Goal: Task Accomplishment & Management: Manage account settings

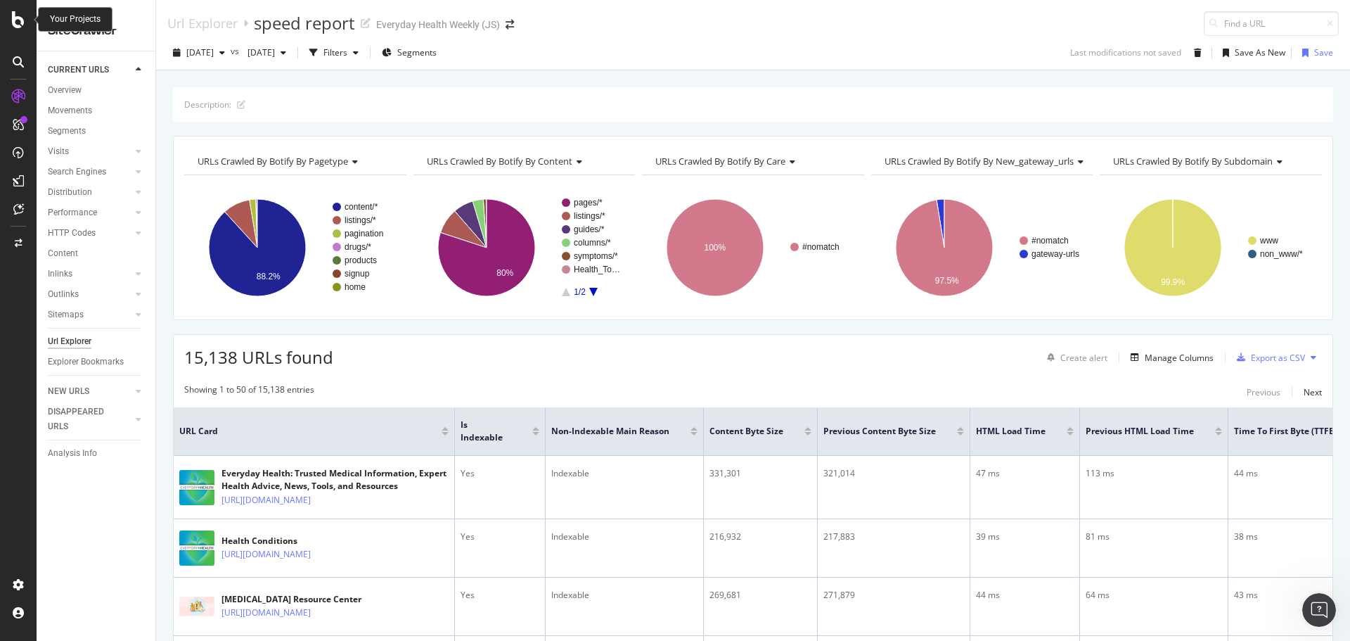
click at [10, 25] on div at bounding box center [18, 19] width 34 height 17
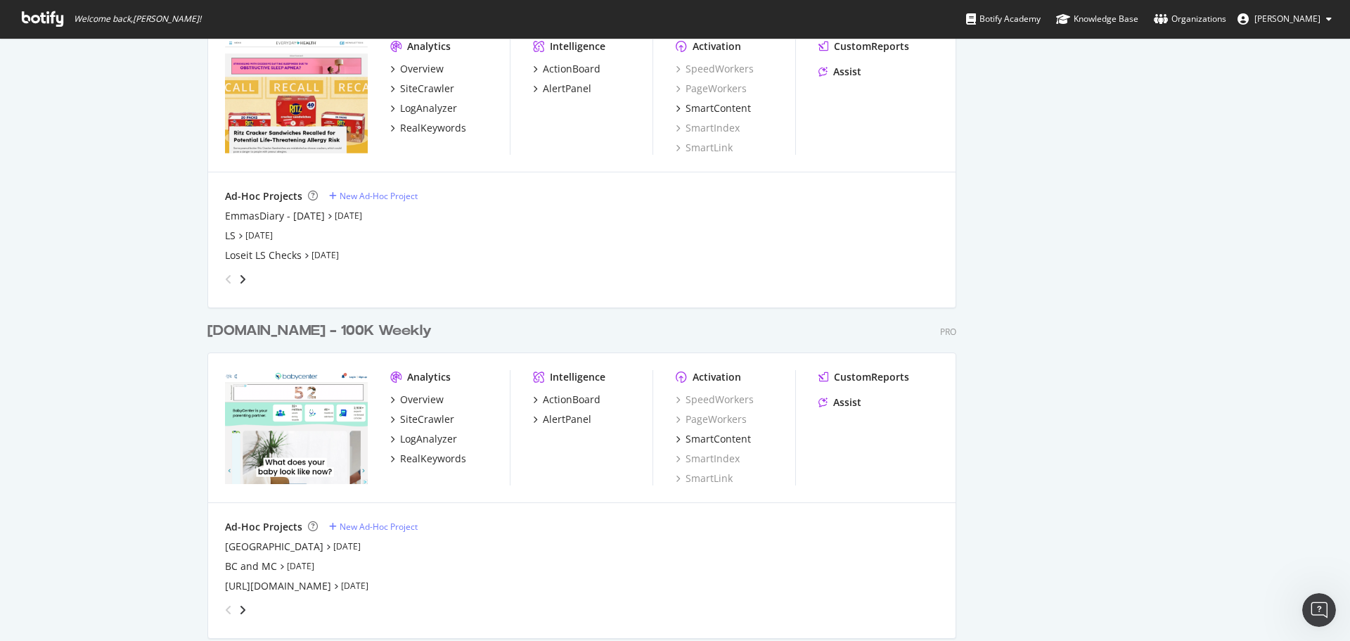
scroll to position [2110, 0]
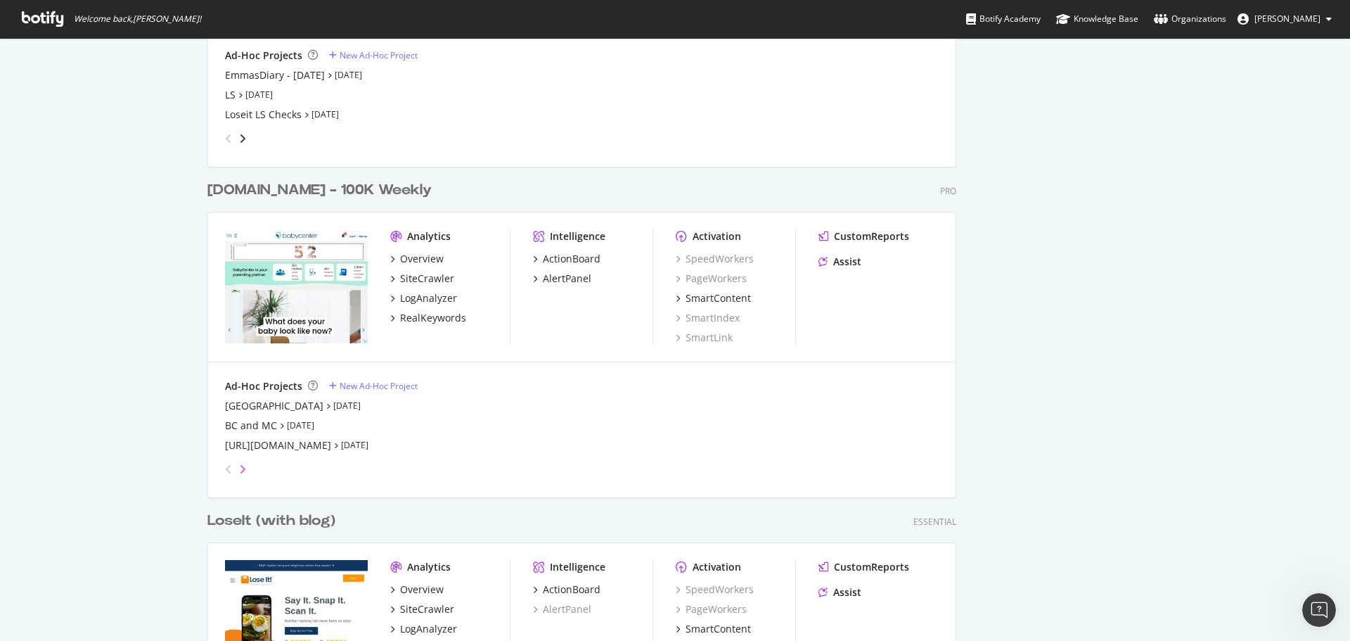
click at [239, 471] on icon "angle-right" at bounding box center [242, 468] width 7 height 11
click at [234, 445] on div "BC [GEOGRAPHIC_DATA]" at bounding box center [282, 445] width 114 height 14
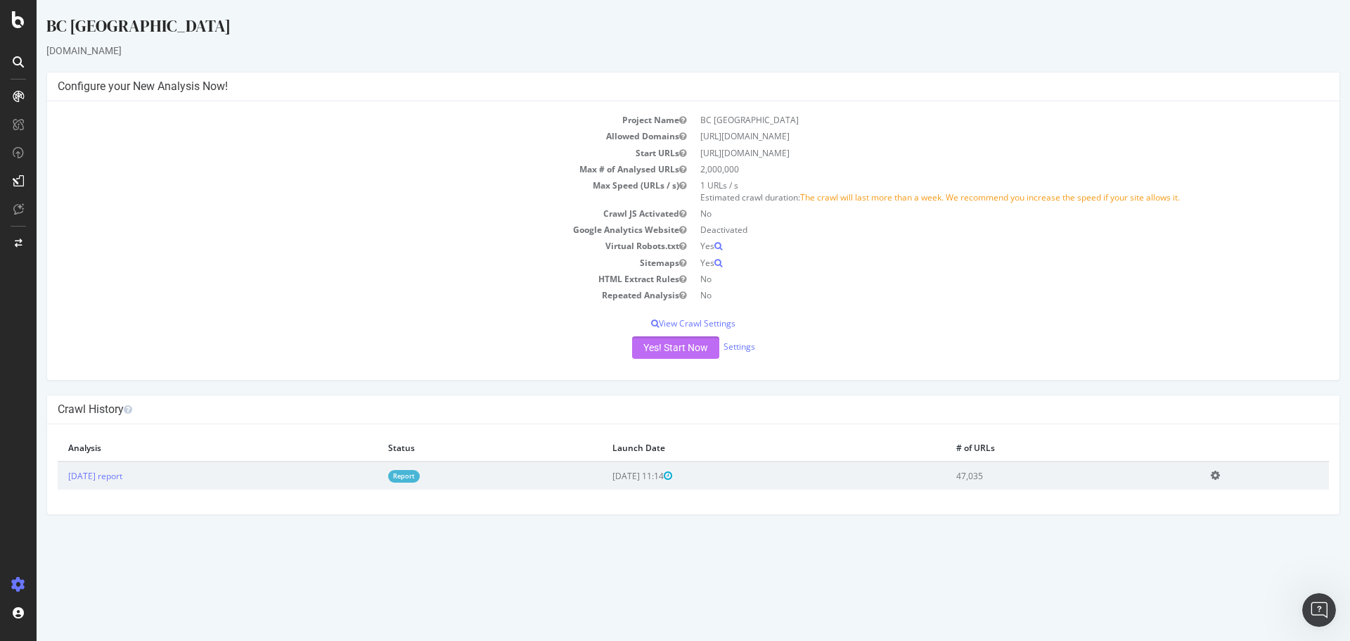
click at [676, 345] on button "Yes! Start Now" at bounding box center [675, 347] width 87 height 23
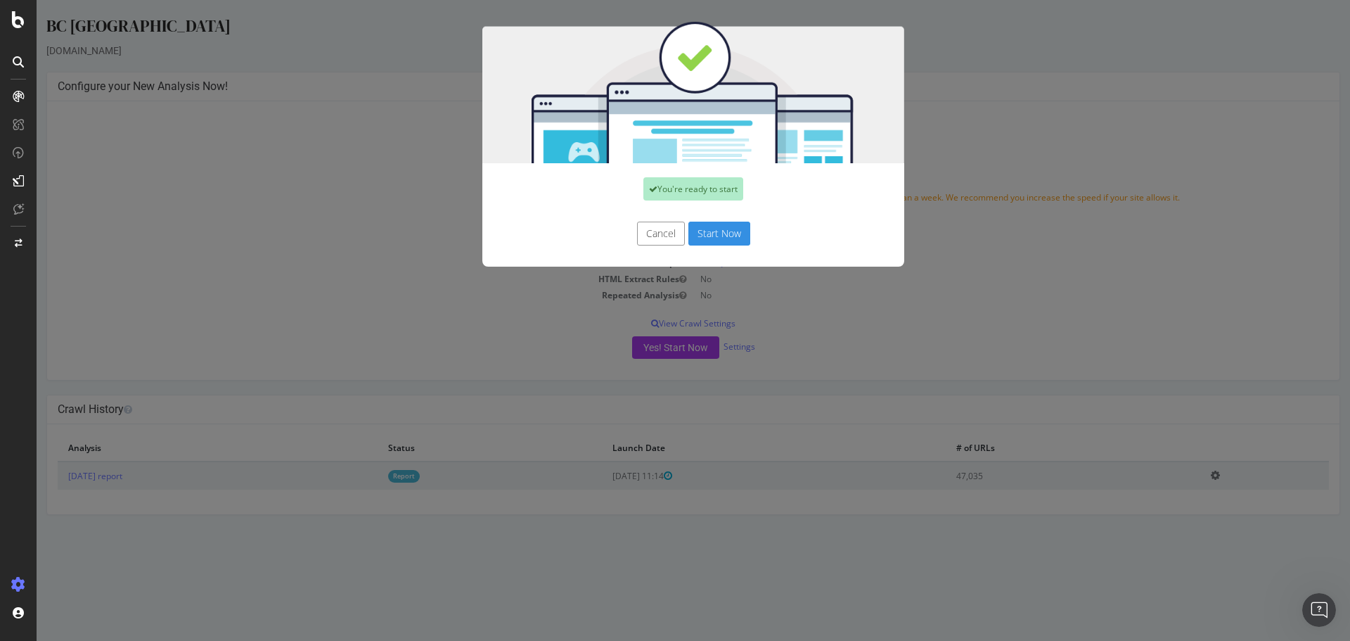
click at [714, 224] on button "Start Now" at bounding box center [720, 234] width 62 height 24
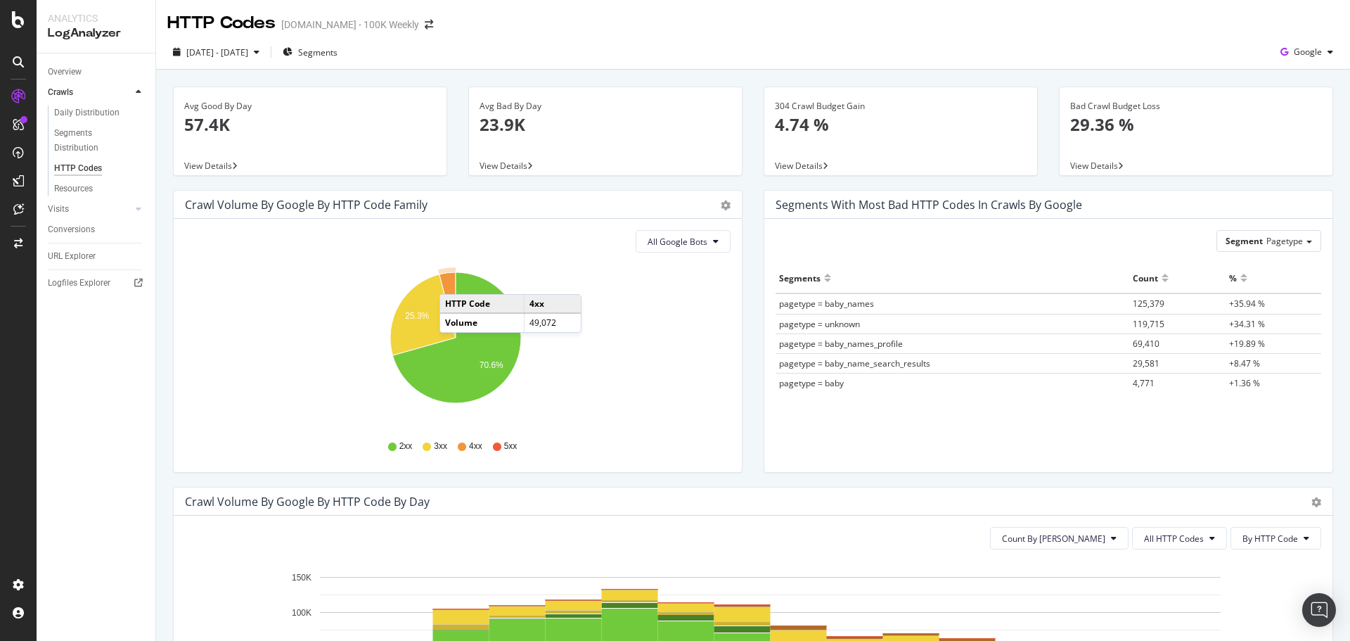
click at [454, 280] on icon "A chart." at bounding box center [448, 304] width 16 height 65
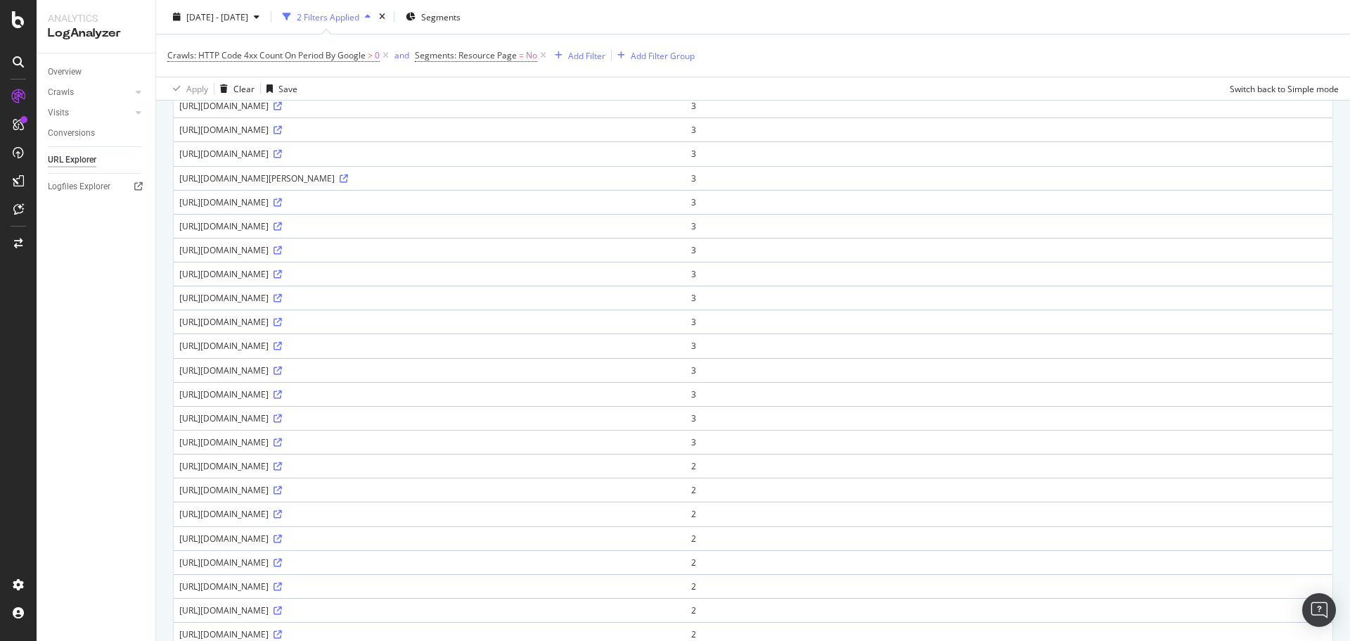
scroll to position [885, 0]
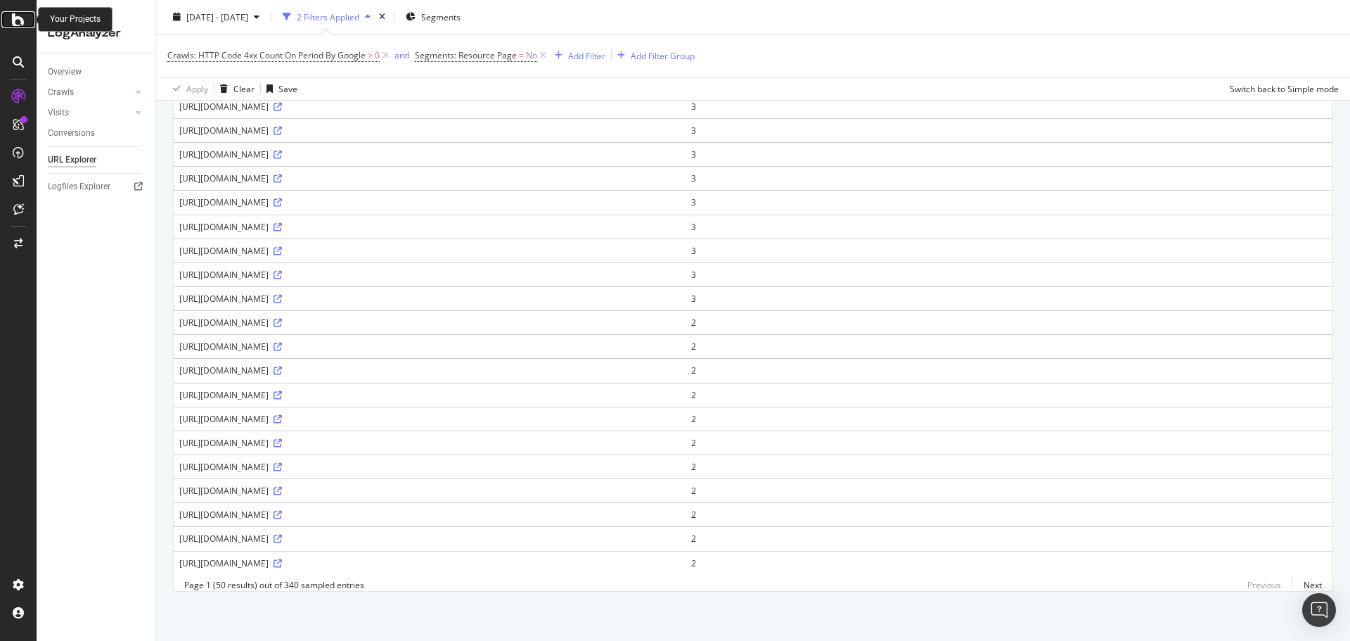
click at [18, 23] on icon at bounding box center [18, 19] width 13 height 17
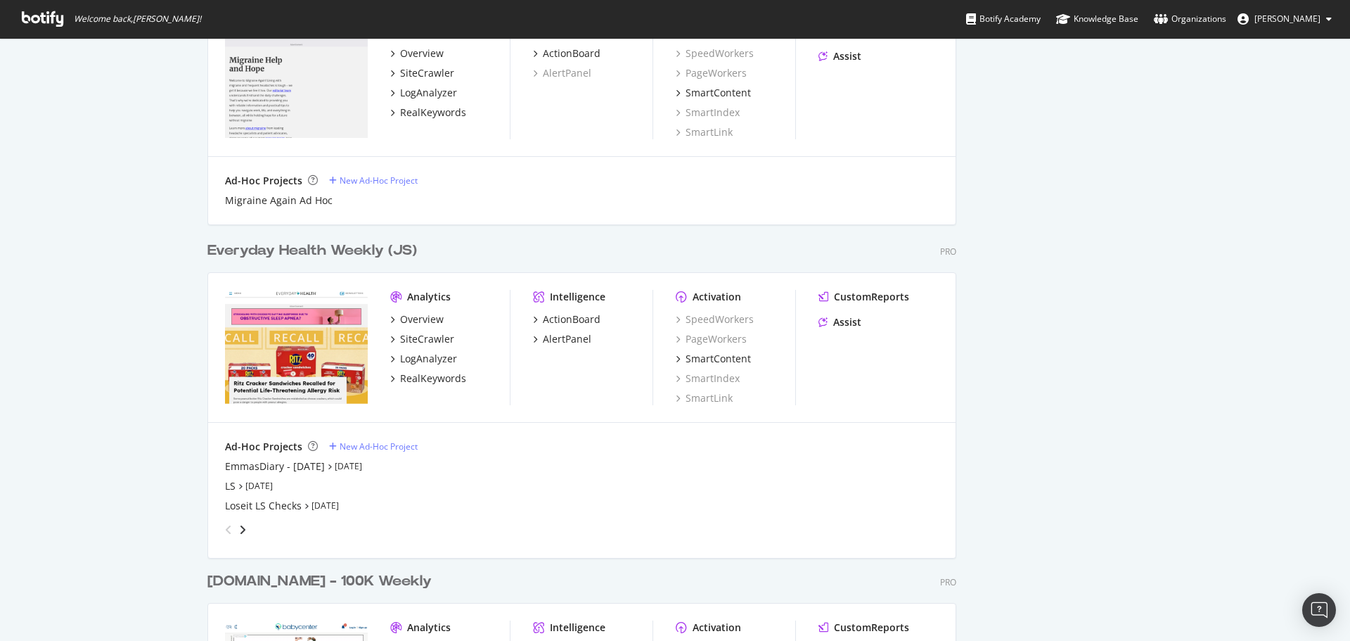
scroll to position [1477, 0]
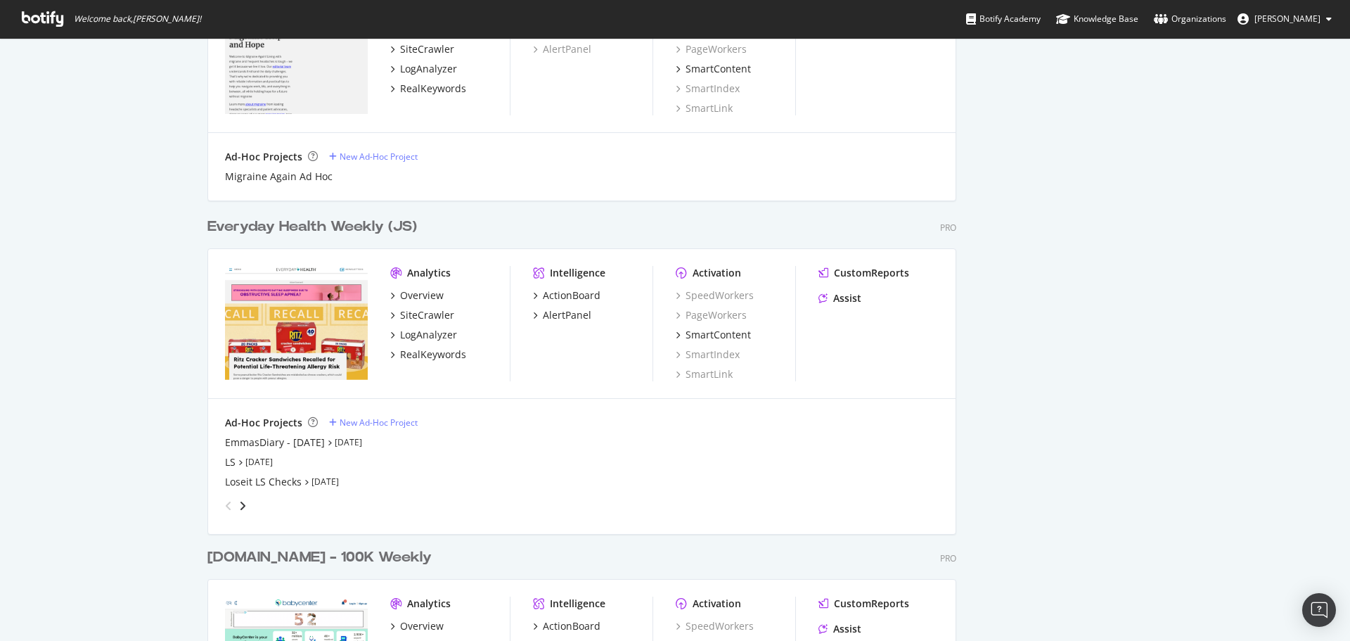
click at [265, 227] on div "Everyday Health Weekly (JS)" at bounding box center [312, 227] width 210 height 20
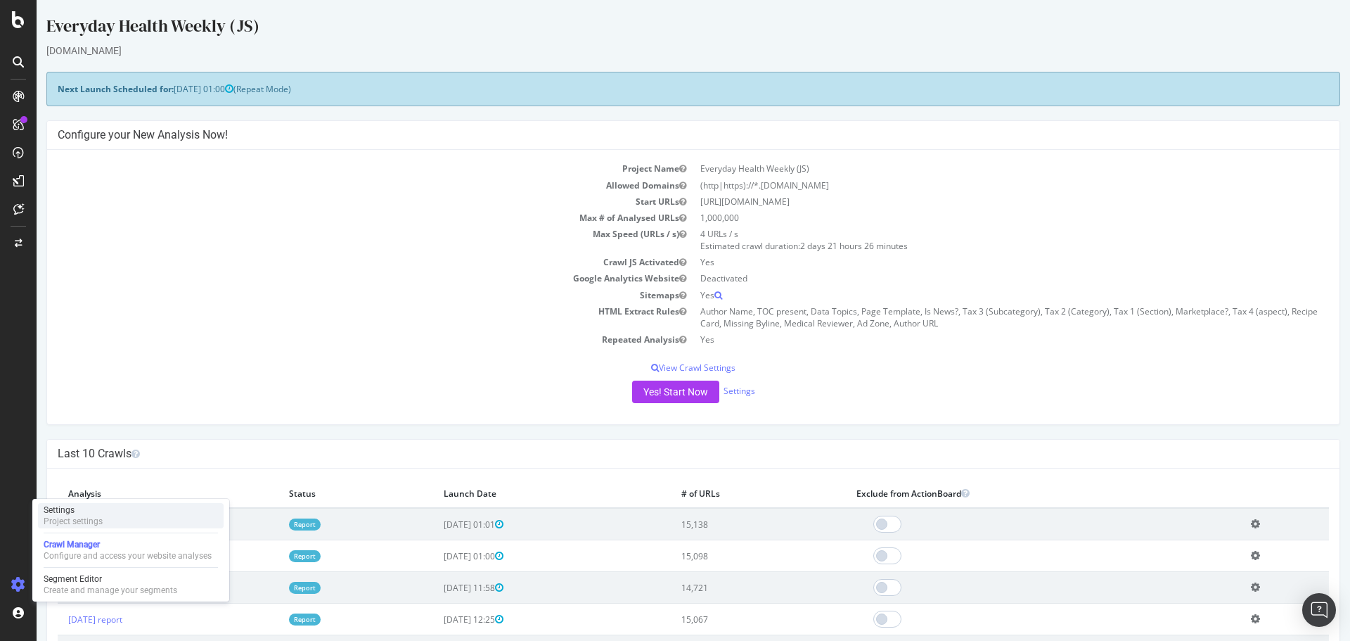
click at [66, 519] on div "Project settings" at bounding box center [73, 521] width 59 height 11
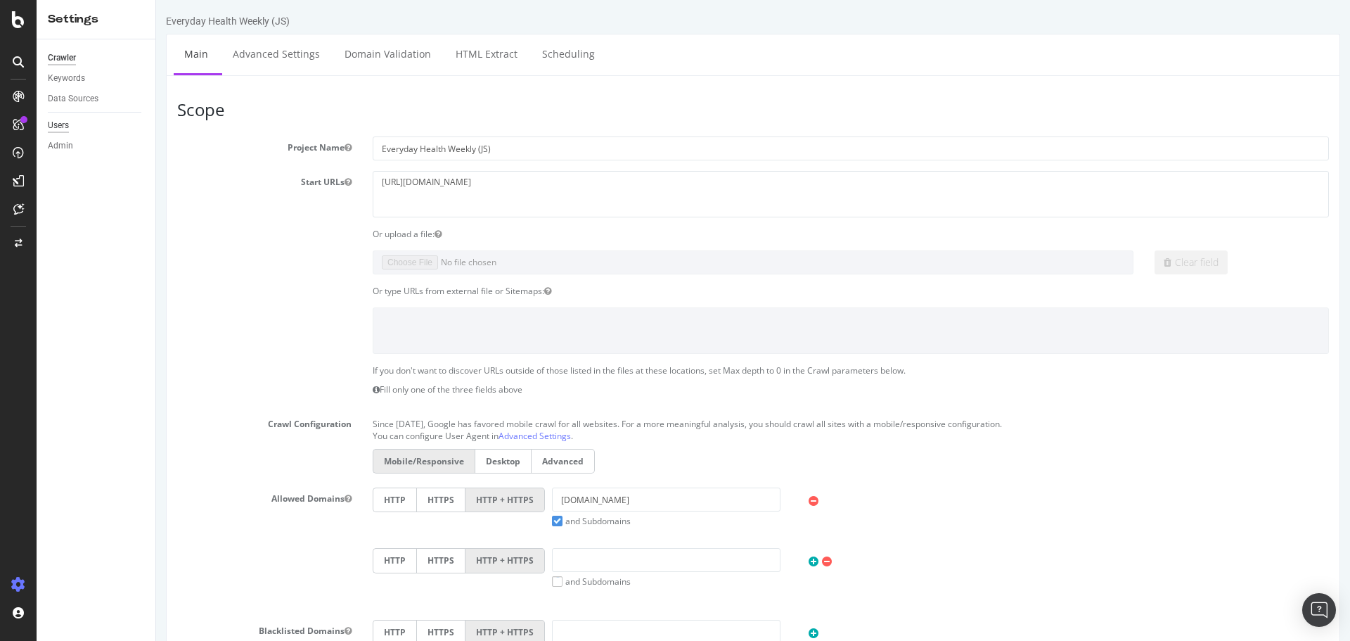
click at [64, 129] on div "Users" at bounding box center [58, 125] width 21 height 15
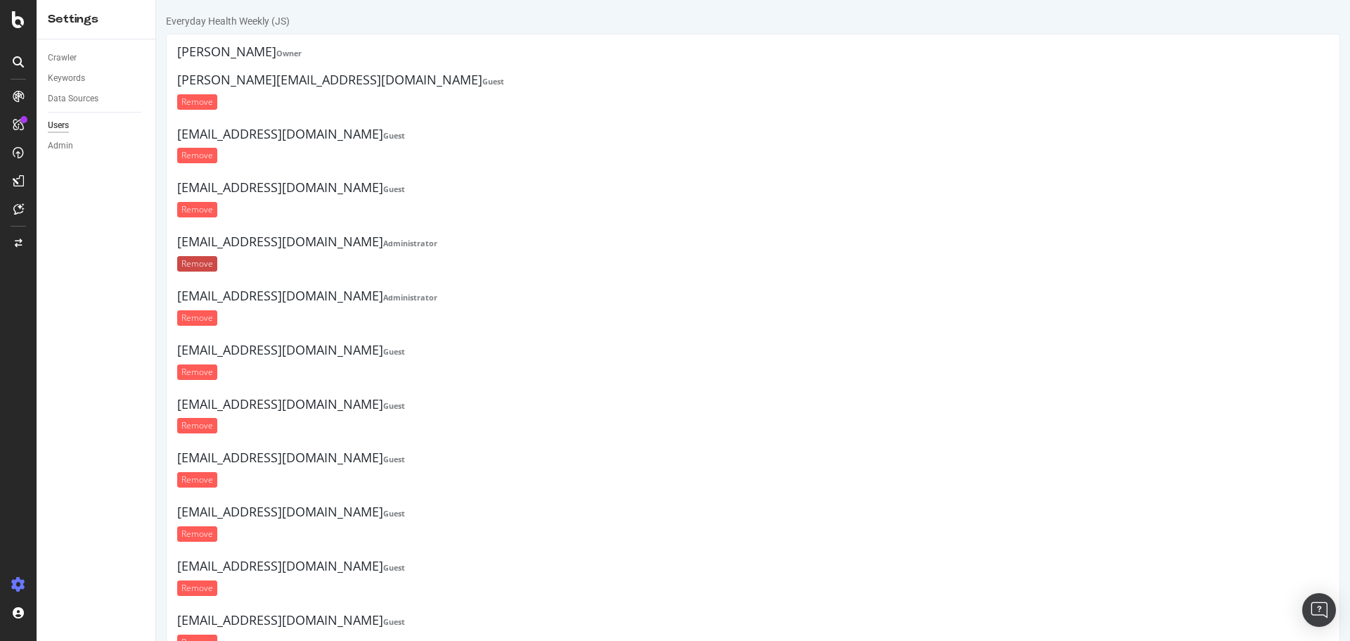
click at [202, 264] on input "Remove" at bounding box center [197, 263] width 40 height 15
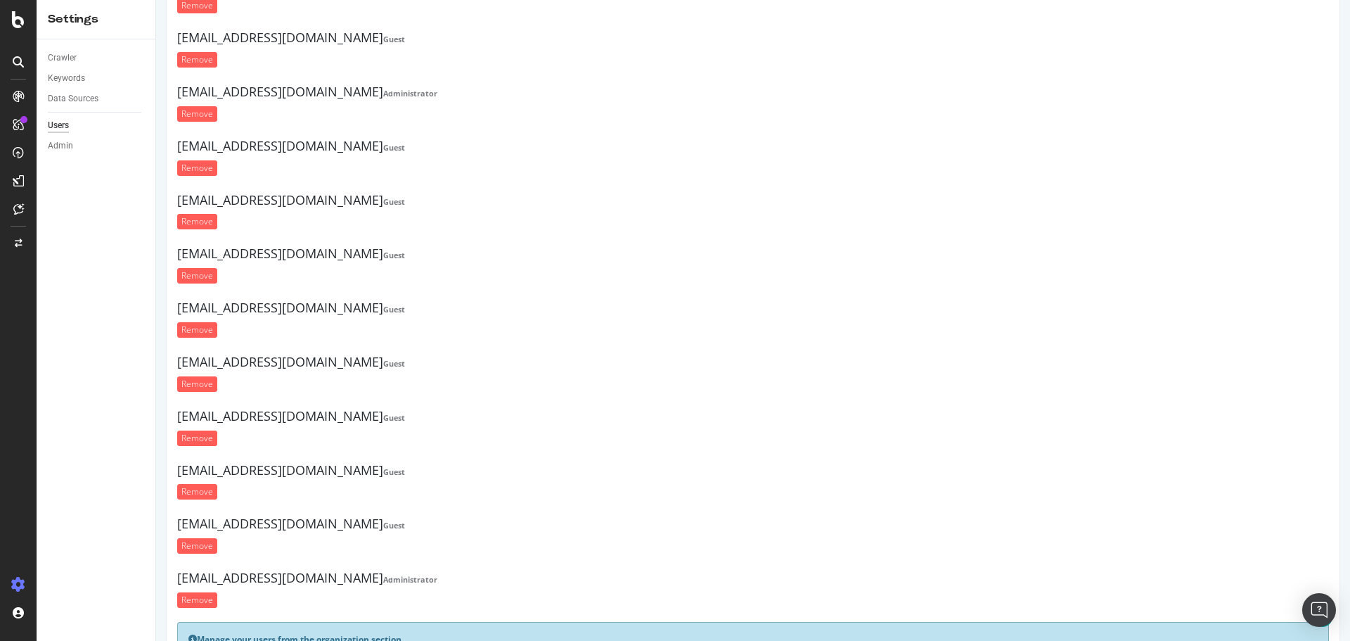
scroll to position [1149, 0]
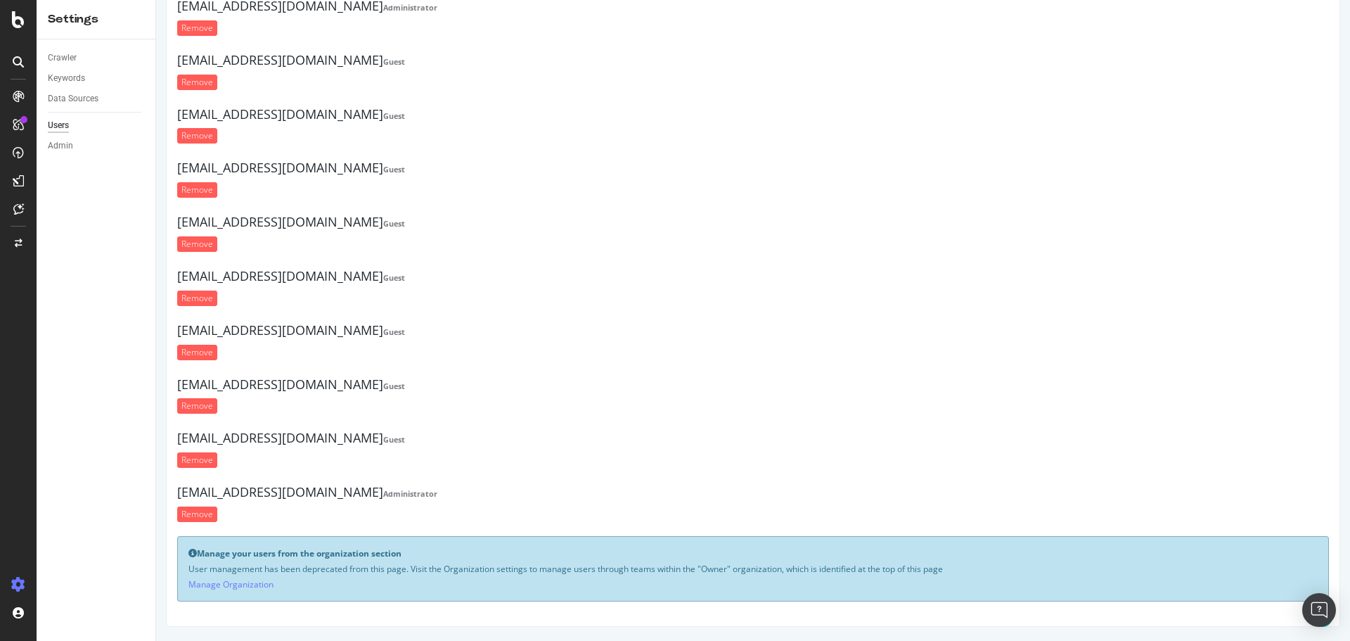
click at [66, 124] on div "Users" at bounding box center [58, 125] width 21 height 15
click at [63, 147] on div "Admin" at bounding box center [60, 146] width 25 height 15
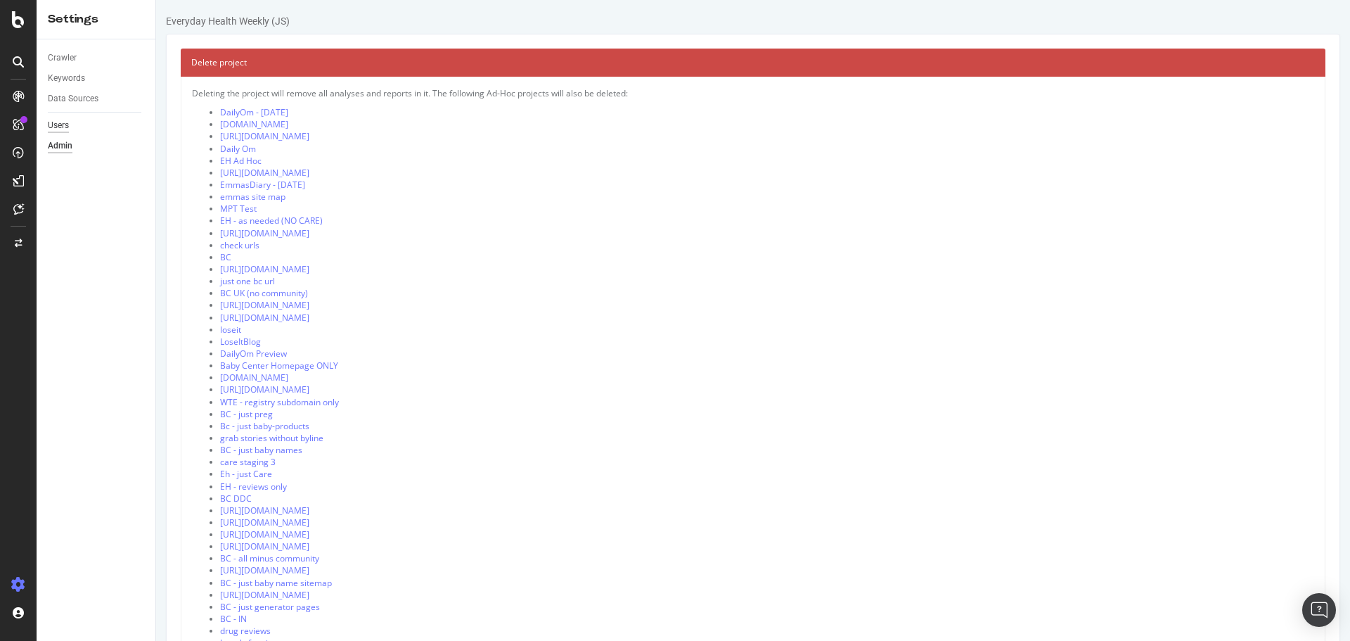
click at [61, 123] on div "Users" at bounding box center [58, 125] width 21 height 15
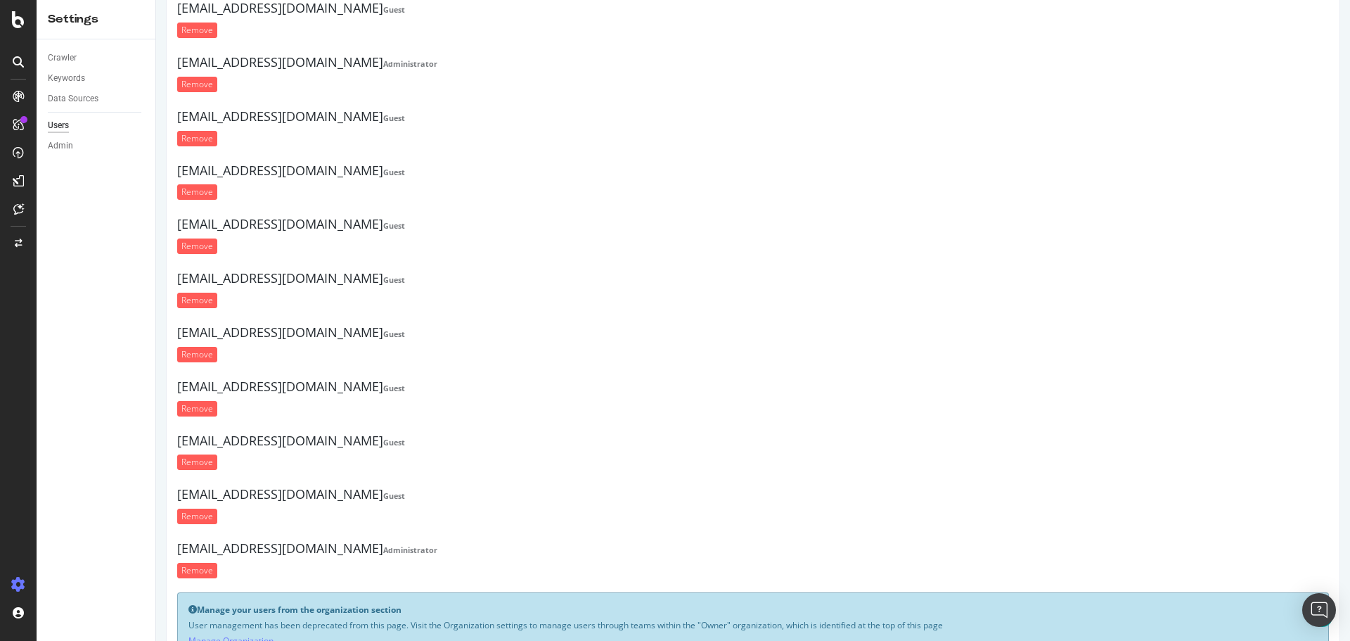
scroll to position [1100, 0]
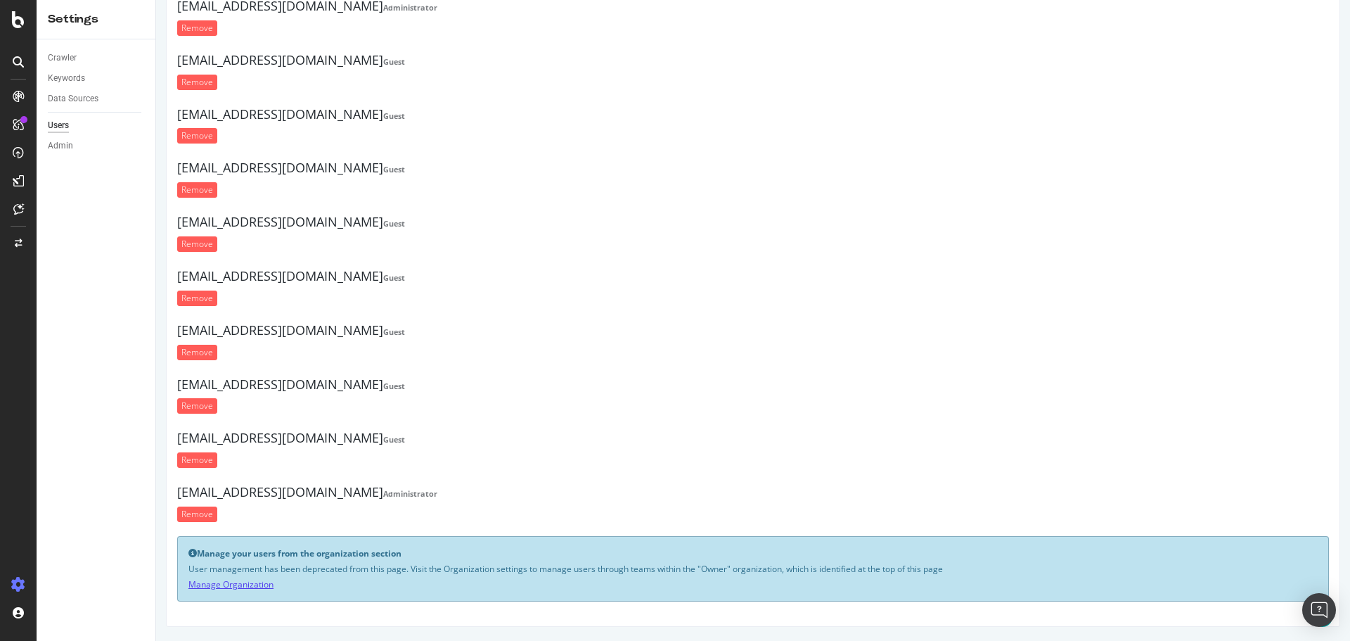
click at [251, 584] on link "Manage Organization" at bounding box center [230, 584] width 85 height 12
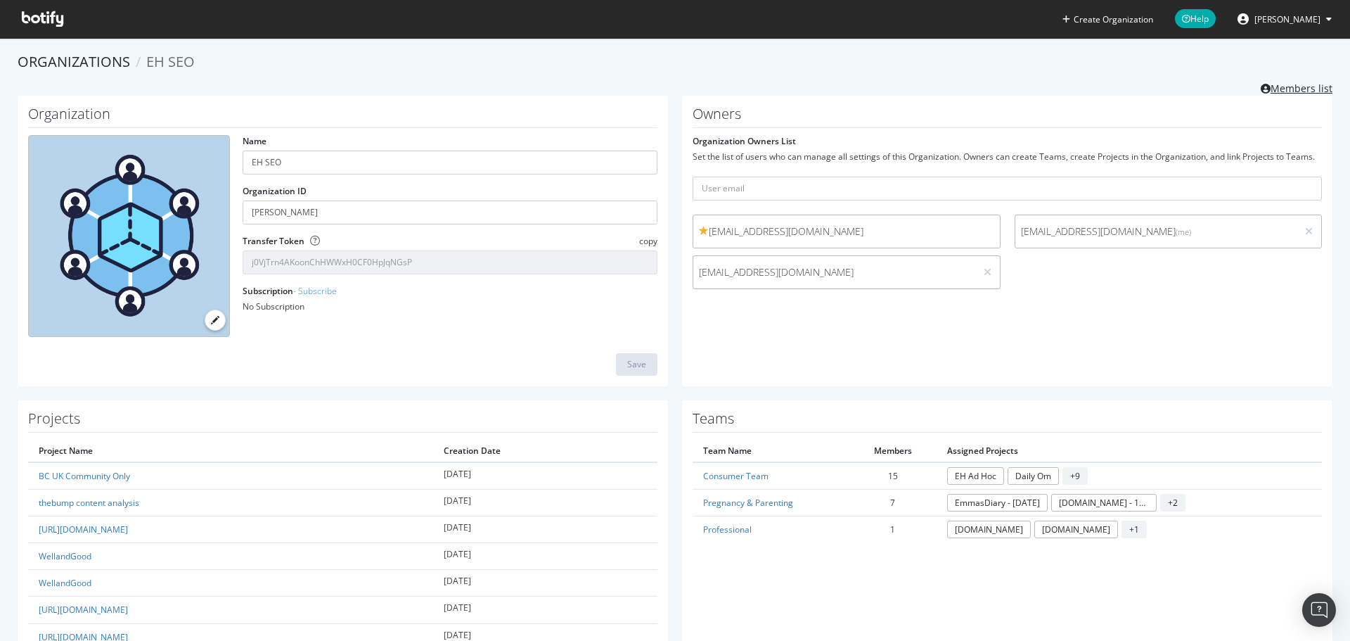
click at [1281, 90] on link "Members list" at bounding box center [1297, 87] width 72 height 18
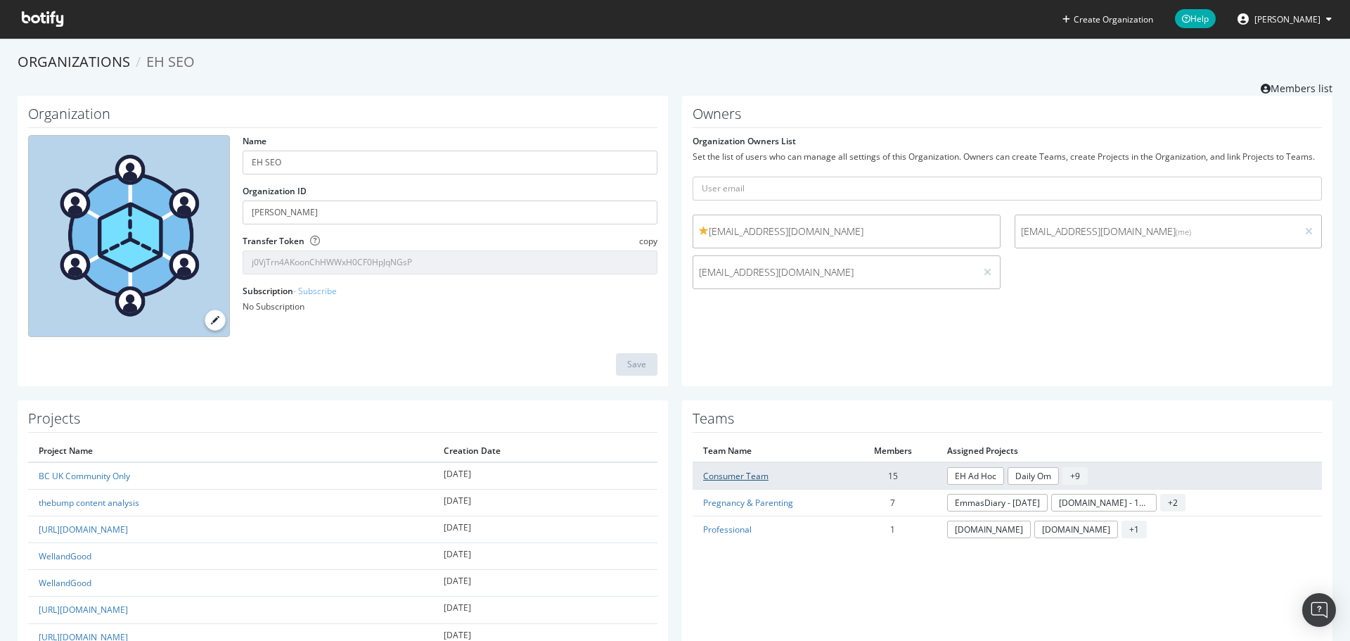
click at [714, 475] on link "Consumer Team" at bounding box center [735, 476] width 65 height 12
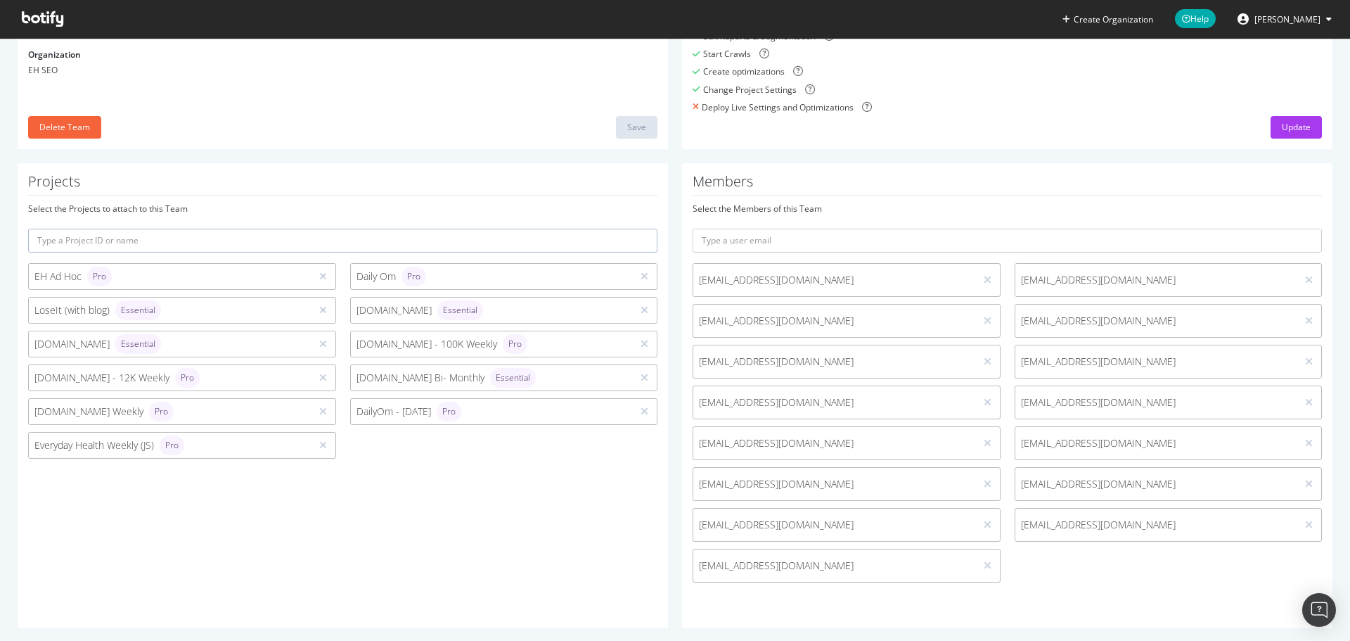
scroll to position [184, 0]
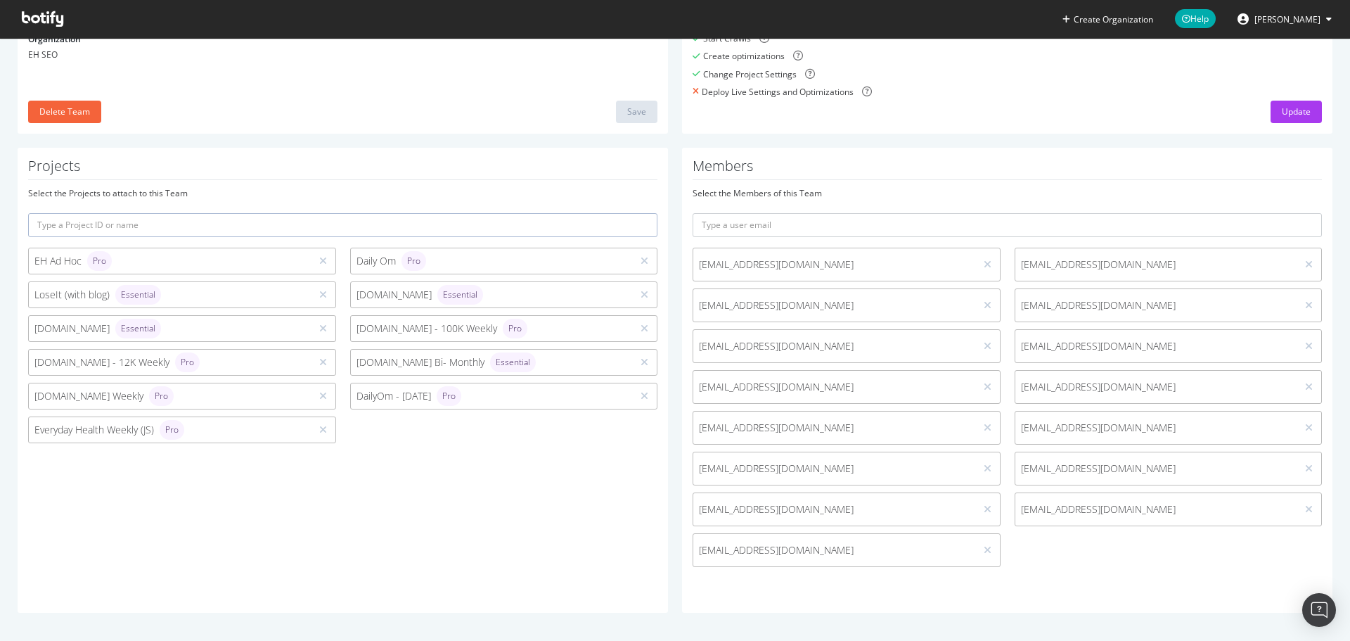
click at [1072, 559] on div "kblyth@everydayhealthgroup.com ahasan@everydayhealthgroup.com vtomar@everydayhe…" at bounding box center [1008, 411] width 644 height 326
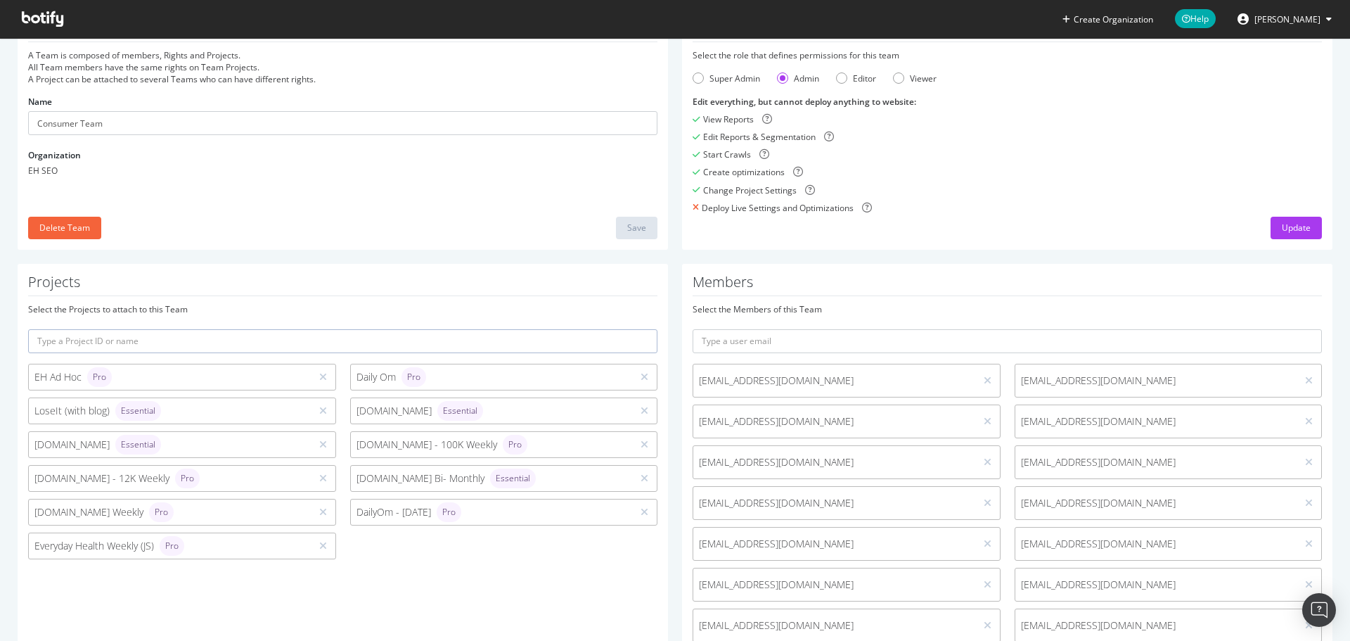
scroll to position [0, 0]
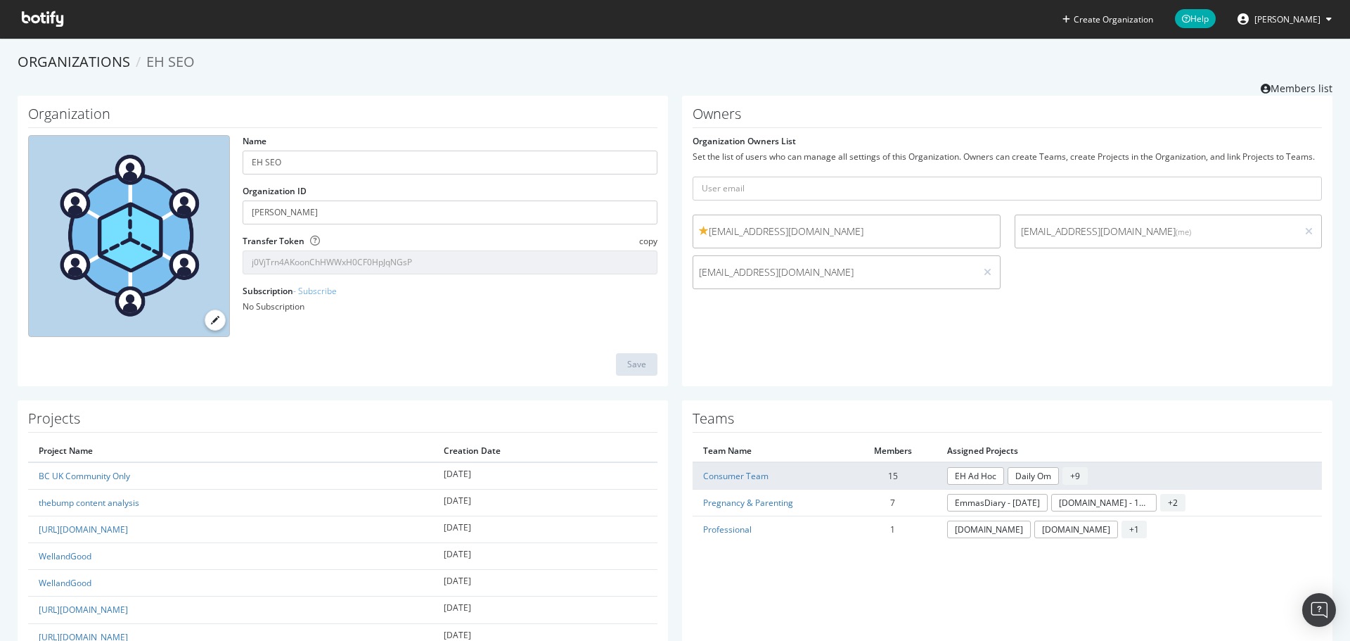
click at [1094, 475] on td "EH Ad Hoc Daily Om + 9" at bounding box center [1129, 475] width 385 height 27
click at [743, 471] on link "Consumer Team" at bounding box center [735, 476] width 65 height 12
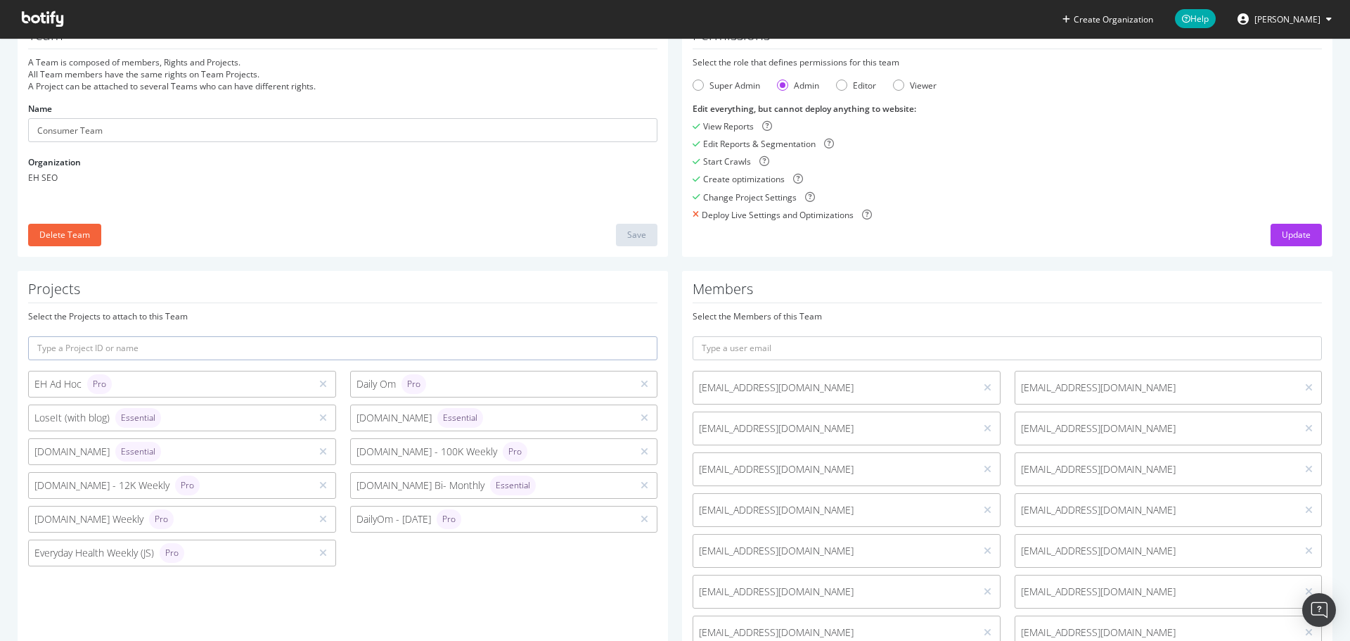
scroll to position [141, 0]
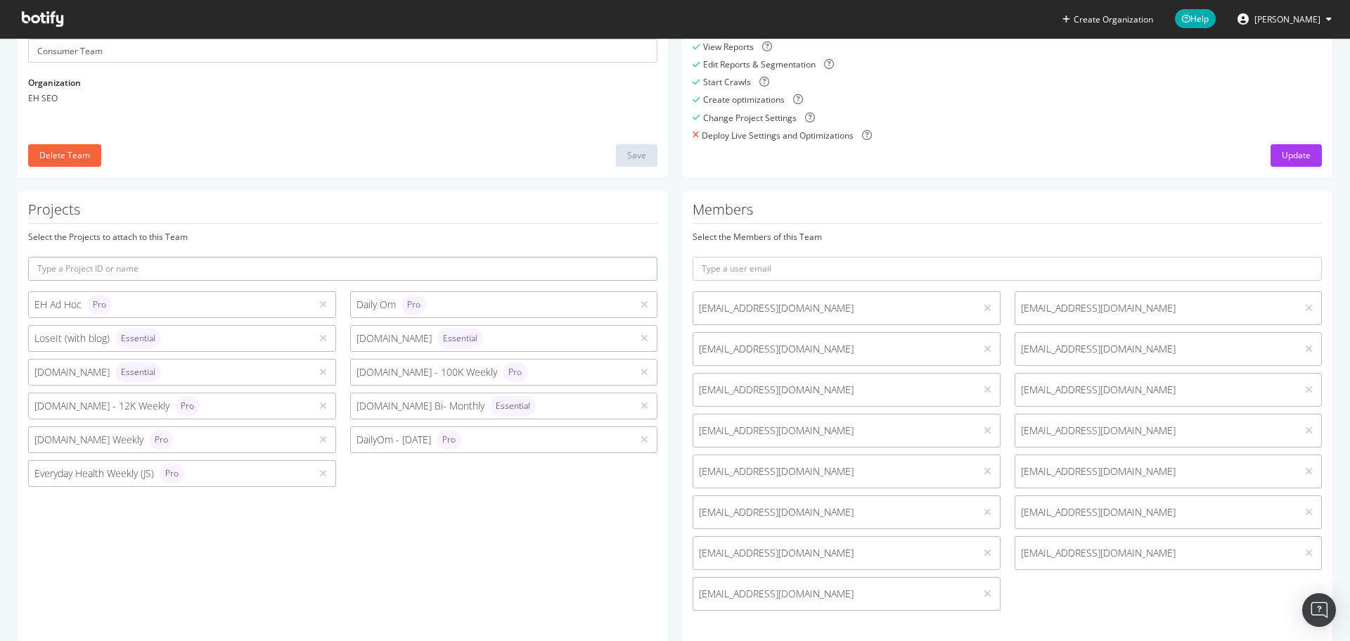
click at [888, 312] on span "[EMAIL_ADDRESS][DOMAIN_NAME]" at bounding box center [834, 308] width 271 height 14
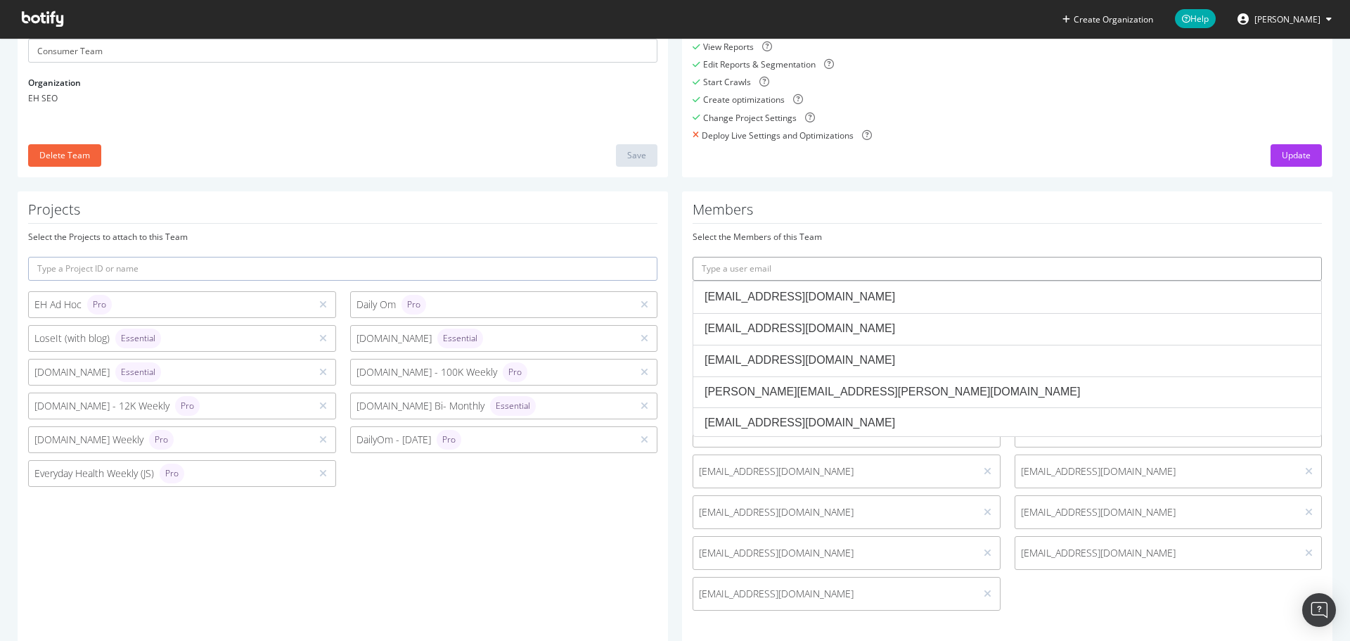
click at [866, 268] on input "text" at bounding box center [1007, 269] width 629 height 24
paste input "dtitov@everydayhealthgroup.com"
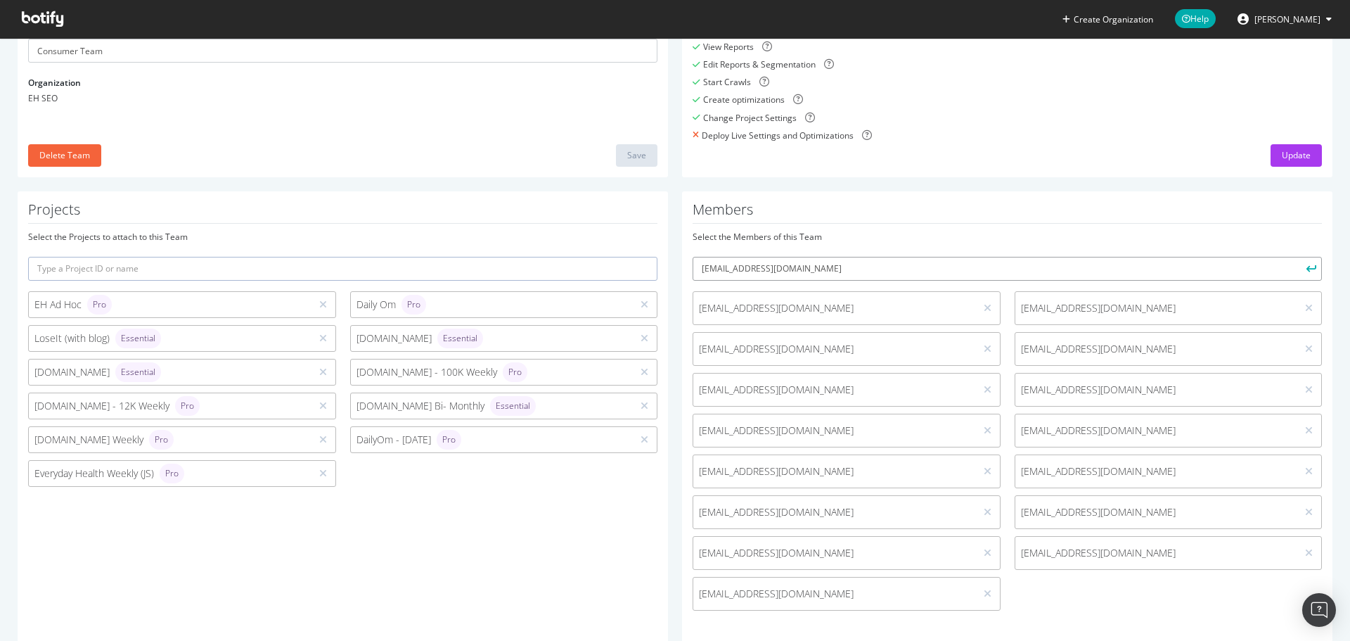
type input "dtitov@everydayhealthgroup.com"
click at [1307, 268] on icon "submit" at bounding box center [1312, 268] width 10 height 8
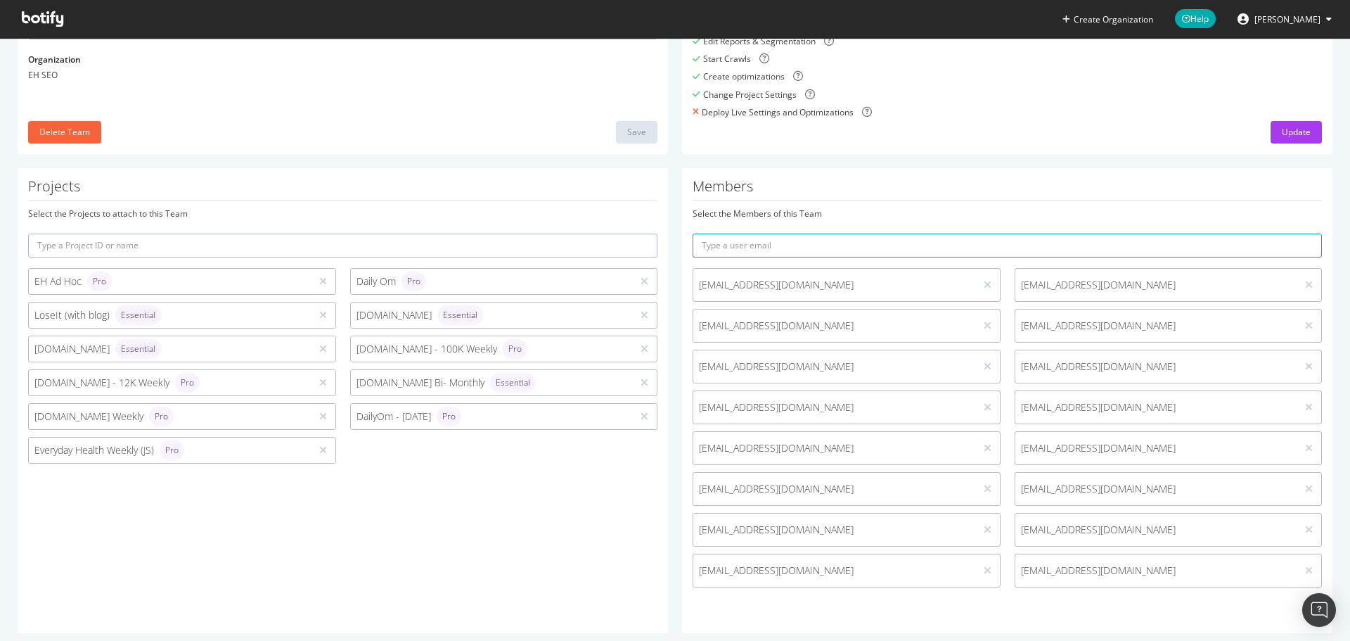
scroll to position [184, 0]
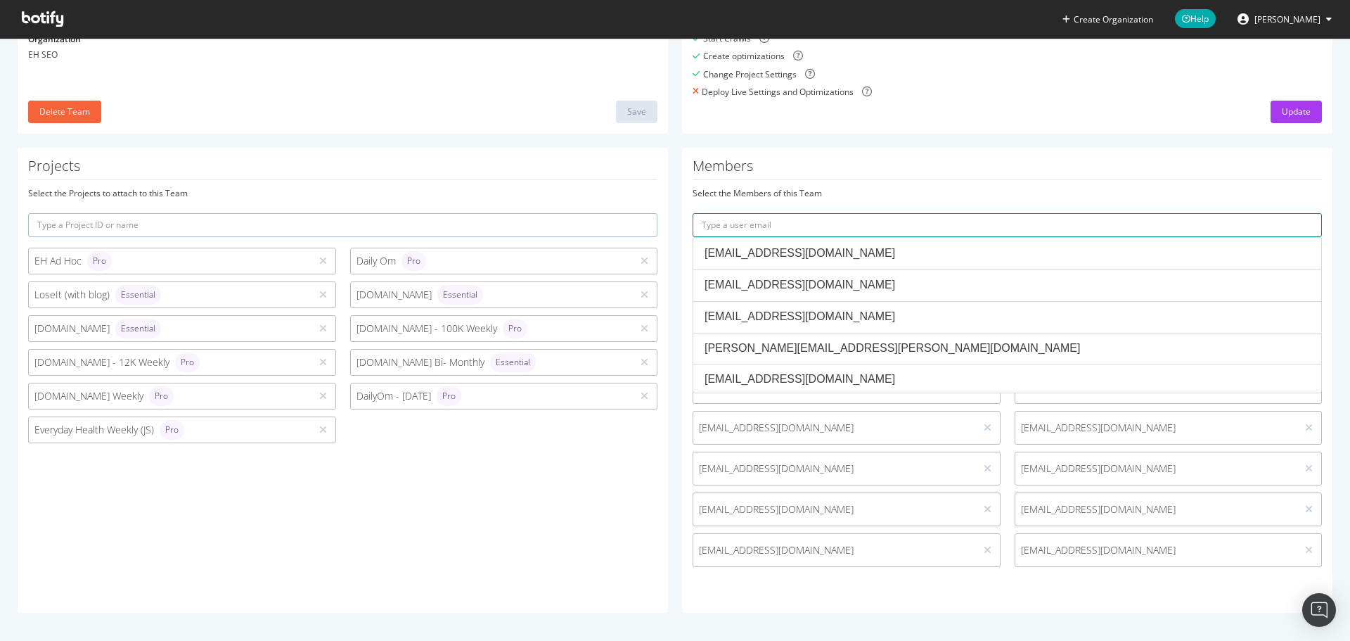
drag, startPoint x: 852, startPoint y: 219, endPoint x: 864, endPoint y: 218, distance: 12.0
click at [853, 212] on div "Select the Members of this Team scastelino@everydayhealthgroup.com jchhedawala@…" at bounding box center [1007, 380] width 629 height 387
paste input "[EMAIL_ADDRESS][DOMAIN_NAME]"
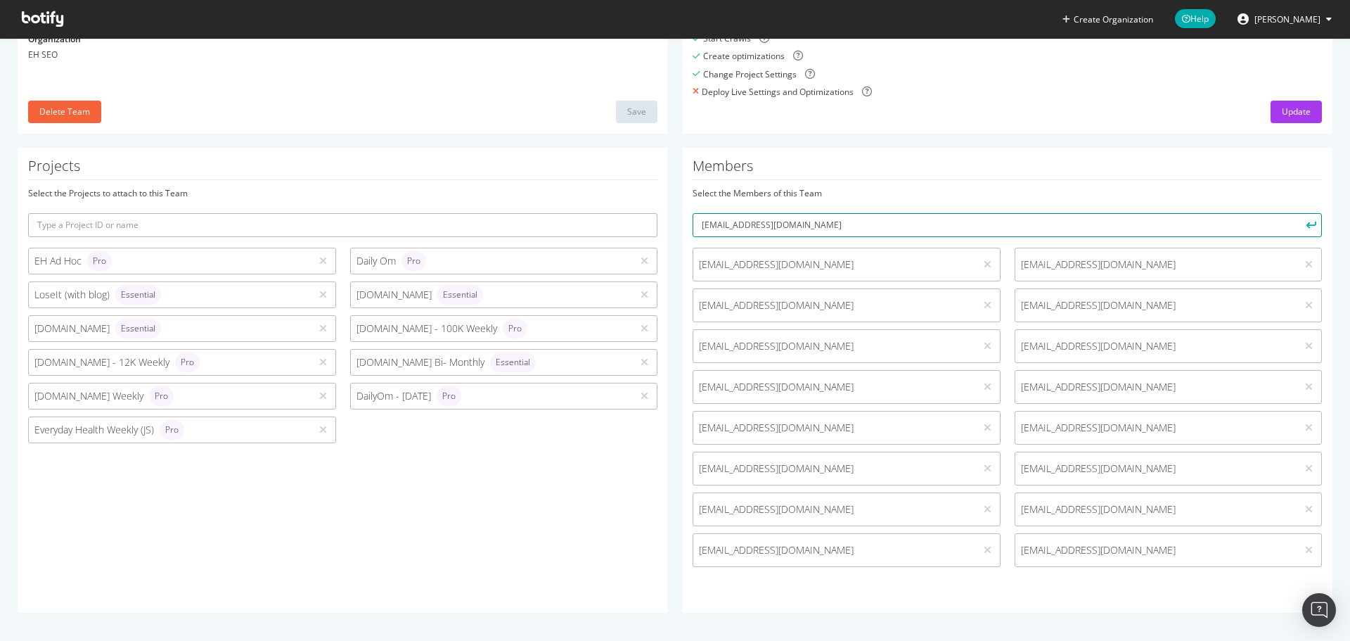
type input "[EMAIL_ADDRESS][DOMAIN_NAME]"
click at [1307, 226] on icon "submit" at bounding box center [1312, 225] width 10 height 8
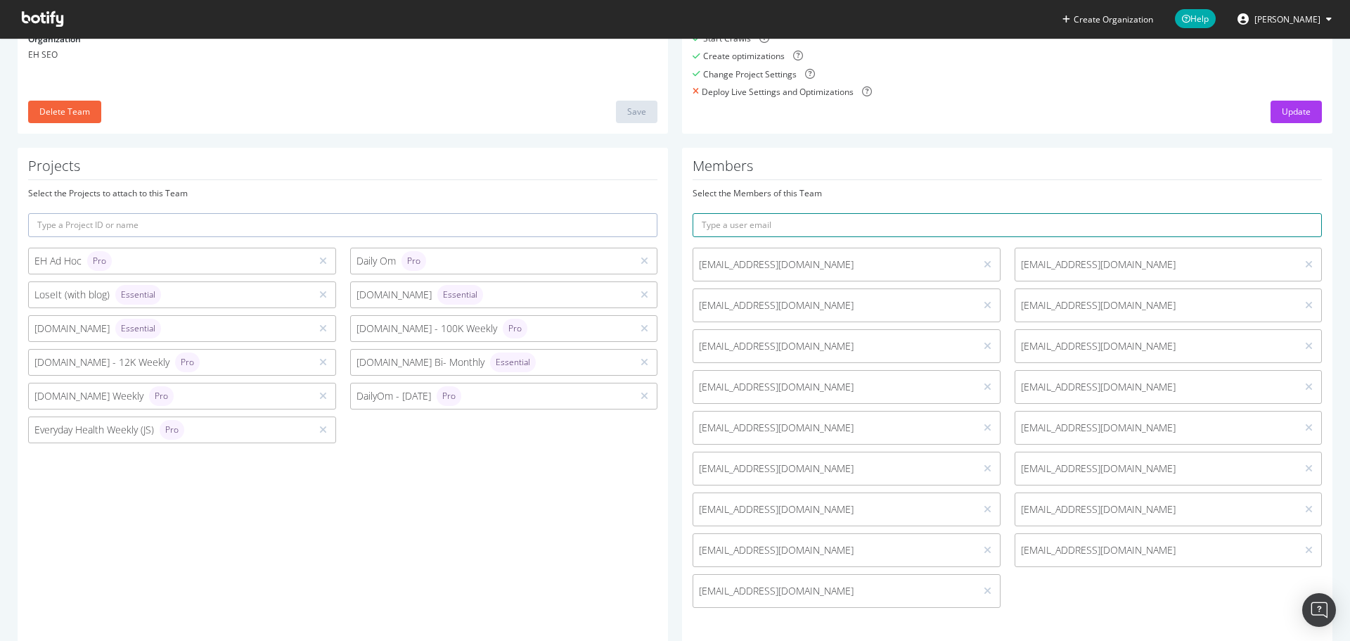
click at [721, 230] on input "text" at bounding box center [1007, 225] width 629 height 24
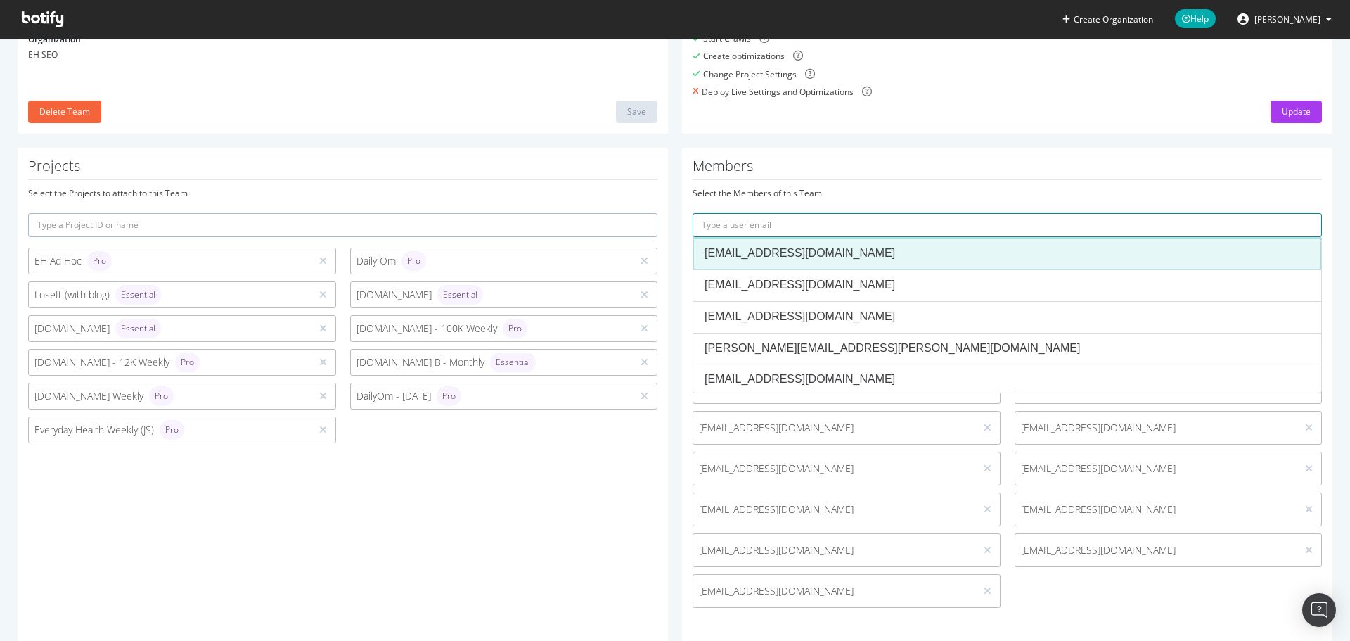
paste input "wsaunders@everydayhealthgroup.com"
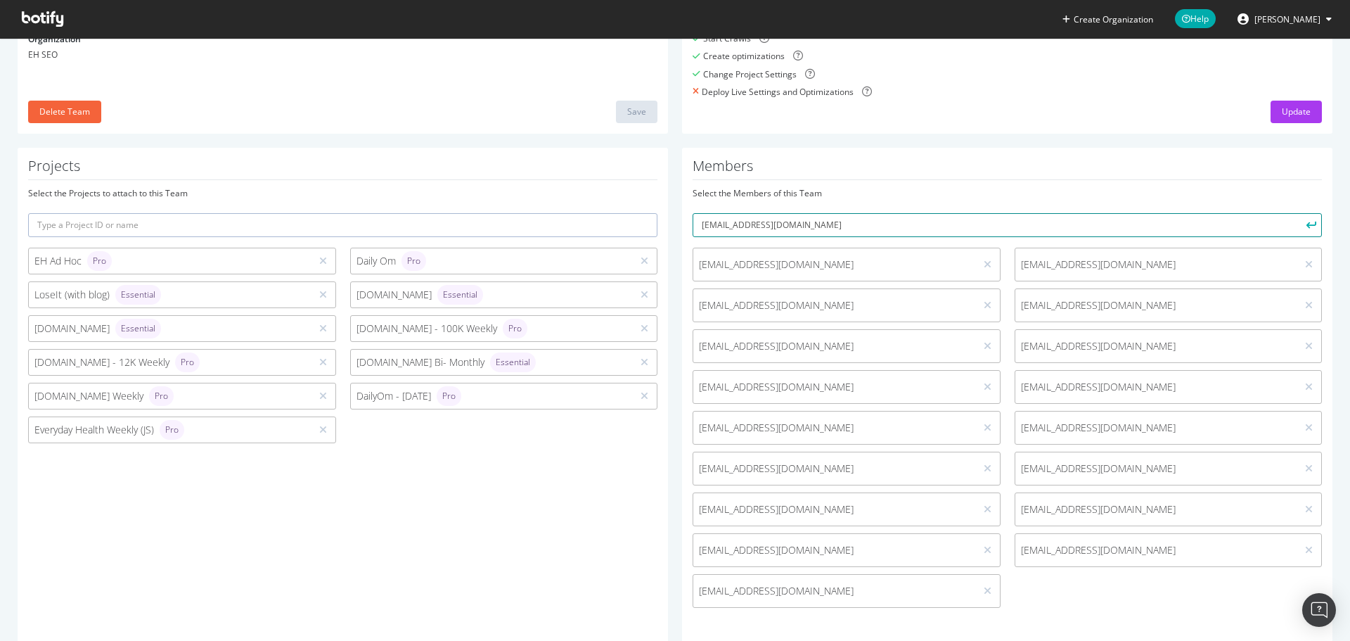
type input "wsaunders@everydayhealthgroup.com"
click at [1307, 221] on icon "submit" at bounding box center [1312, 225] width 10 height 8
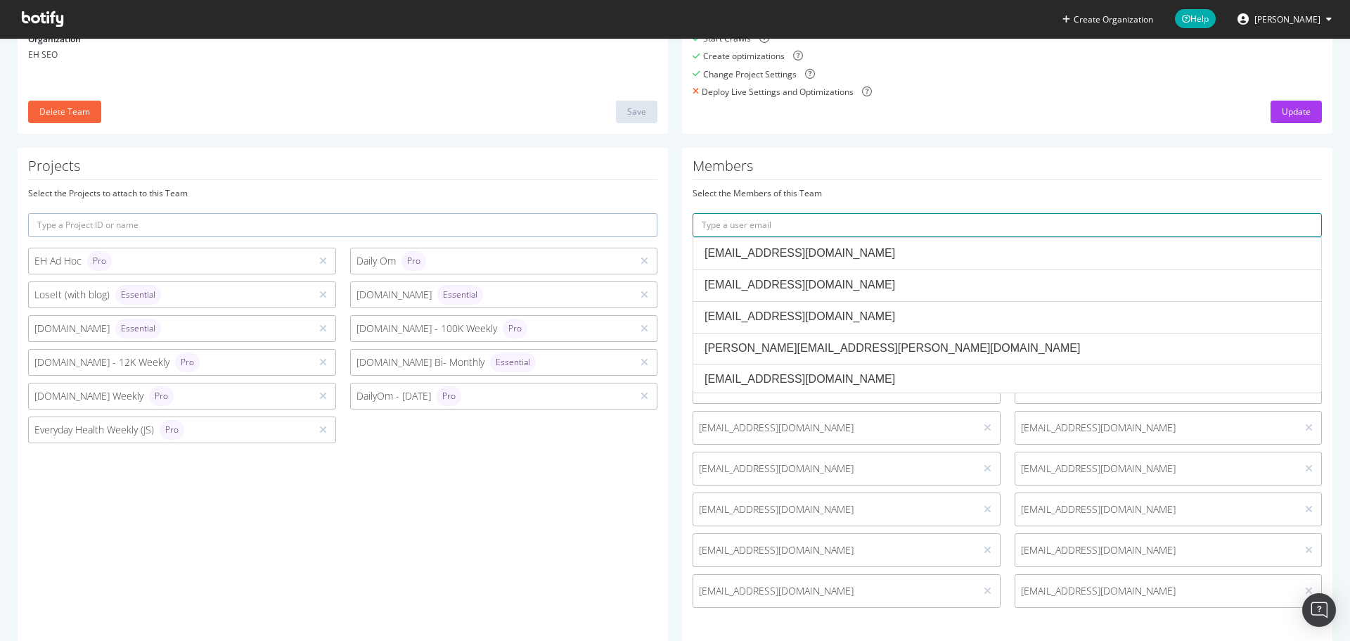
click at [748, 231] on input "text" at bounding box center [1007, 225] width 629 height 24
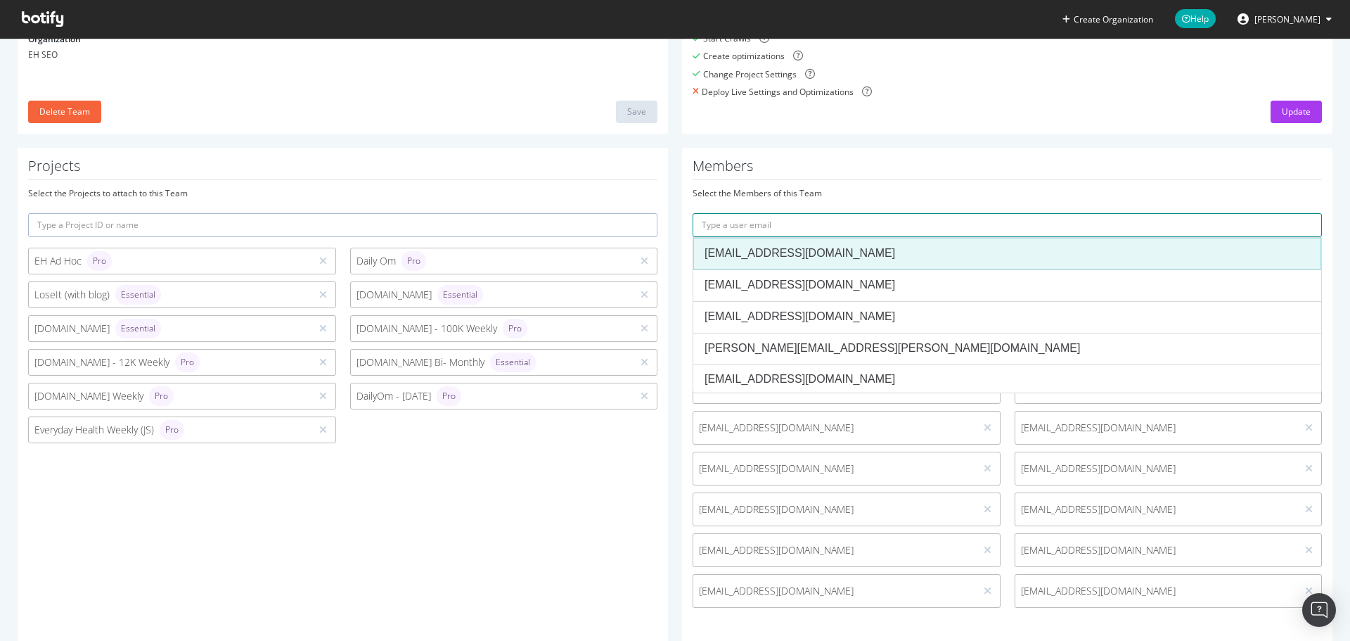
paste input "ccruz@everydayhealthgroup.com"
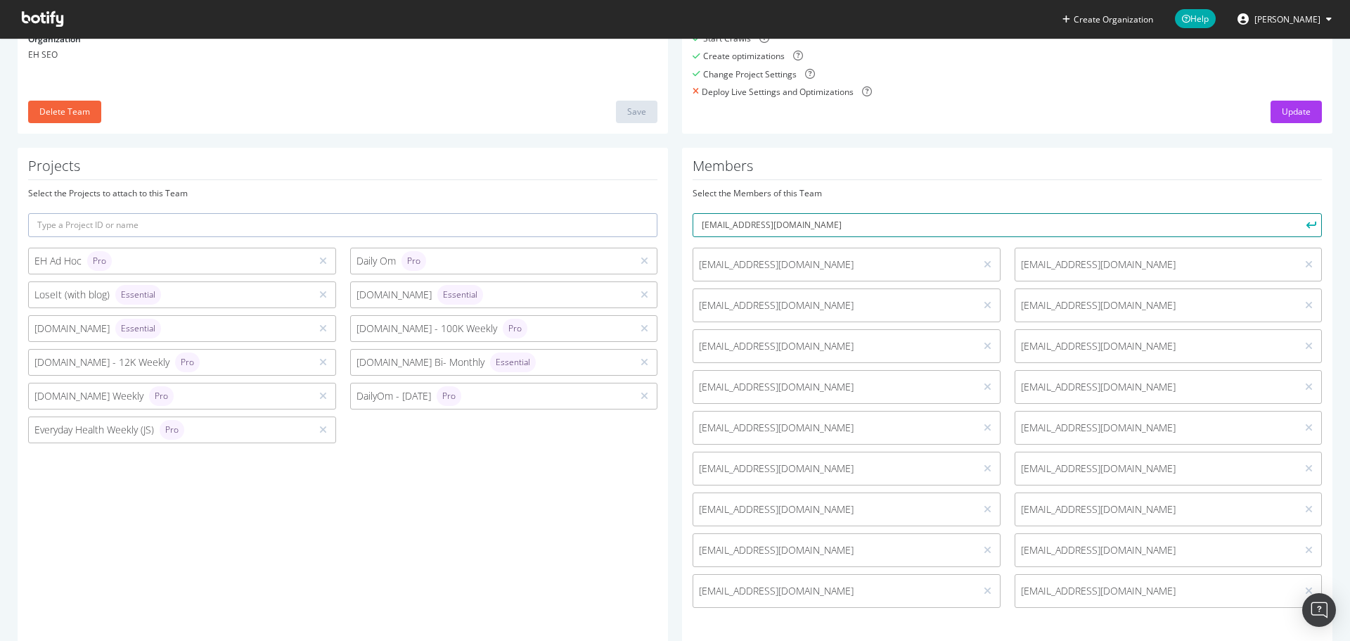
type input "ccruz@everydayhealthgroup.com"
click at [1307, 224] on icon "submit" at bounding box center [1312, 225] width 10 height 8
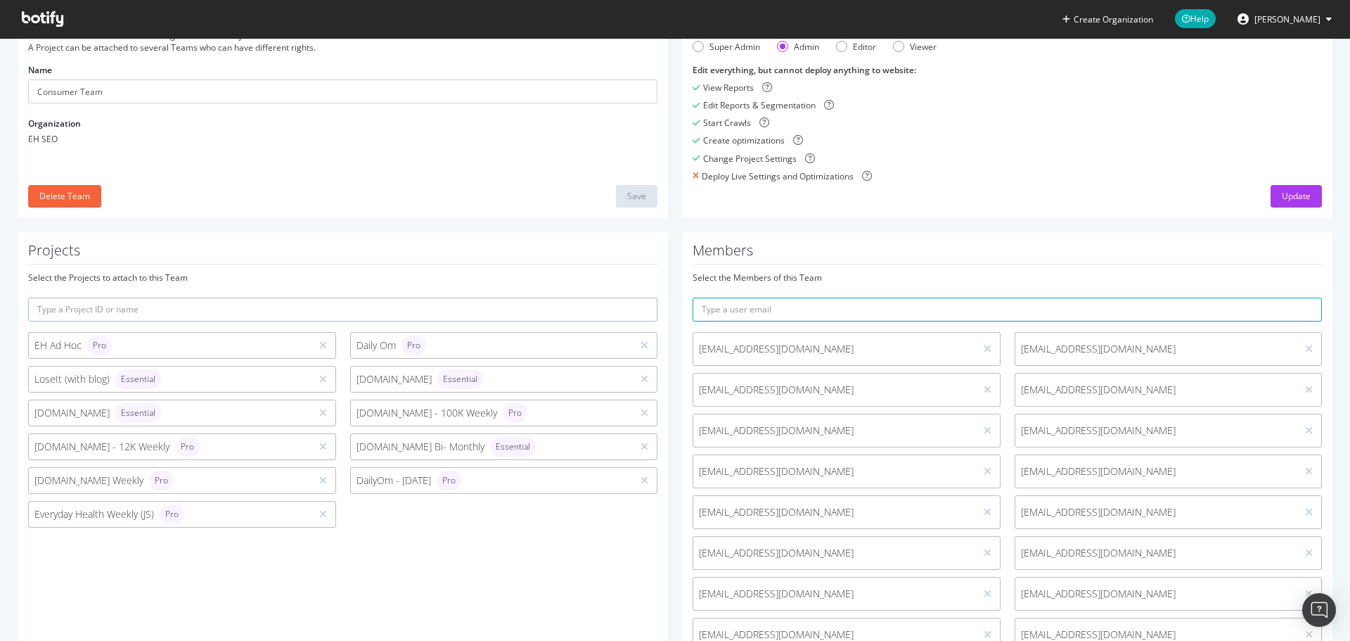
scroll to position [0, 0]
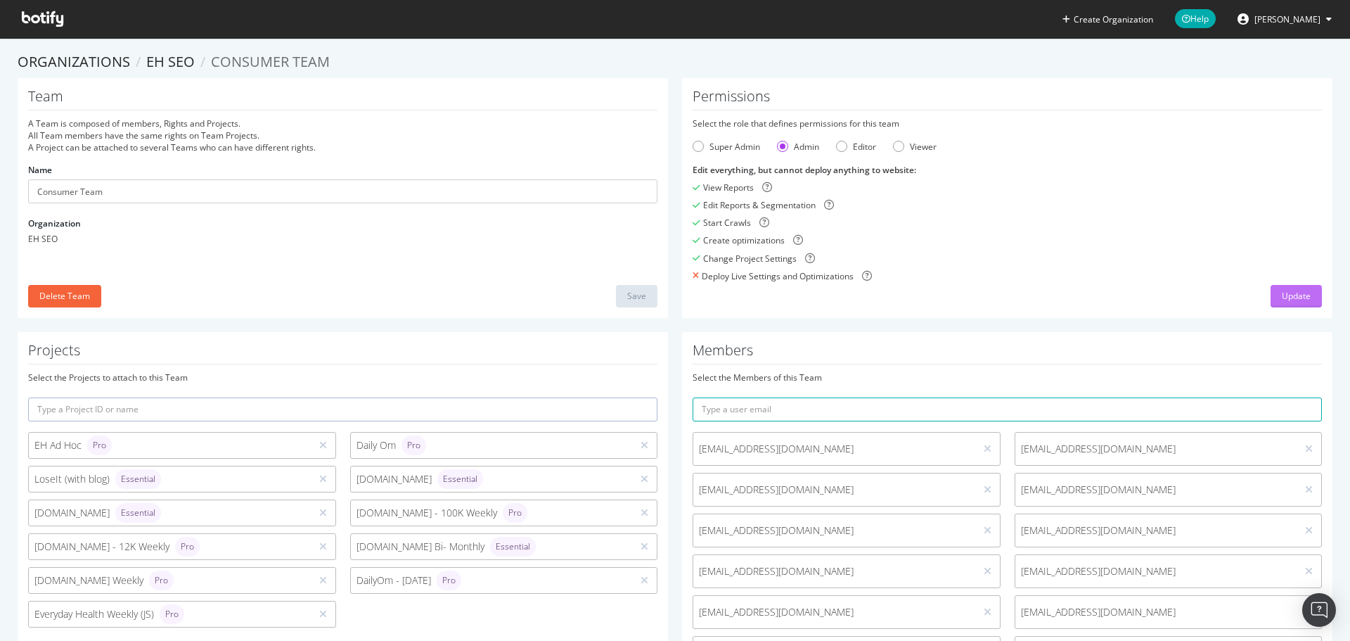
click at [1282, 295] on div "Update" at bounding box center [1296, 296] width 29 height 12
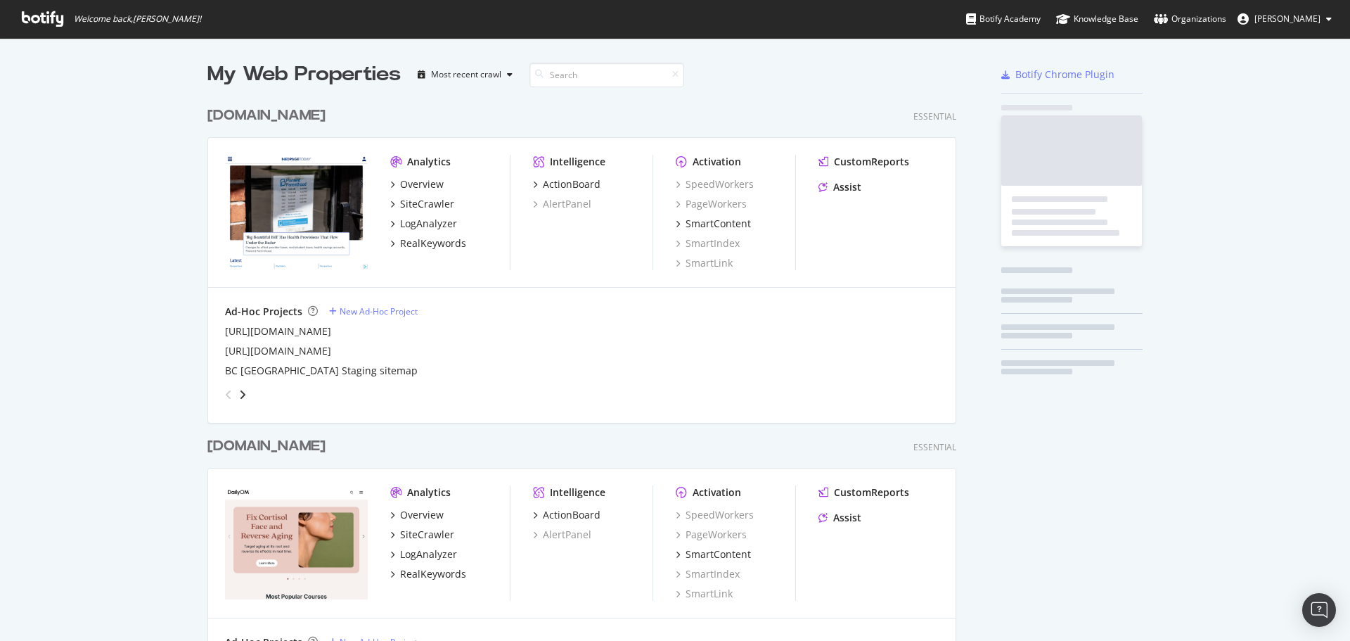
scroll to position [630, 1329]
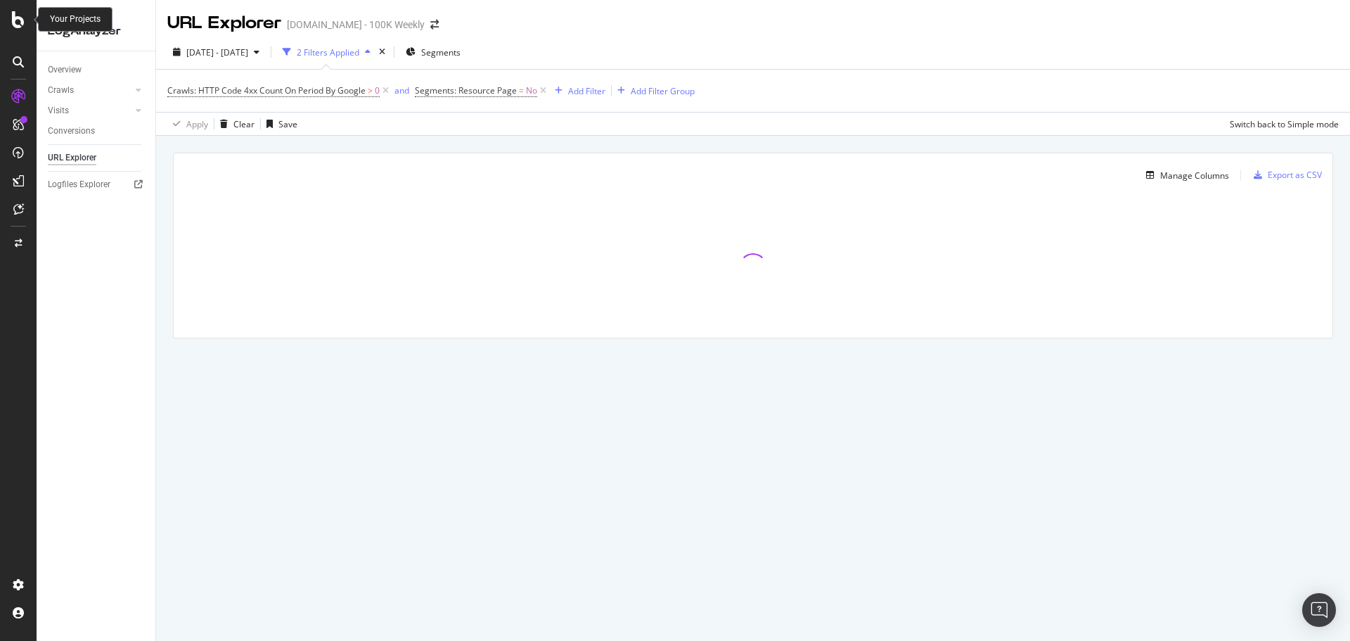
click at [16, 24] on icon at bounding box center [18, 19] width 13 height 17
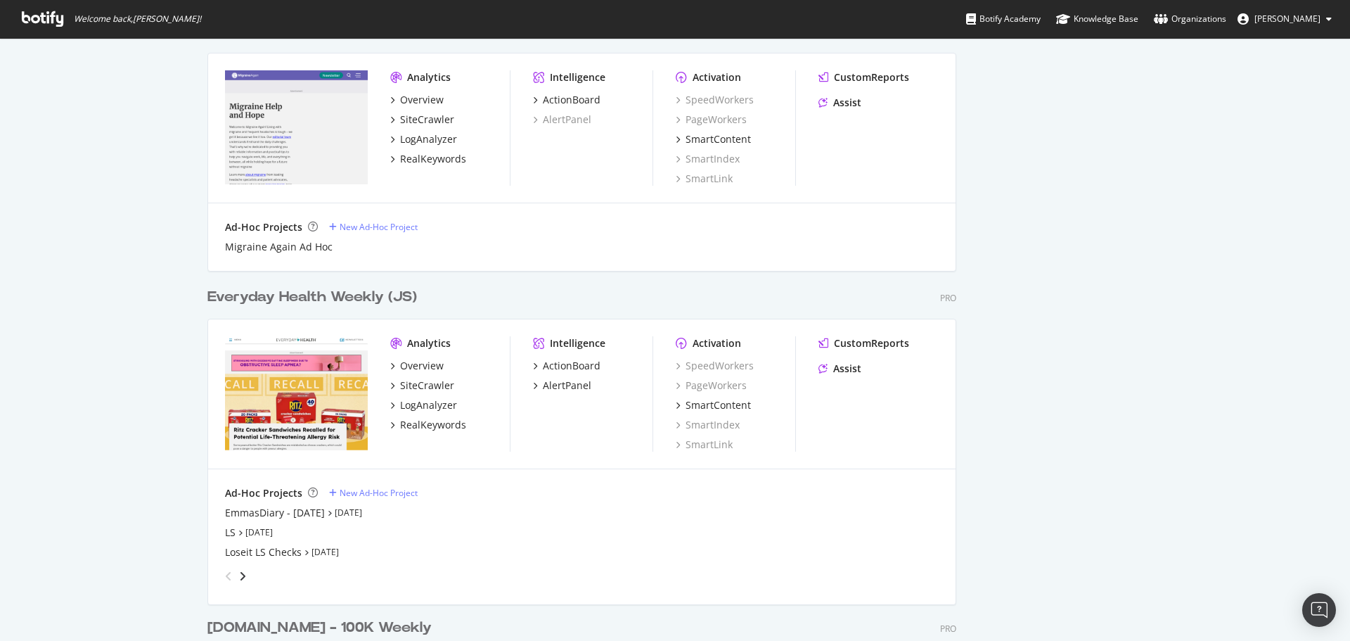
scroll to position [1547, 0]
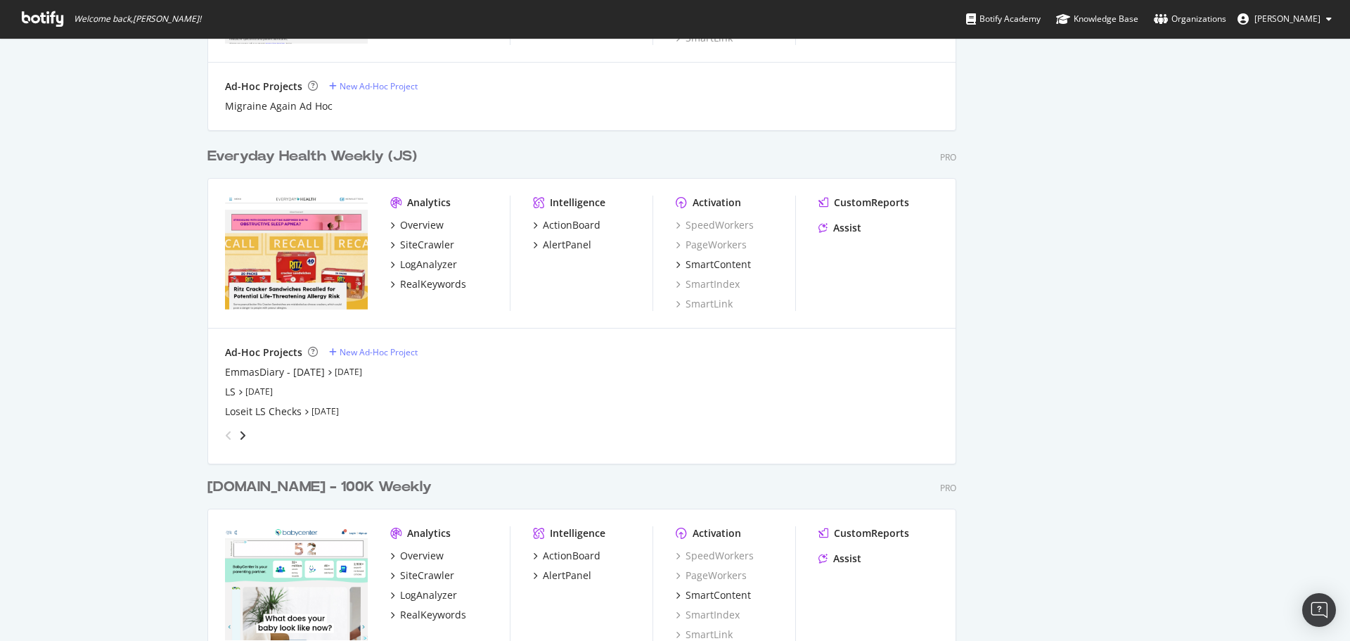
click at [298, 165] on div "Everyday Health Weekly (JS)" at bounding box center [312, 156] width 210 height 20
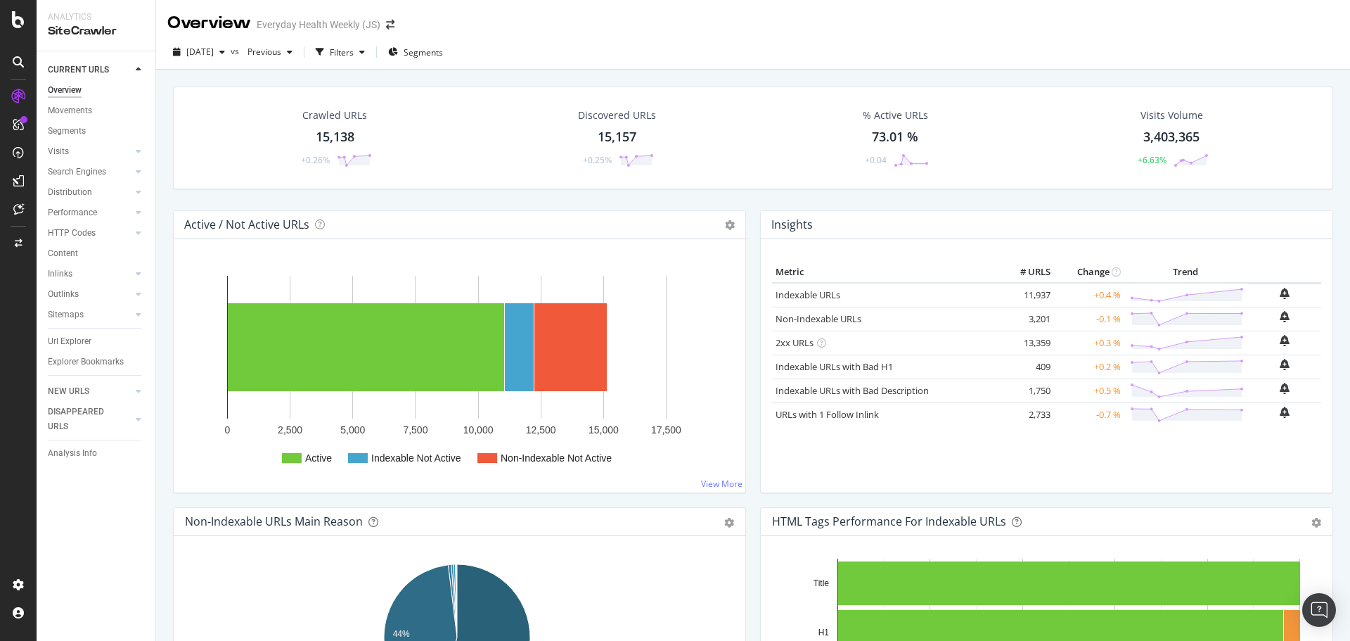
click at [624, 133] on div "15,157" at bounding box center [617, 137] width 39 height 18
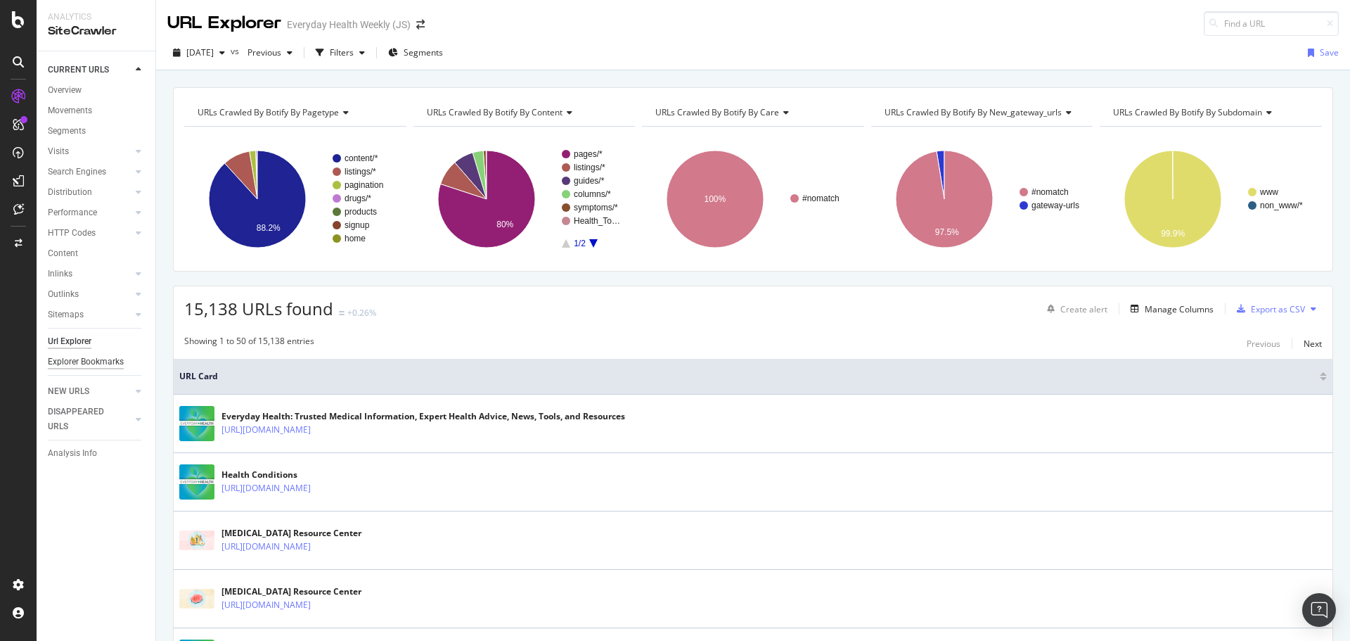
click at [94, 363] on div "Explorer Bookmarks" at bounding box center [86, 361] width 76 height 15
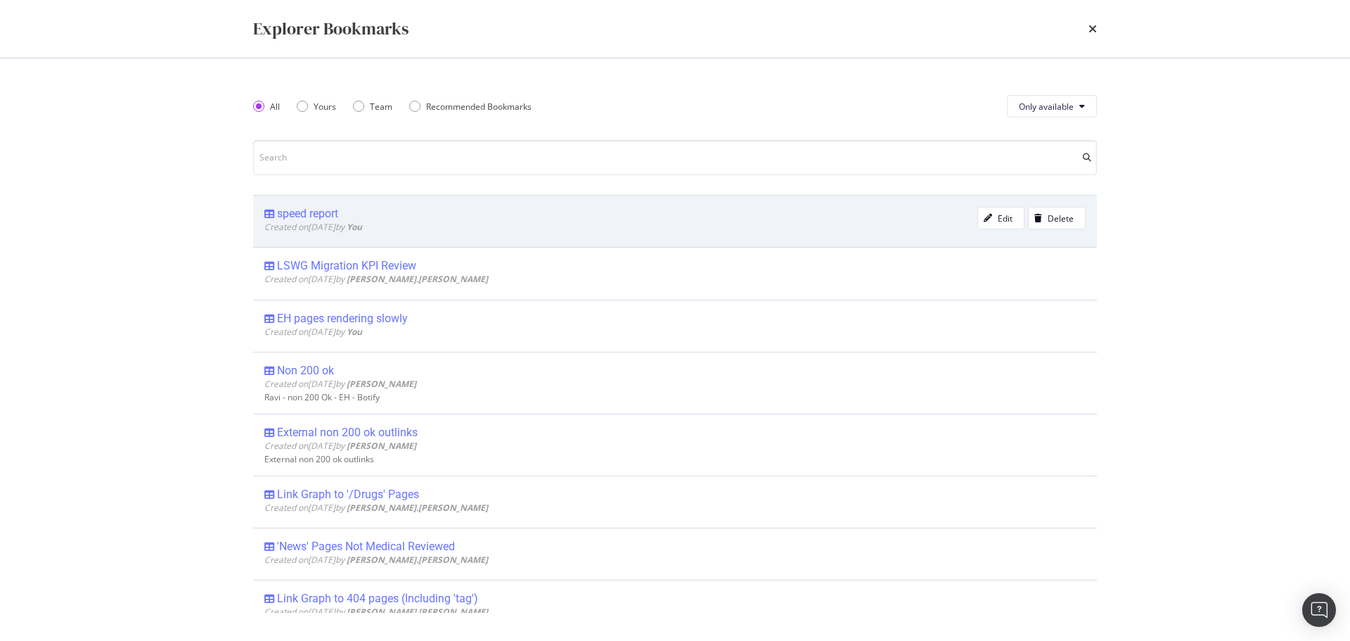
click at [310, 213] on div "speed report" at bounding box center [307, 214] width 61 height 14
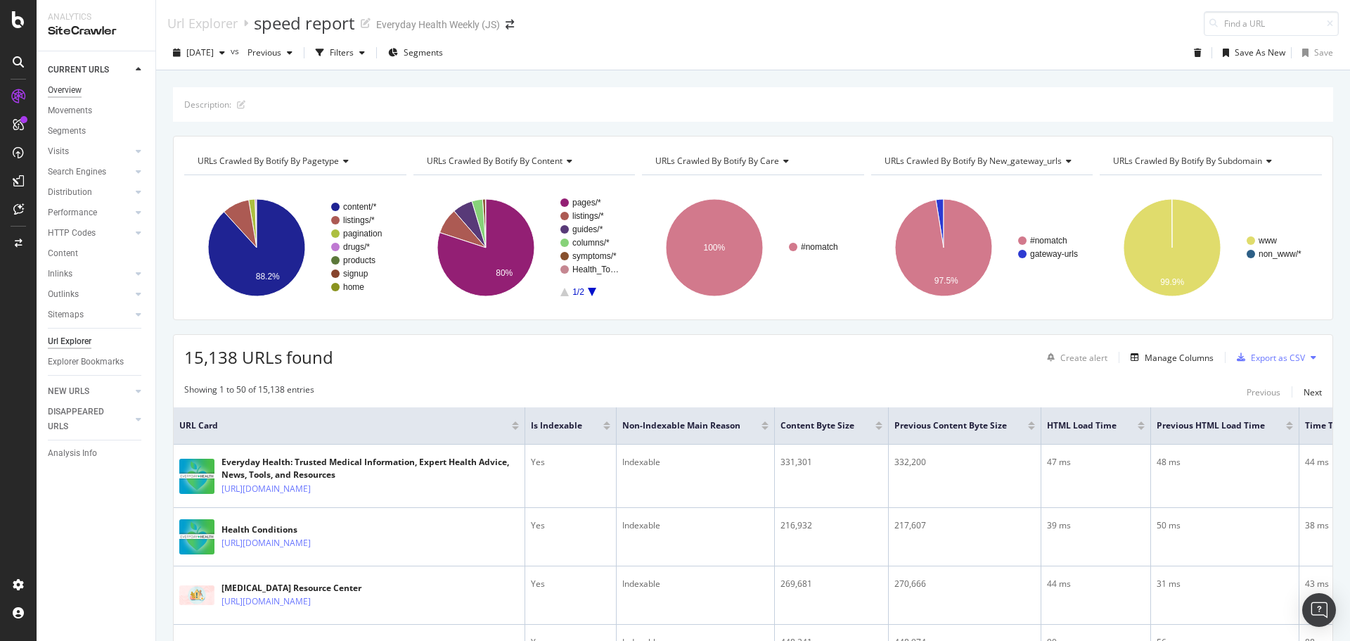
click at [70, 87] on div "Overview" at bounding box center [65, 90] width 34 height 15
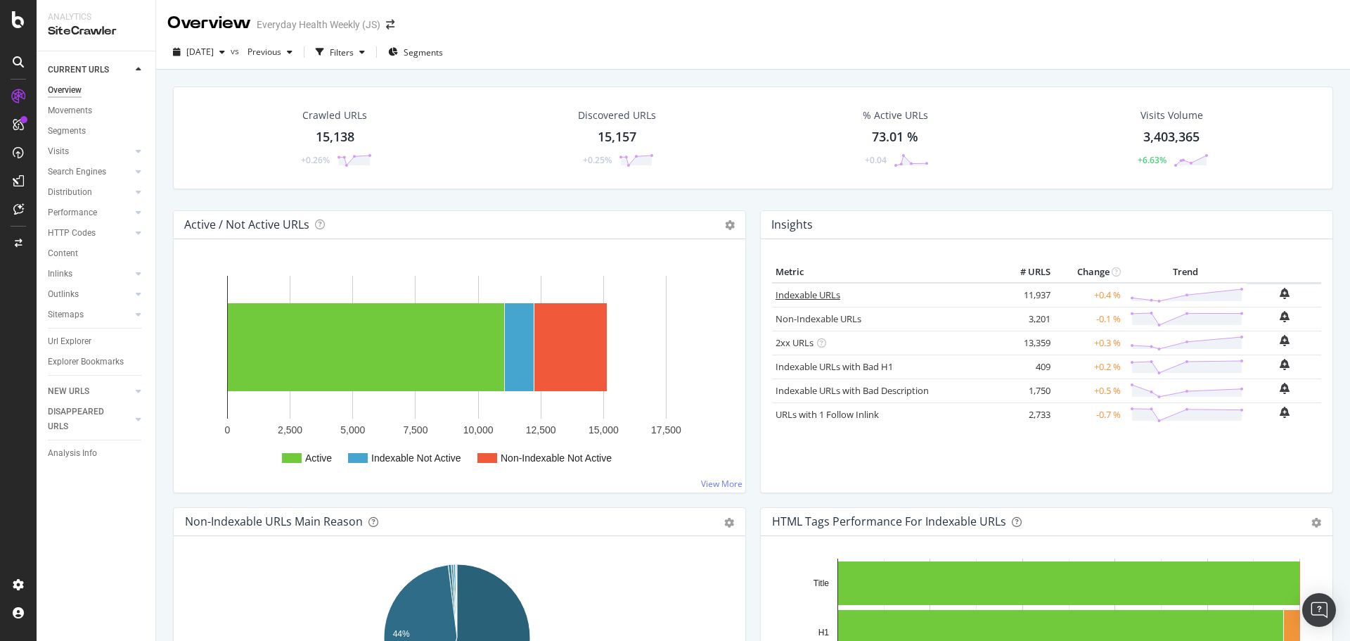
click at [815, 296] on link "Indexable URLs" at bounding box center [808, 294] width 65 height 13
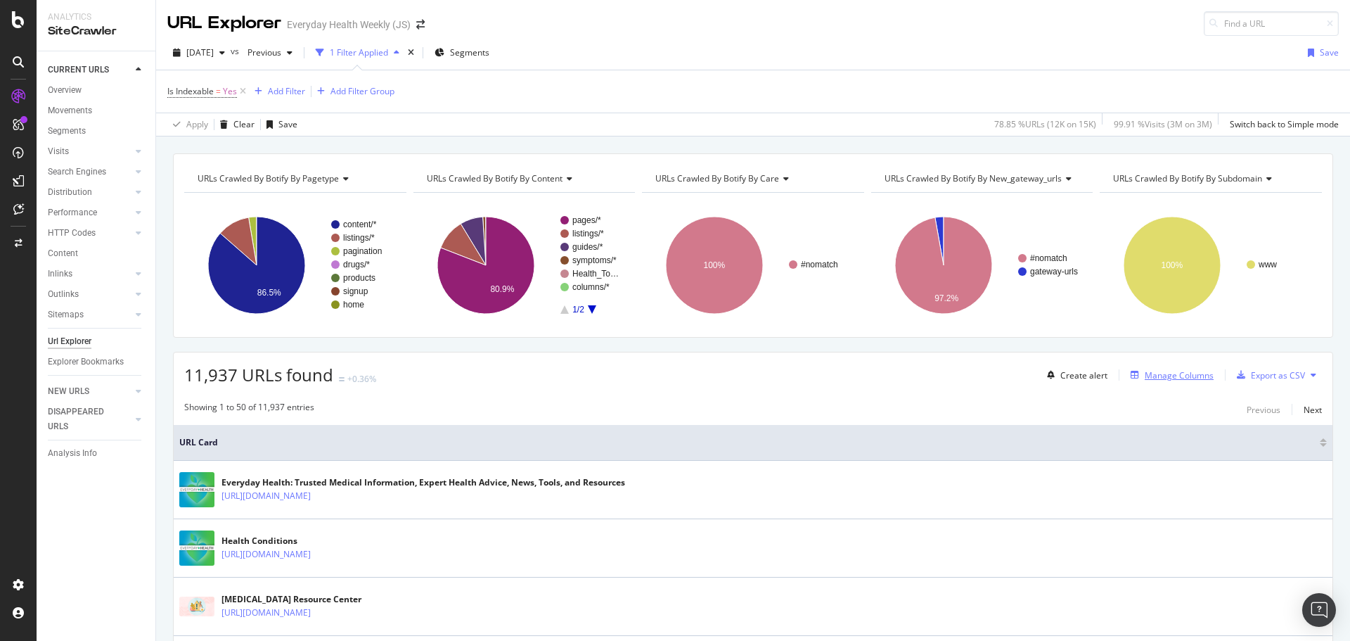
click at [1156, 381] on div "Manage Columns" at bounding box center [1169, 374] width 89 height 15
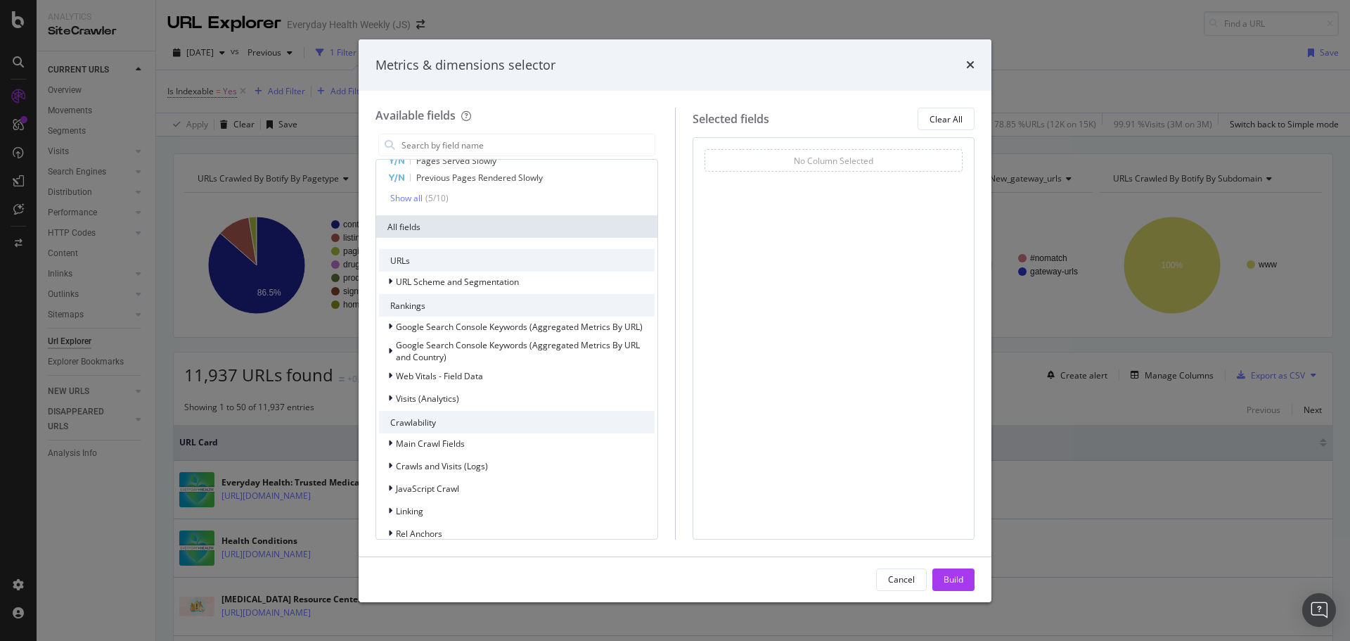
scroll to position [211, 0]
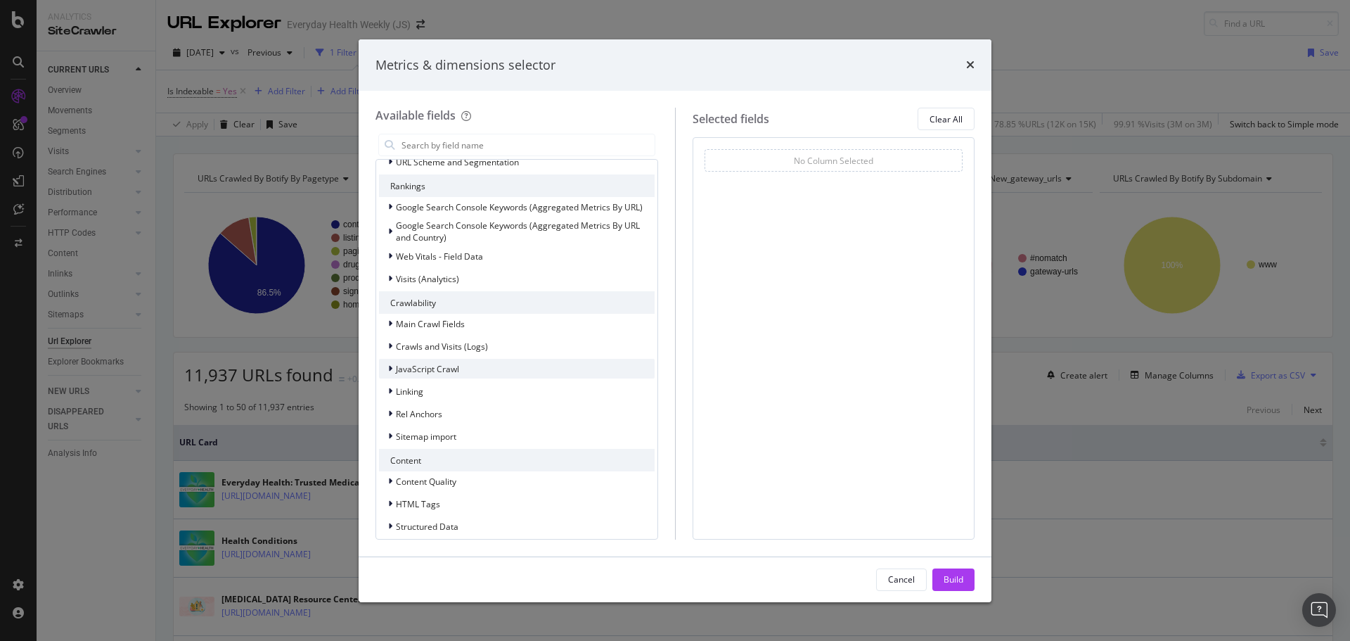
click at [413, 367] on span "JavaScript Crawl" at bounding box center [427, 369] width 63 height 12
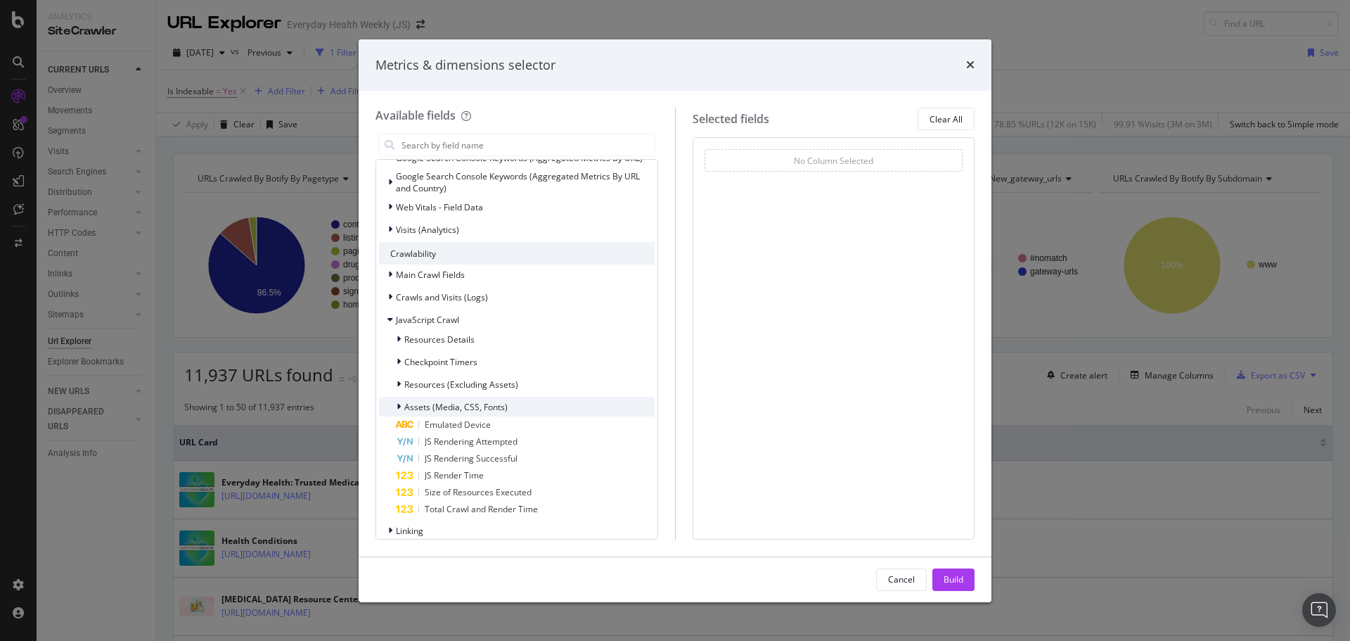
scroll to position [281, 0]
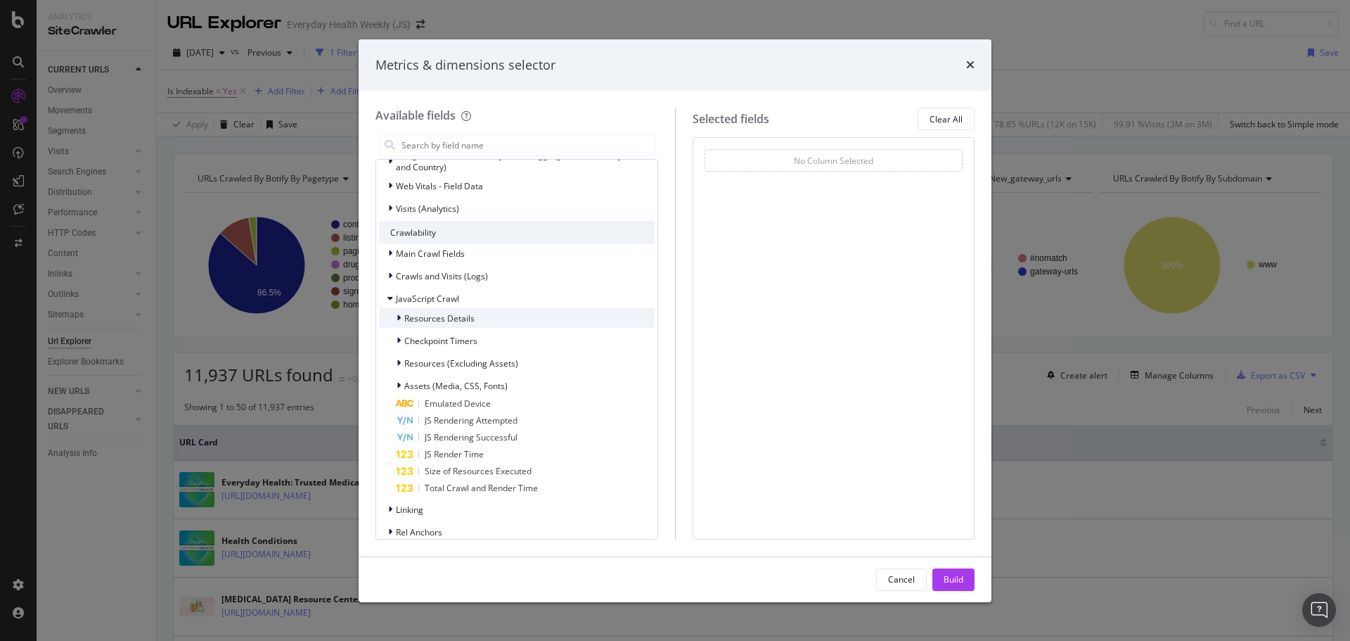
click at [426, 315] on span "Resources Details" at bounding box center [439, 318] width 70 height 12
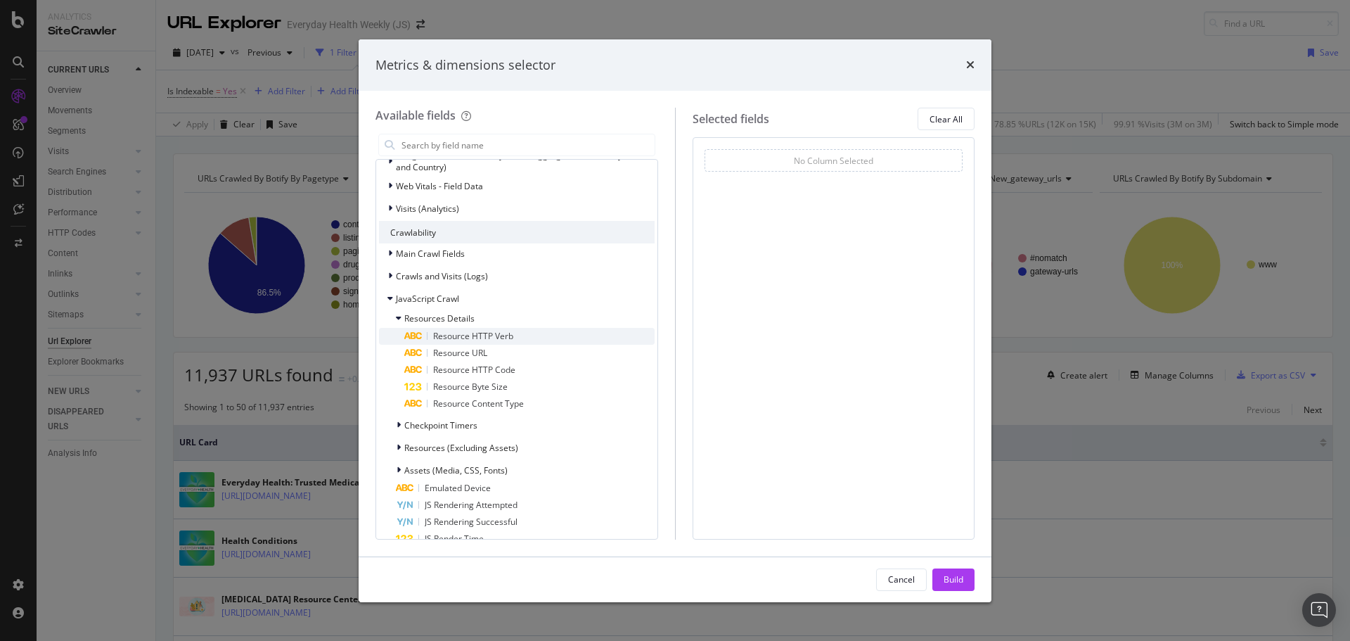
click at [461, 332] on span "Resource HTTP Verb" at bounding box center [473, 336] width 80 height 12
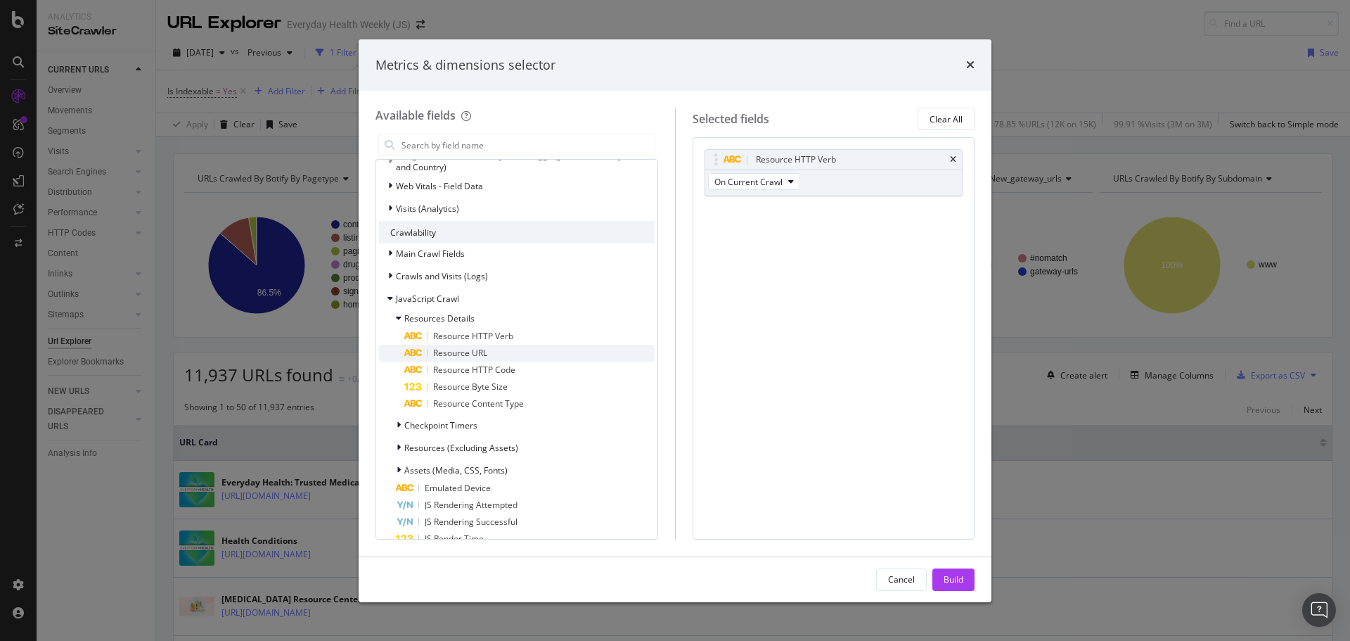
click at [463, 349] on span "Resource URL" at bounding box center [460, 353] width 54 height 12
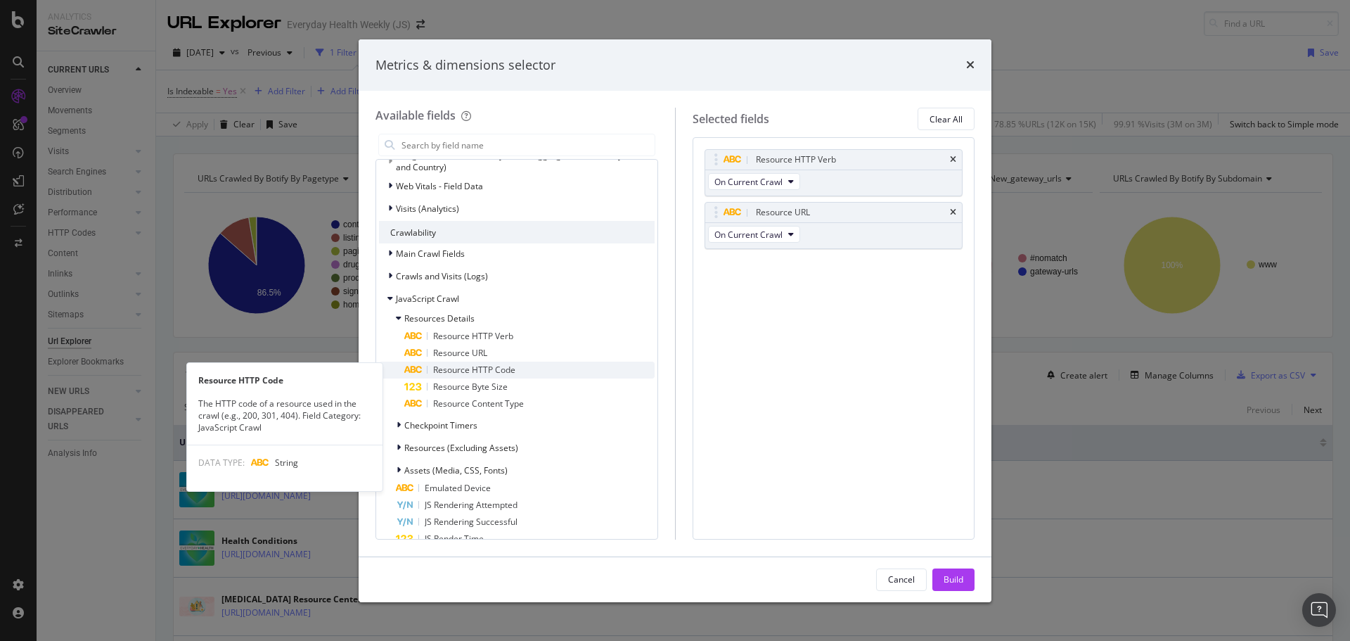
click at [479, 369] on span "Resource HTTP Code" at bounding box center [474, 370] width 82 height 12
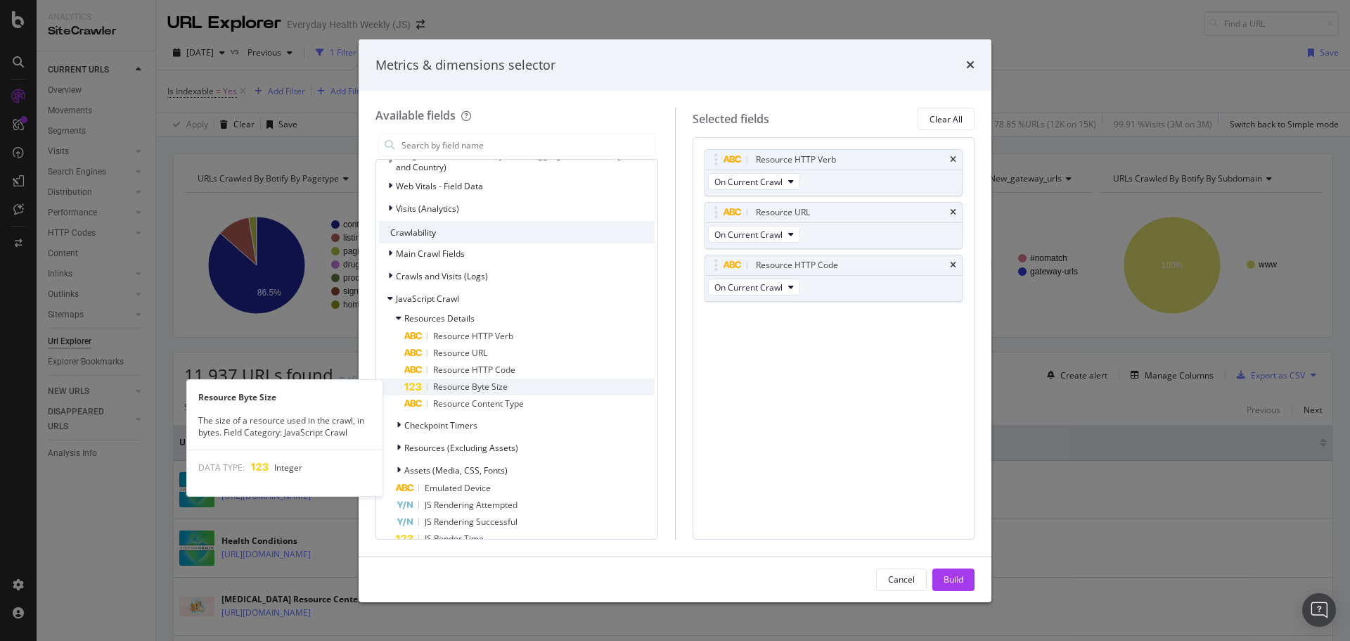
click at [478, 388] on span "Resource Byte Size" at bounding box center [470, 386] width 75 height 12
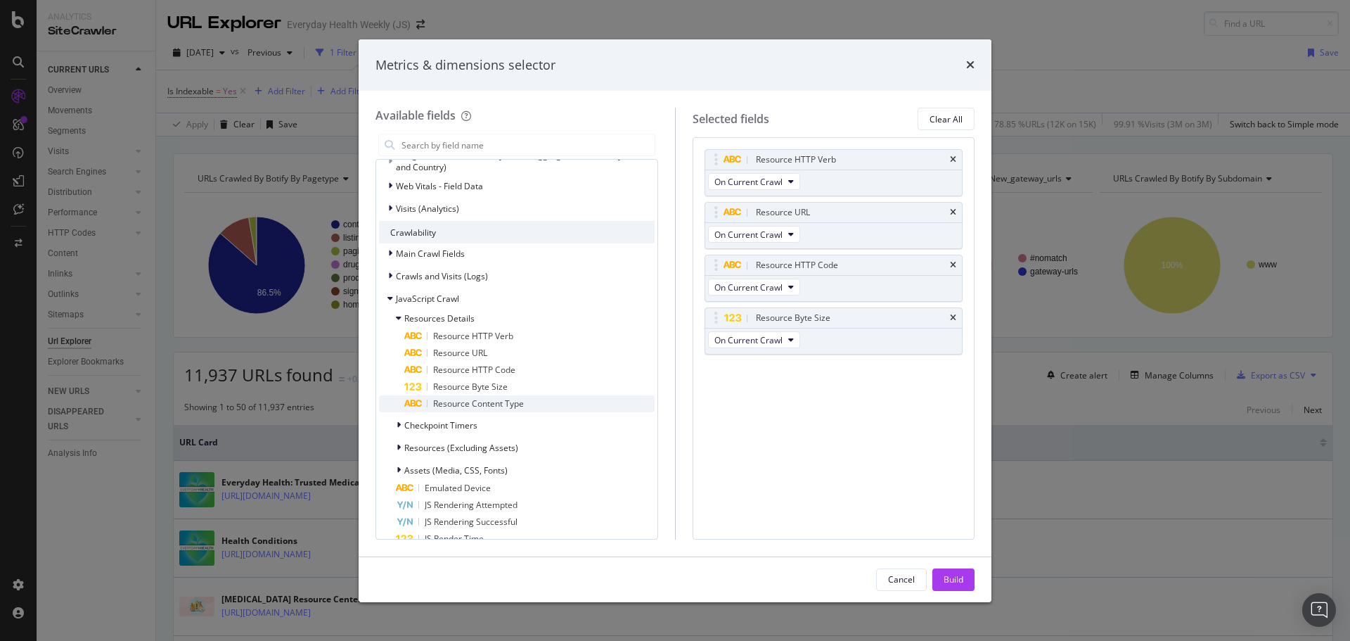
click at [478, 400] on span "Resource Content Type" at bounding box center [478, 403] width 91 height 12
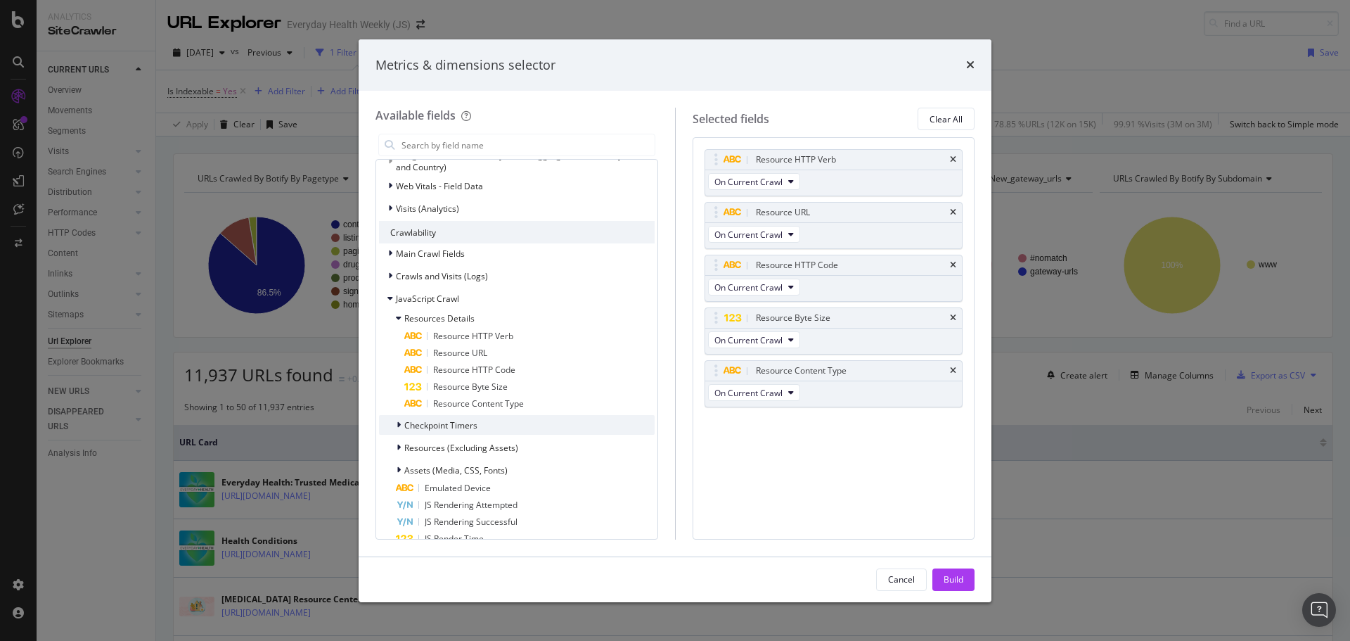
click at [454, 423] on span "Checkpoint Timers" at bounding box center [440, 425] width 73 height 12
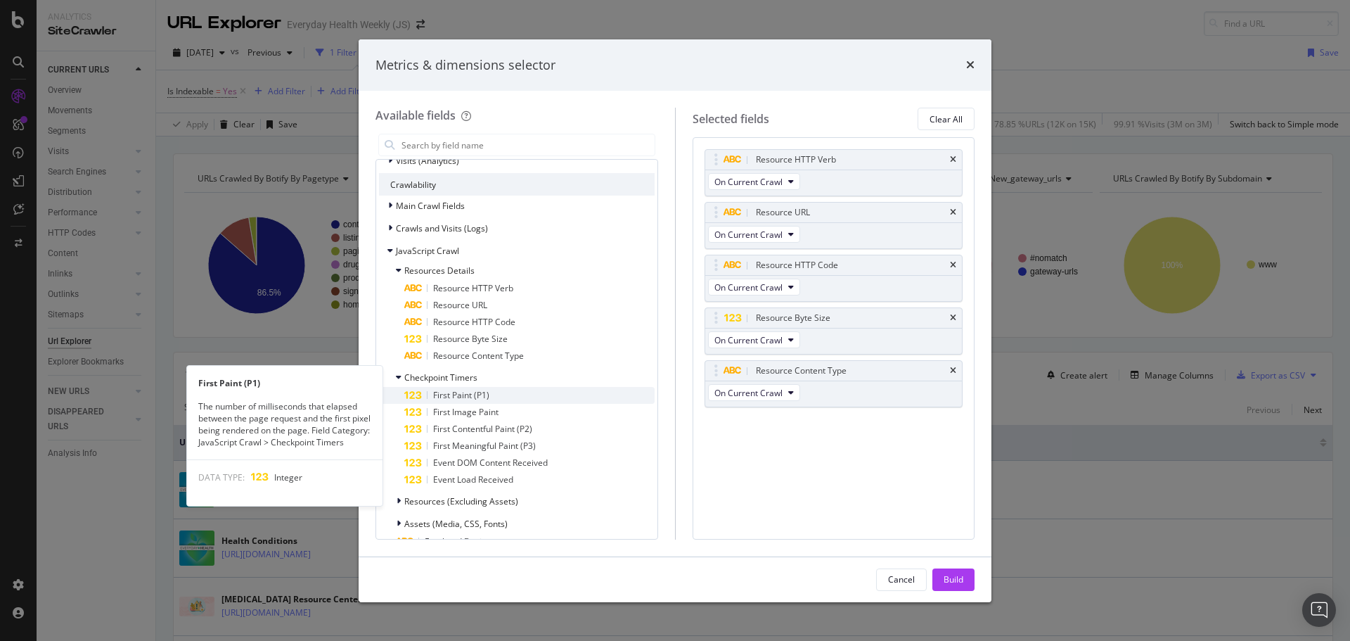
scroll to position [352, 0]
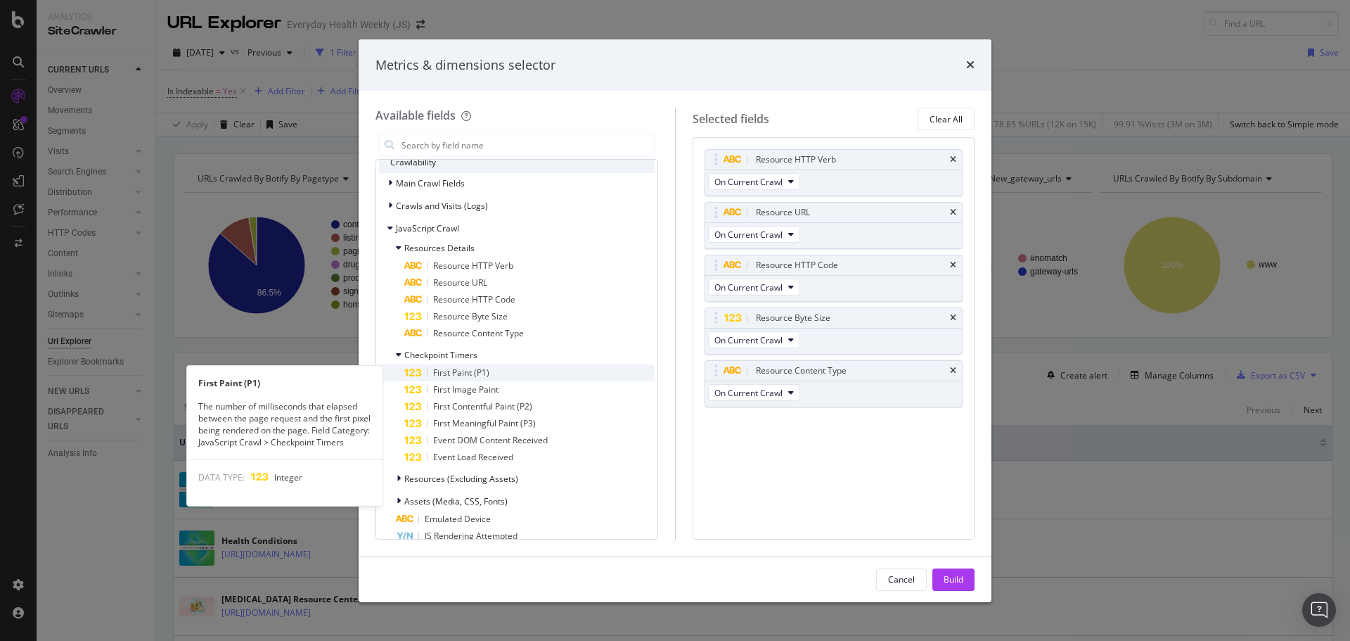
click at [475, 373] on span "First Paint (P1)" at bounding box center [461, 372] width 56 height 12
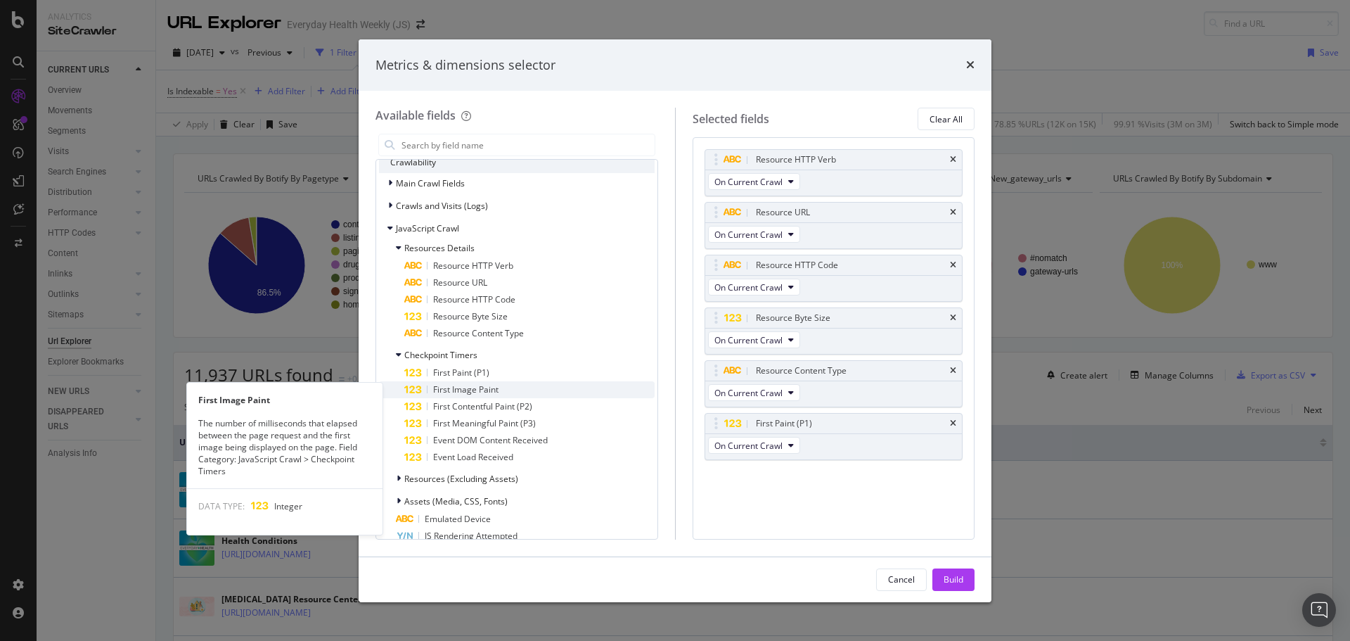
click at [476, 390] on span "First Image Paint" at bounding box center [465, 389] width 65 height 12
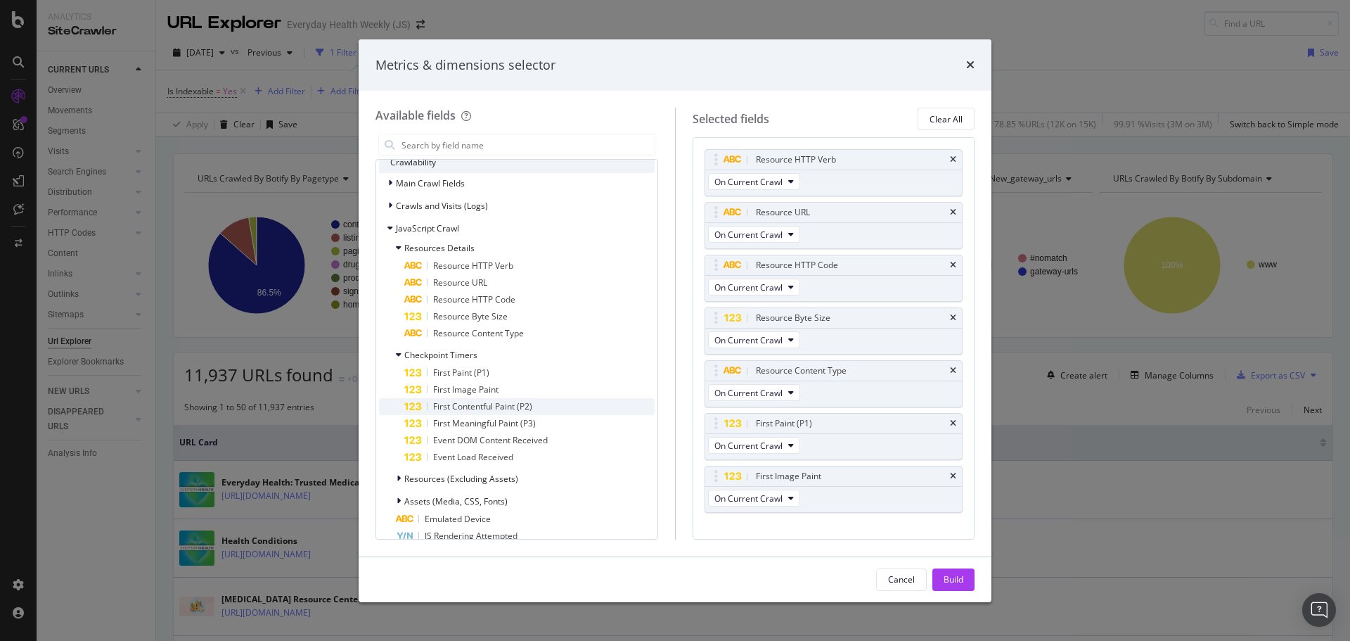
click at [478, 404] on span "First Contentful Paint (P2)" at bounding box center [482, 406] width 99 height 12
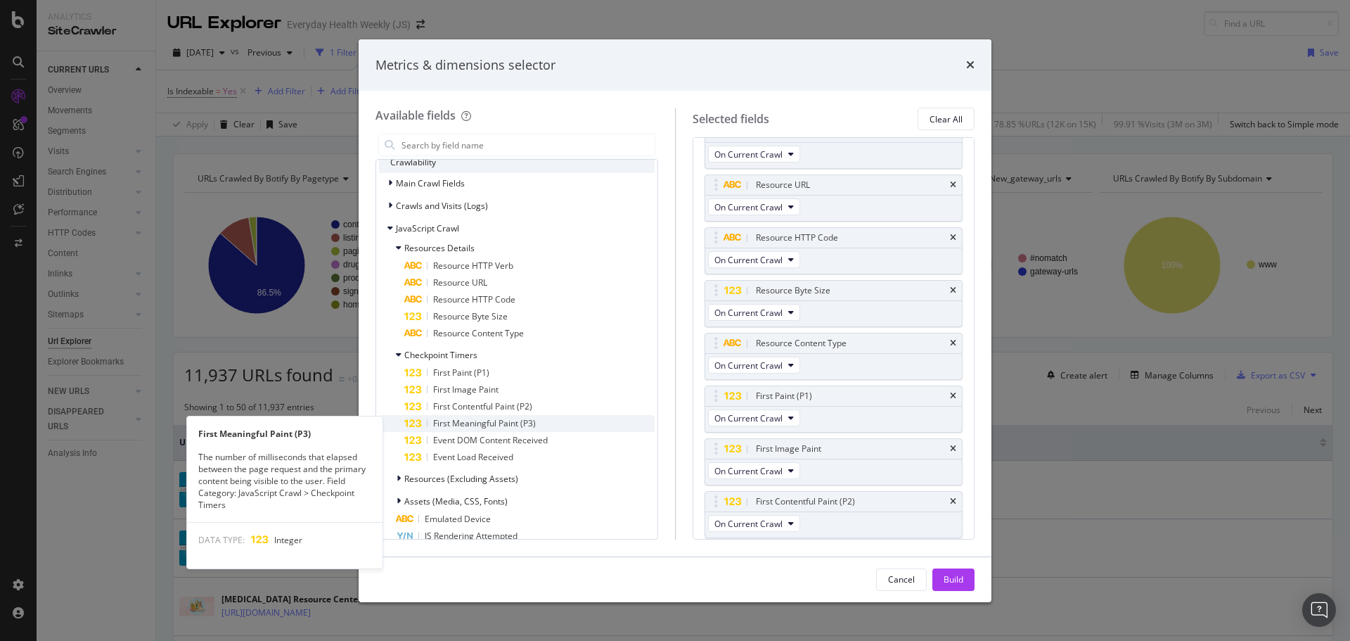
click at [480, 420] on span "First Meaningful Paint (P3)" at bounding box center [484, 423] width 103 height 12
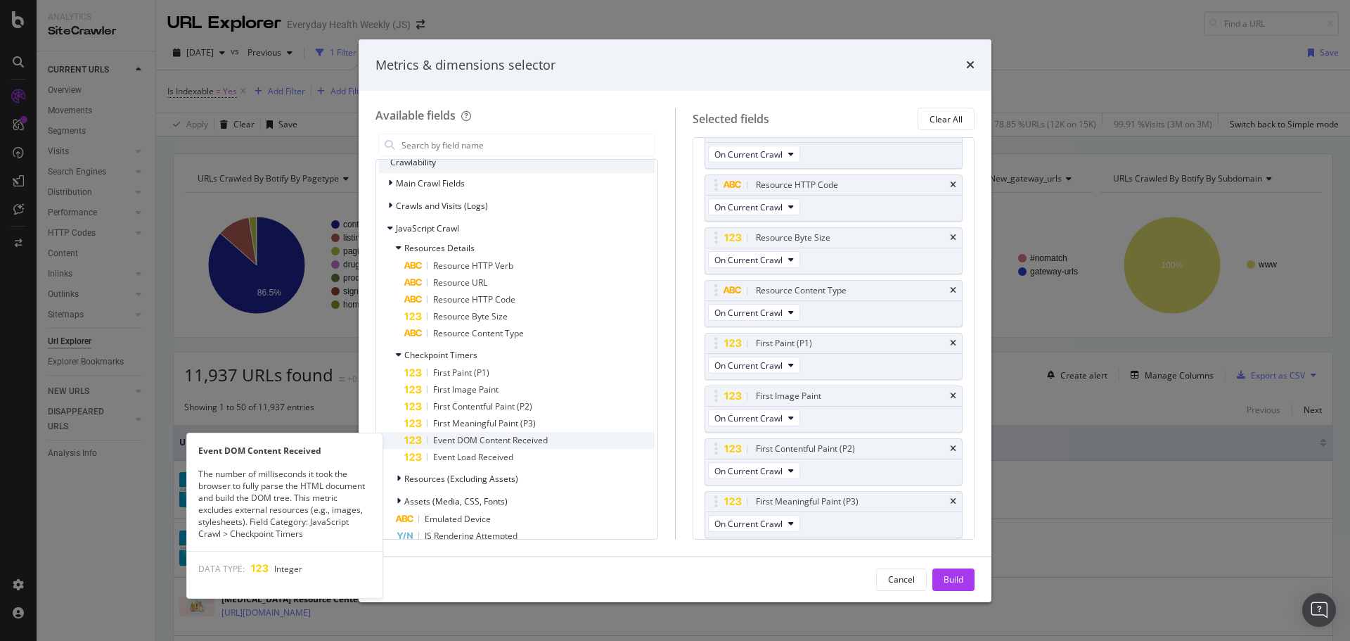
click at [478, 438] on span "Event DOM Content Received" at bounding box center [490, 440] width 115 height 12
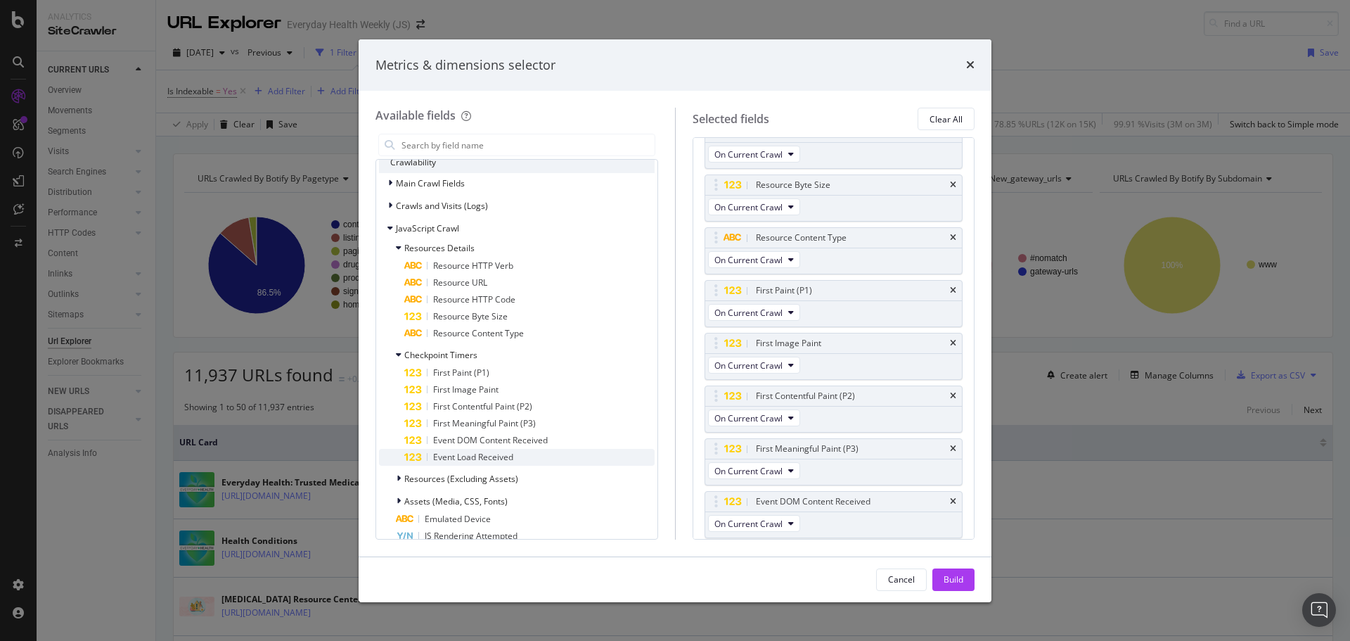
click at [478, 456] on span "Event Load Received" at bounding box center [473, 457] width 80 height 12
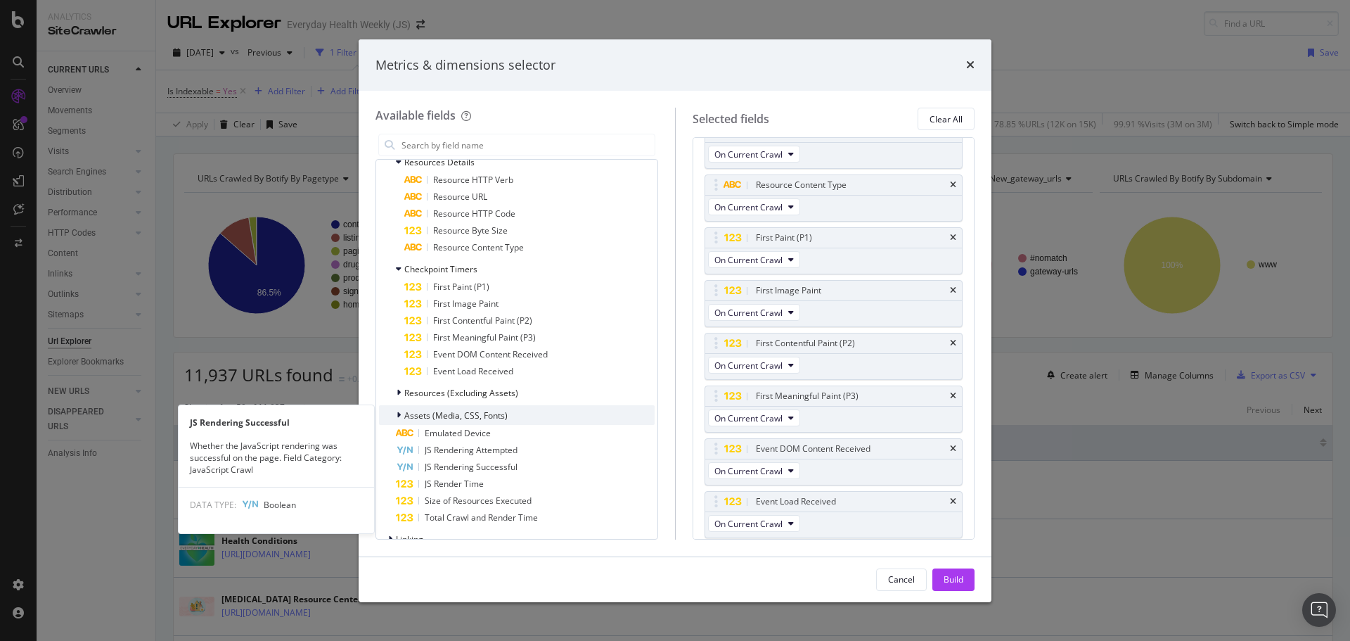
scroll to position [492, 0]
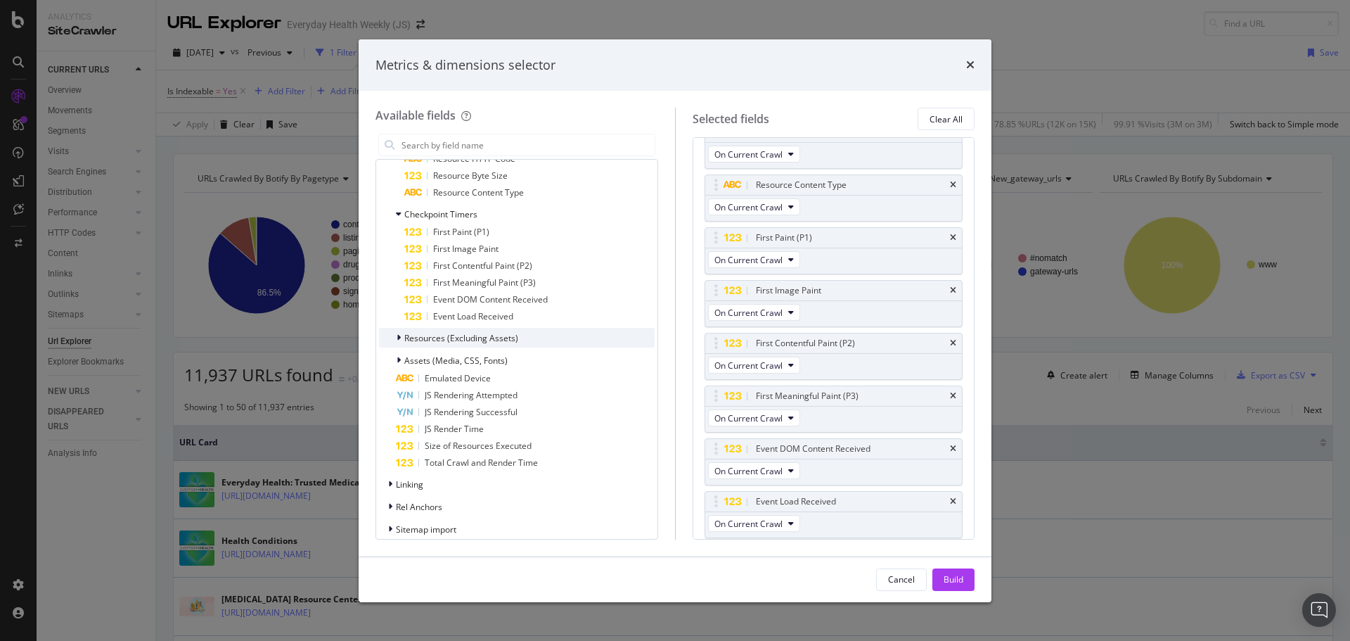
click at [456, 339] on span "Resources (Excluding Assets)" at bounding box center [461, 338] width 114 height 12
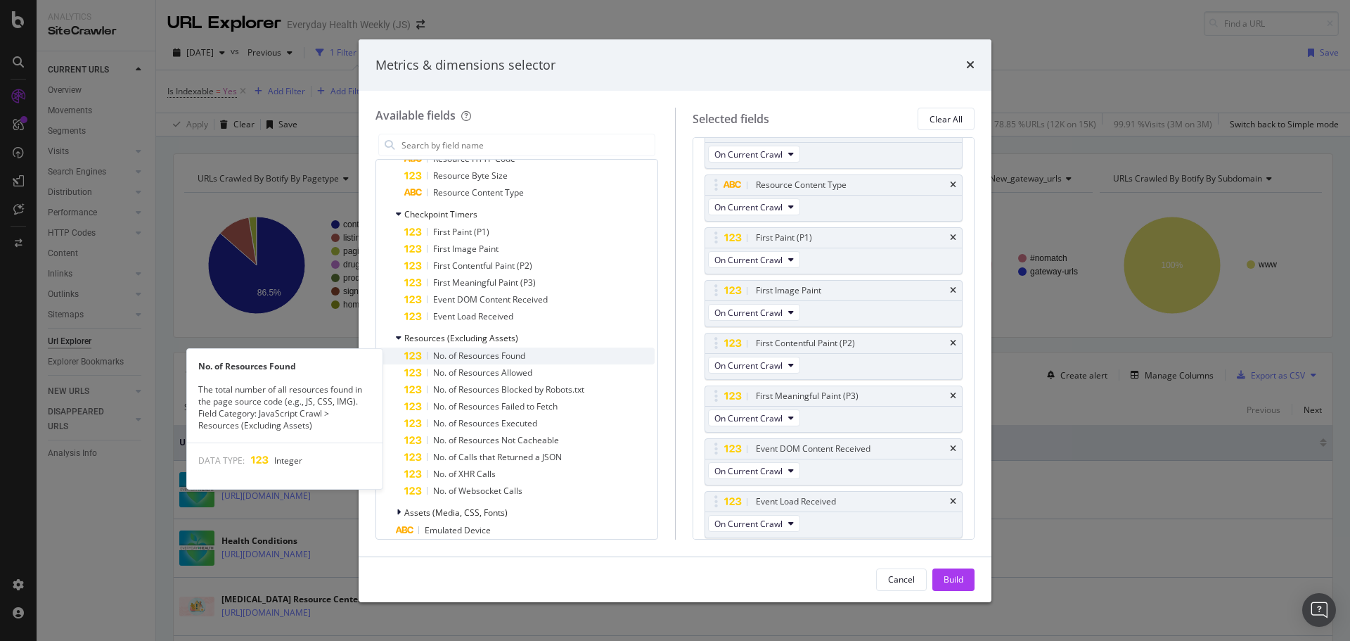
click at [469, 354] on span "No. of Resources Found" at bounding box center [479, 356] width 92 height 12
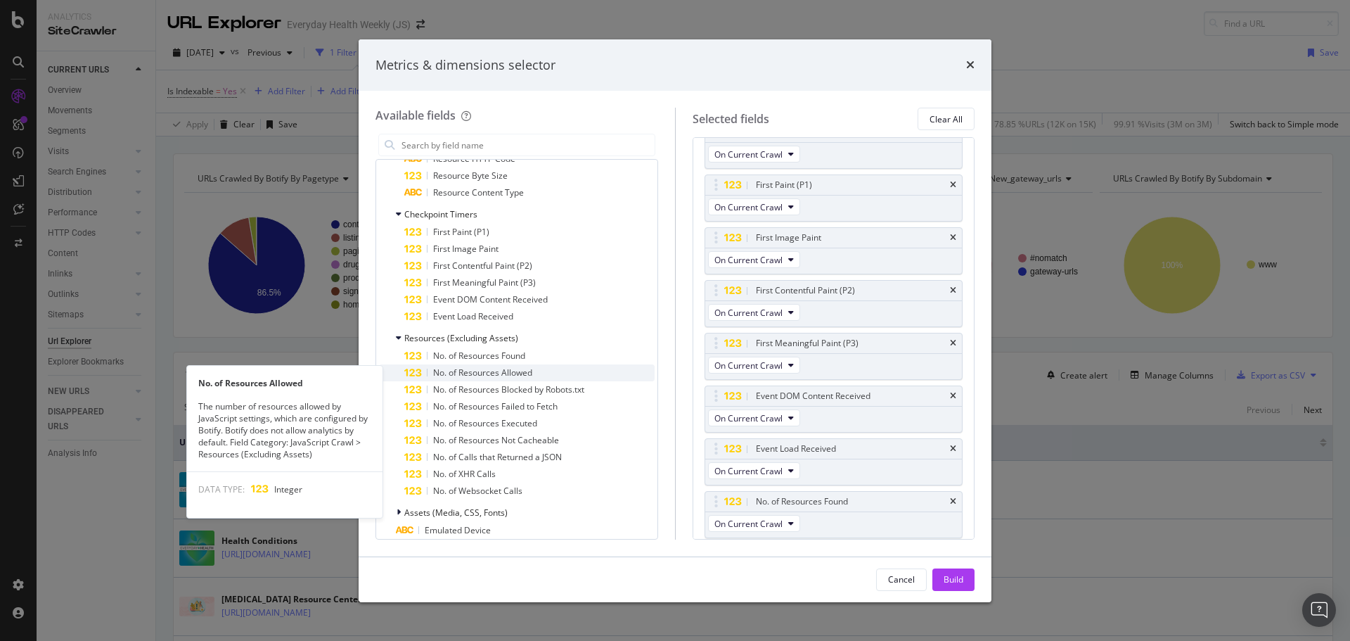
click at [476, 369] on span "No. of Resources Allowed" at bounding box center [482, 372] width 99 height 12
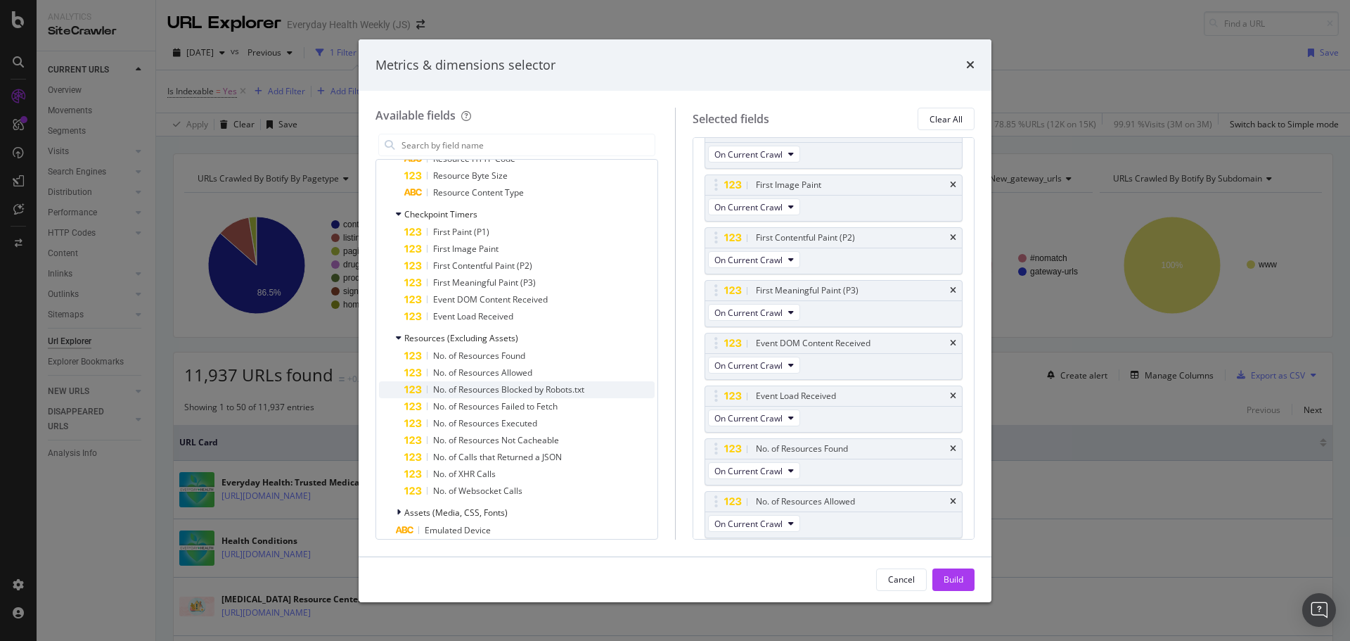
click at [480, 386] on span "No. of Resources Blocked by Robots.txt" at bounding box center [508, 389] width 151 height 12
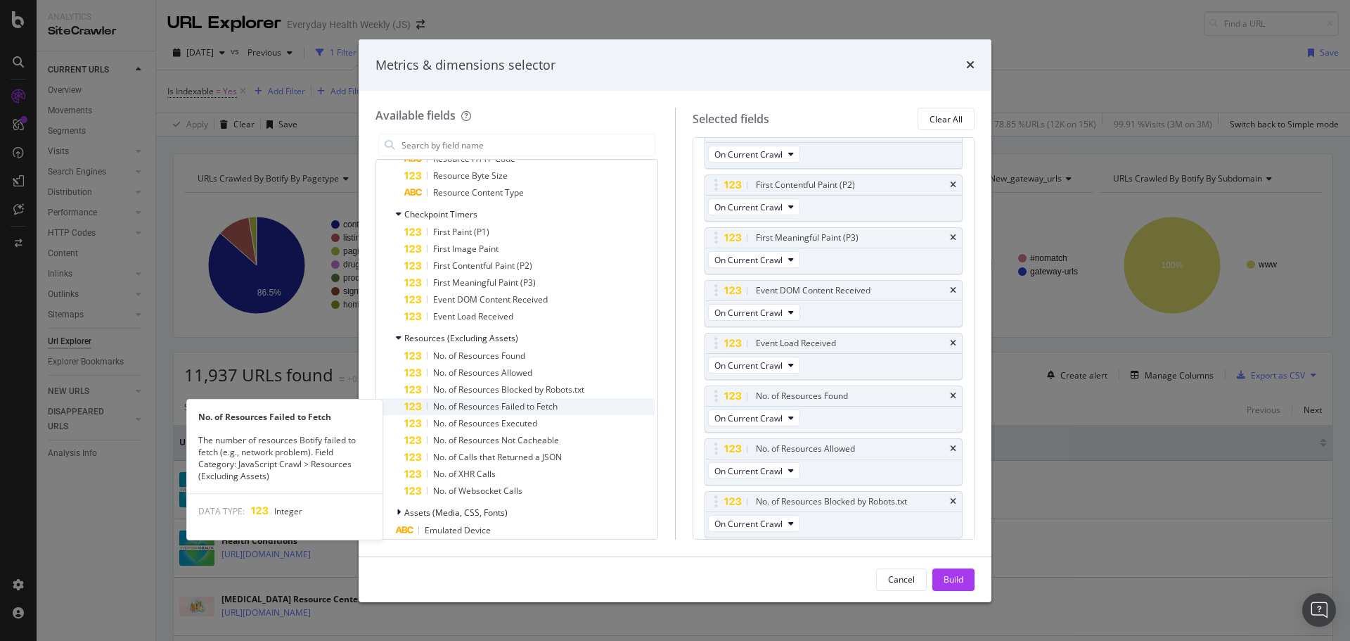
click at [487, 402] on span "No. of Resources Failed to Fetch" at bounding box center [495, 406] width 124 height 12
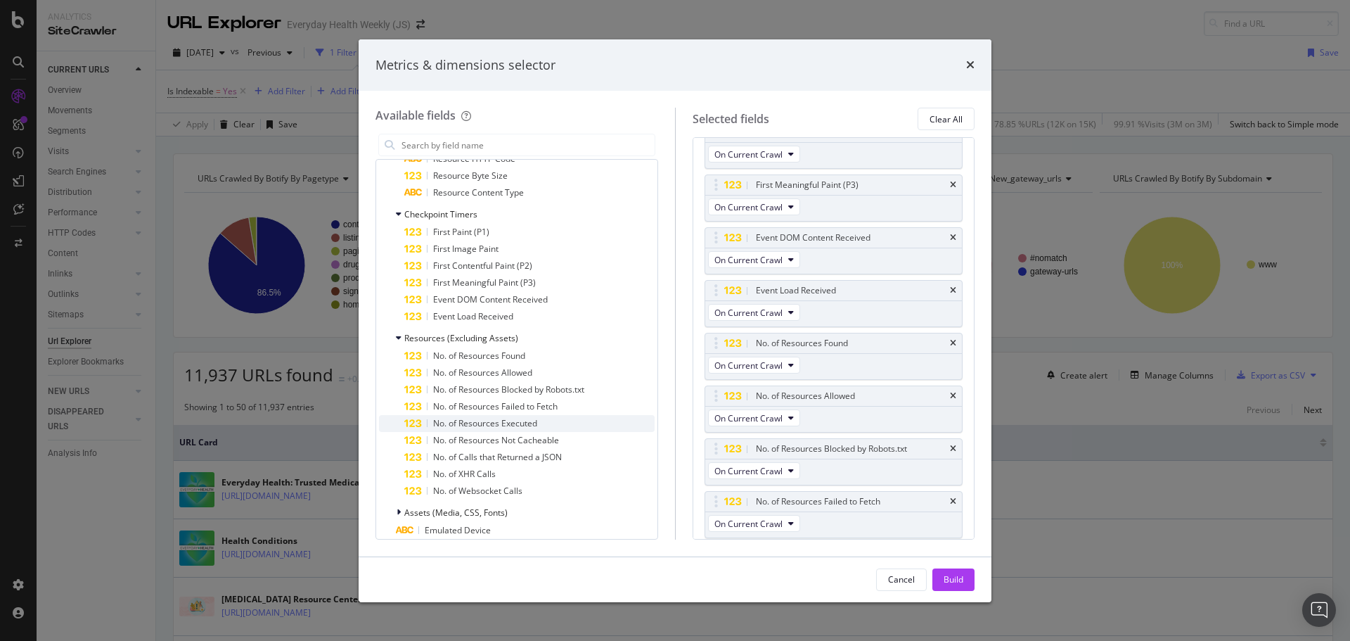
click at [486, 417] on div "No. of Resources Executed" at bounding box center [529, 423] width 250 height 17
click at [487, 433] on div "No. of Resources Not Cacheable" at bounding box center [529, 440] width 250 height 17
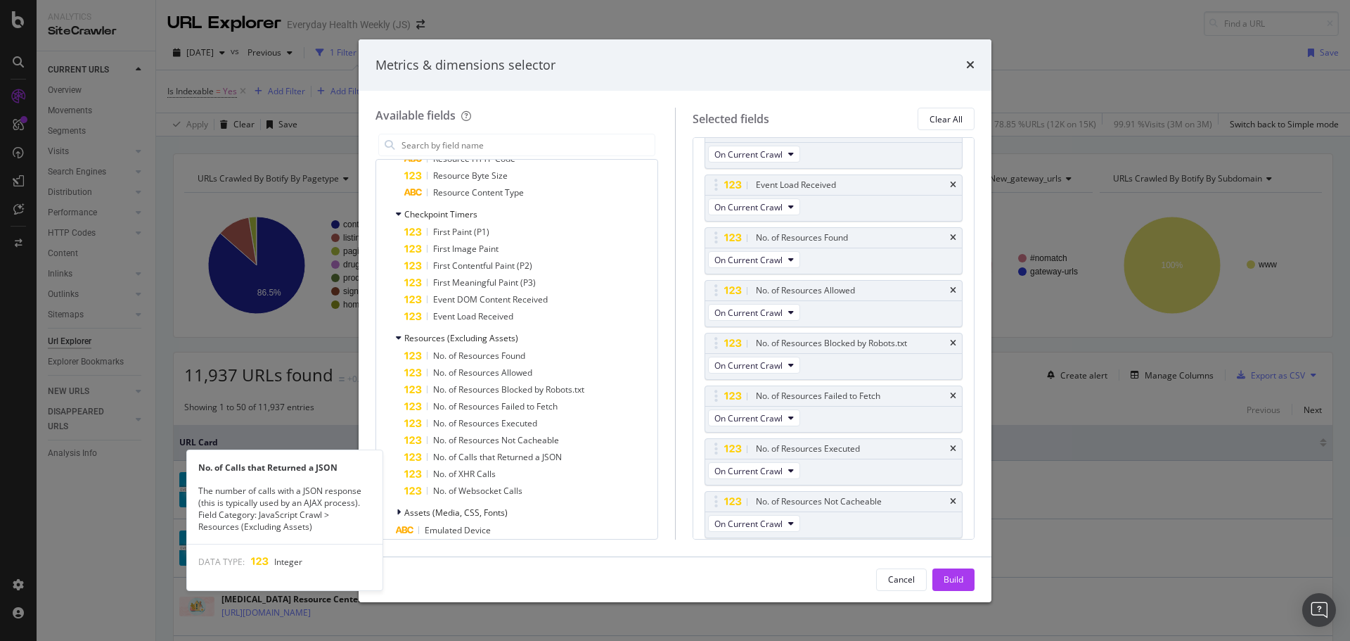
click at [489, 451] on div "No. of Calls that Returned a JSON" at bounding box center [529, 457] width 250 height 17
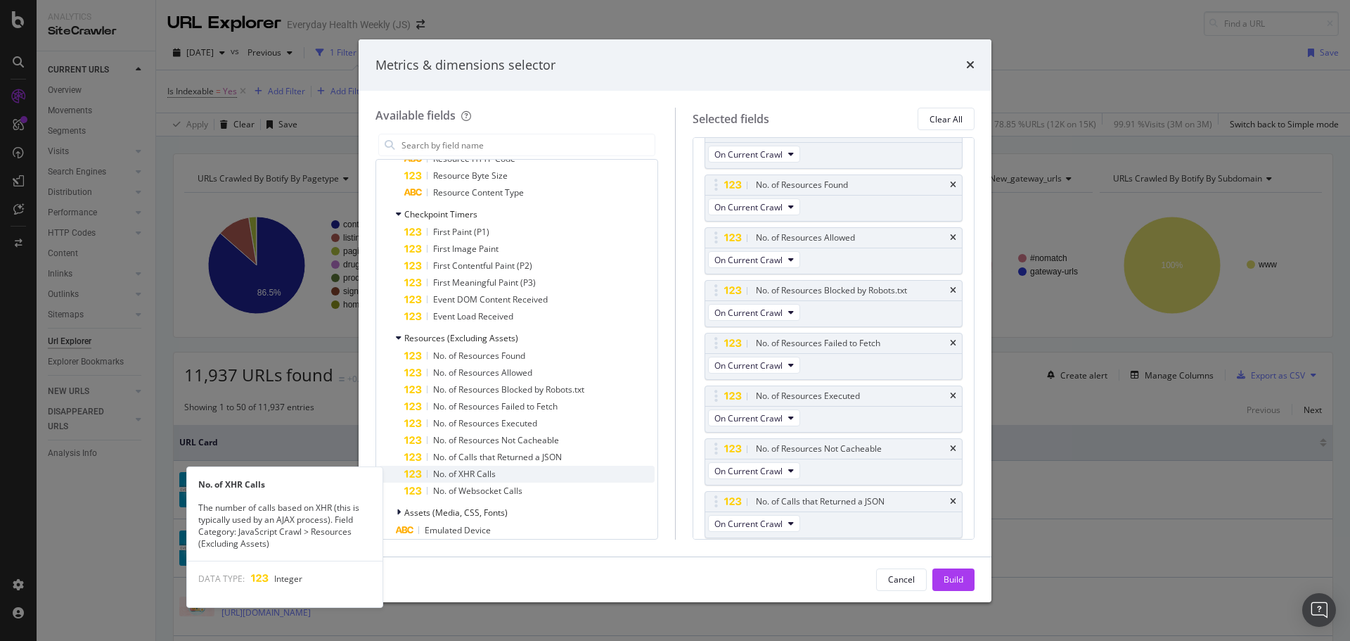
click at [475, 471] on span "No. of XHR Calls" at bounding box center [464, 474] width 63 height 12
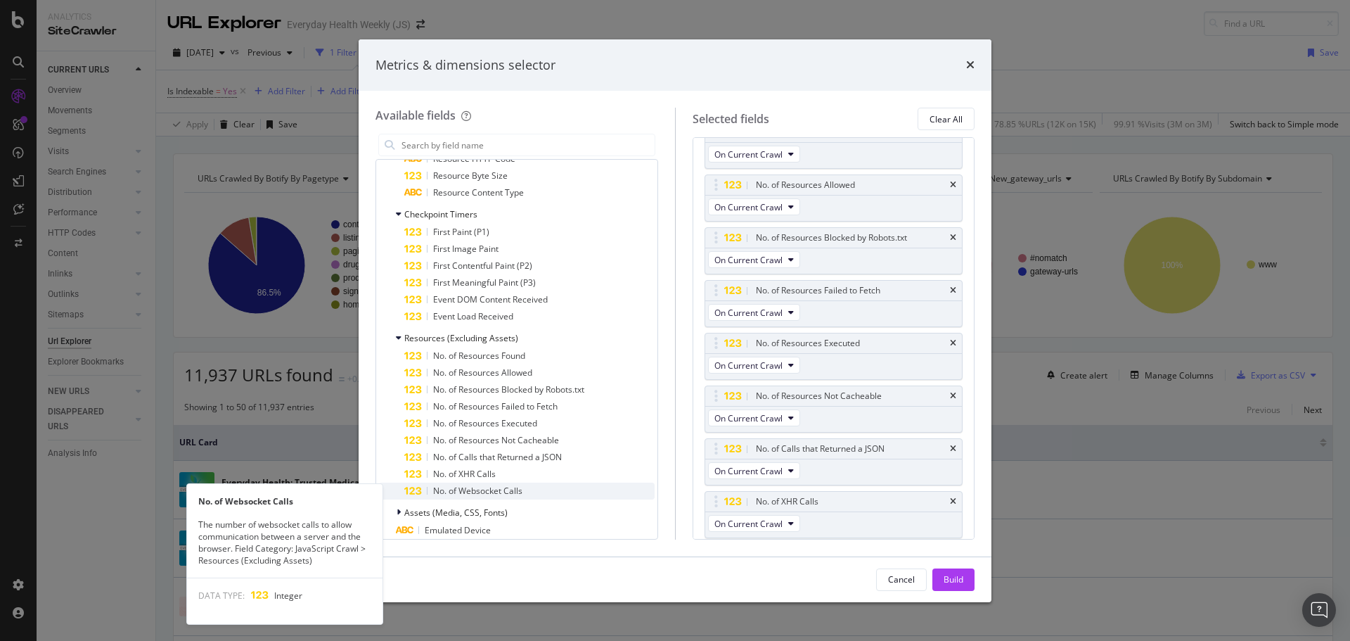
click at [477, 490] on span "No. of Websocket Calls" at bounding box center [477, 491] width 89 height 12
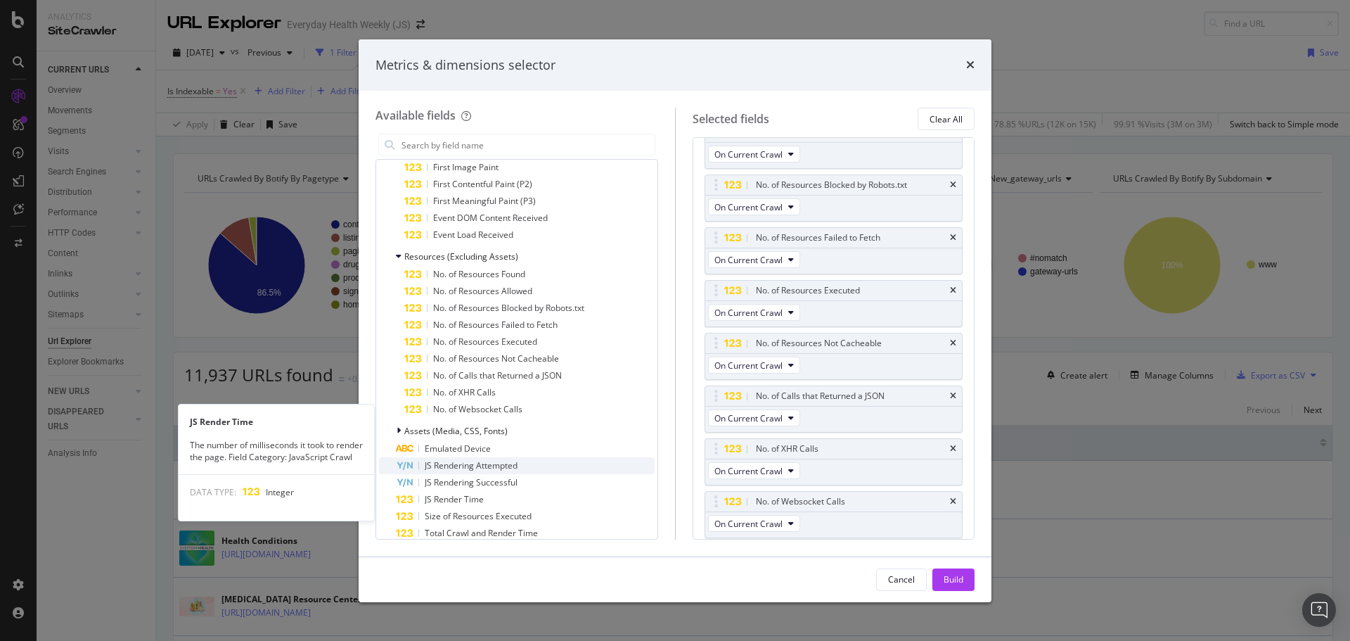
scroll to position [703, 0]
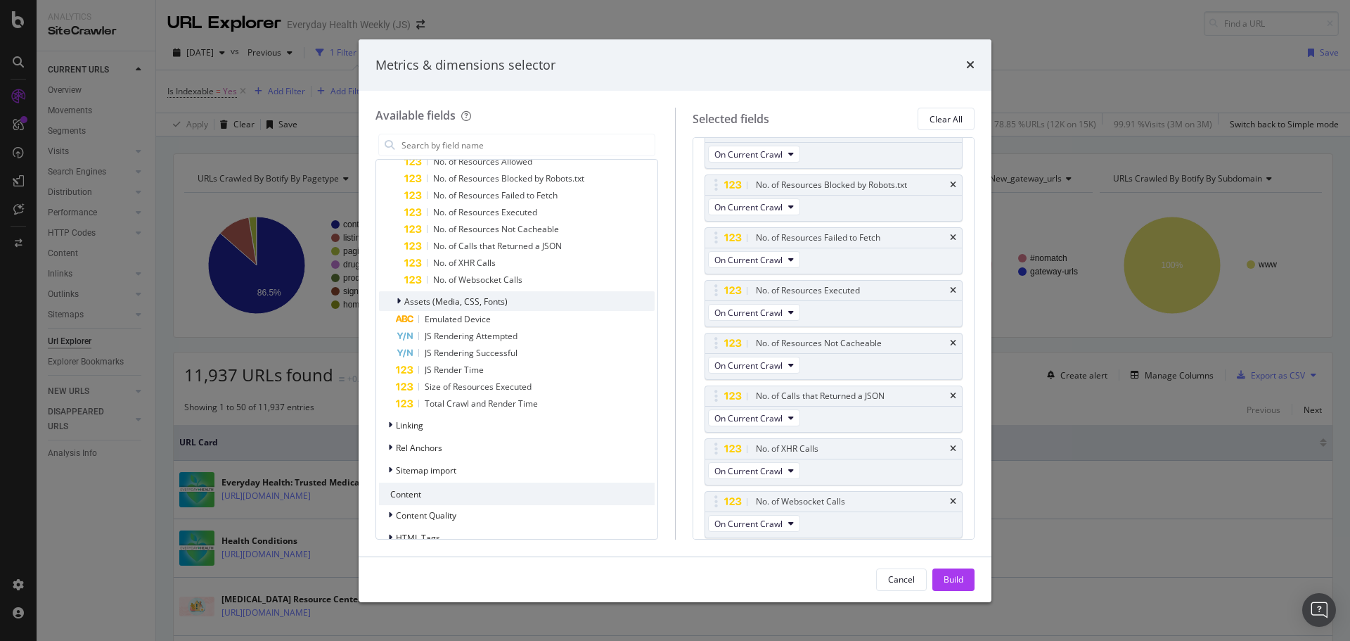
click at [421, 300] on span "Assets (Media, CSS, Fonts)" at bounding box center [455, 301] width 103 height 12
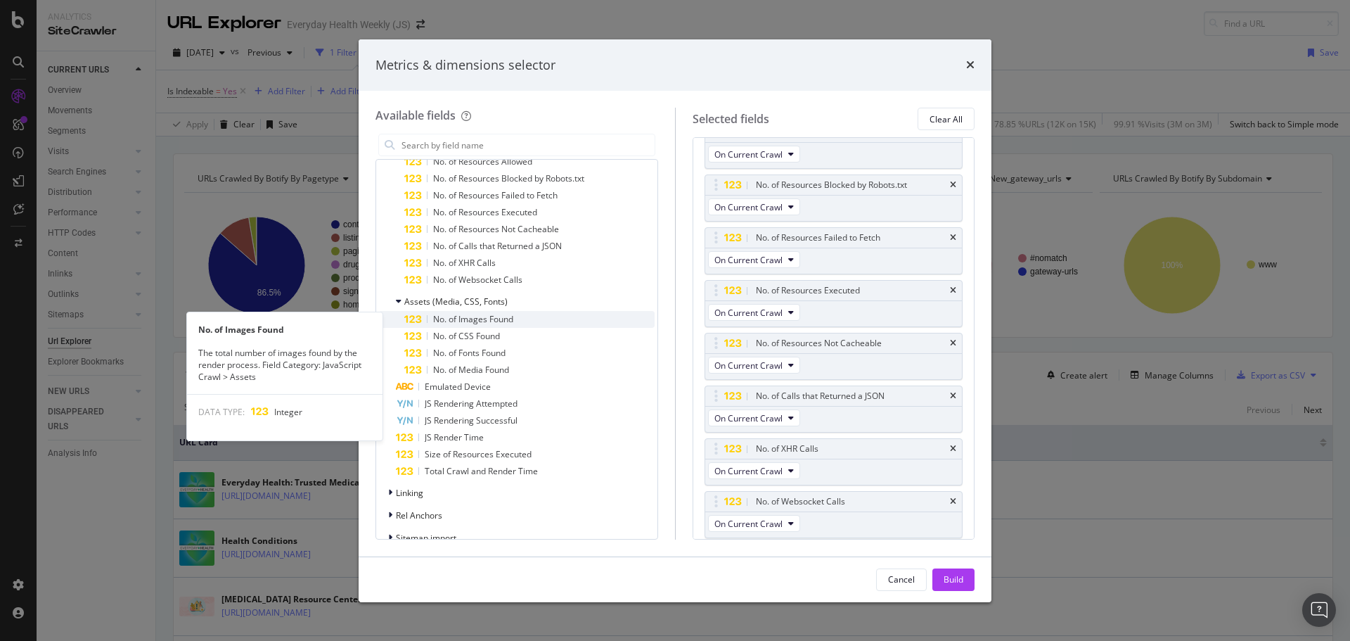
click at [475, 312] on div "No. of Images Found" at bounding box center [529, 319] width 250 height 17
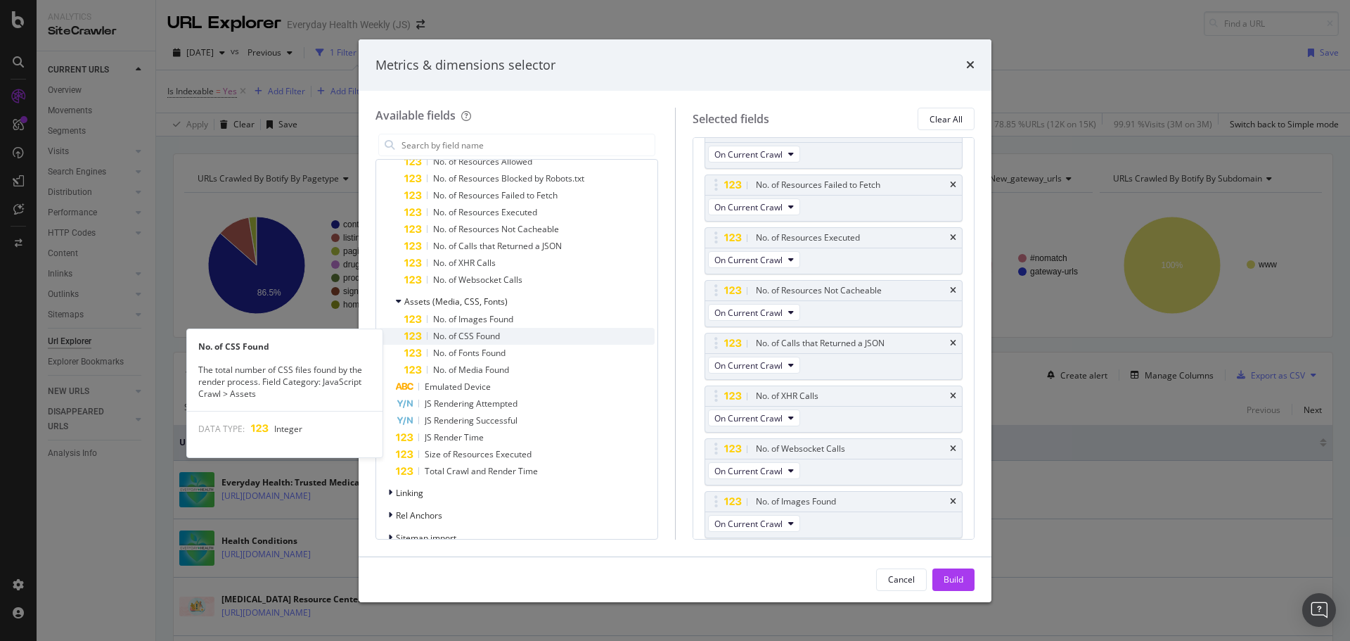
click at [466, 335] on span "No. of CSS Found" at bounding box center [466, 336] width 67 height 12
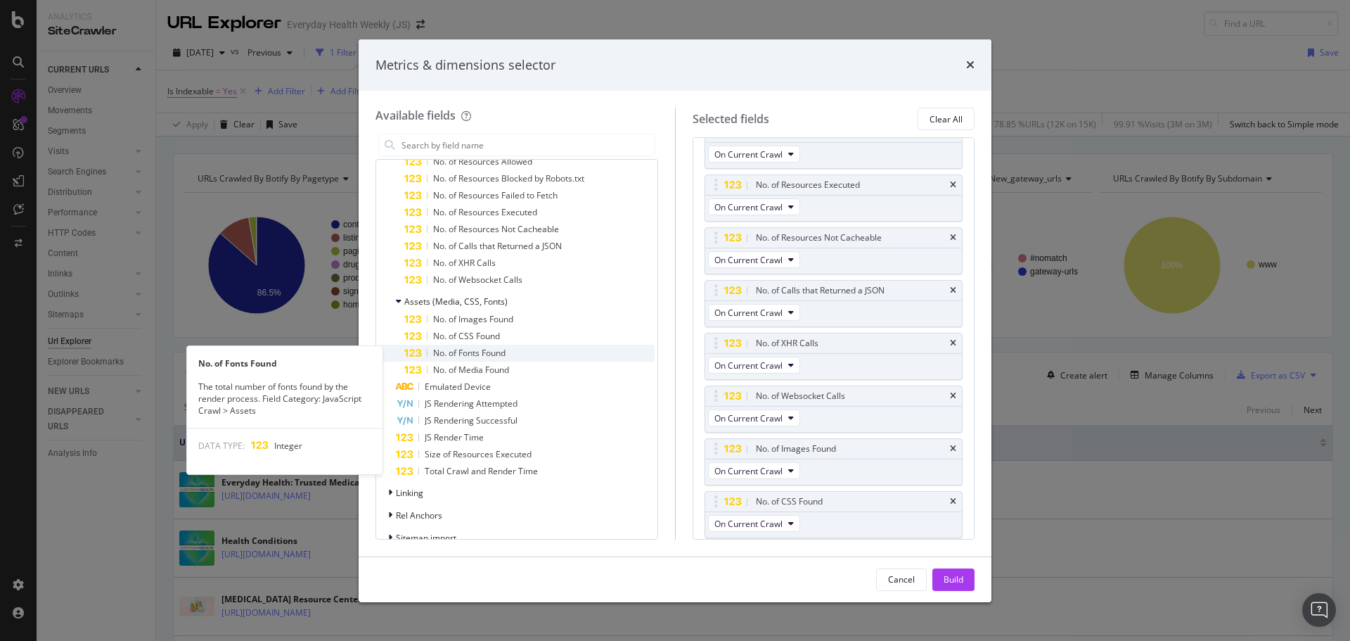
click at [469, 352] on span "No. of Fonts Found" at bounding box center [469, 353] width 72 height 12
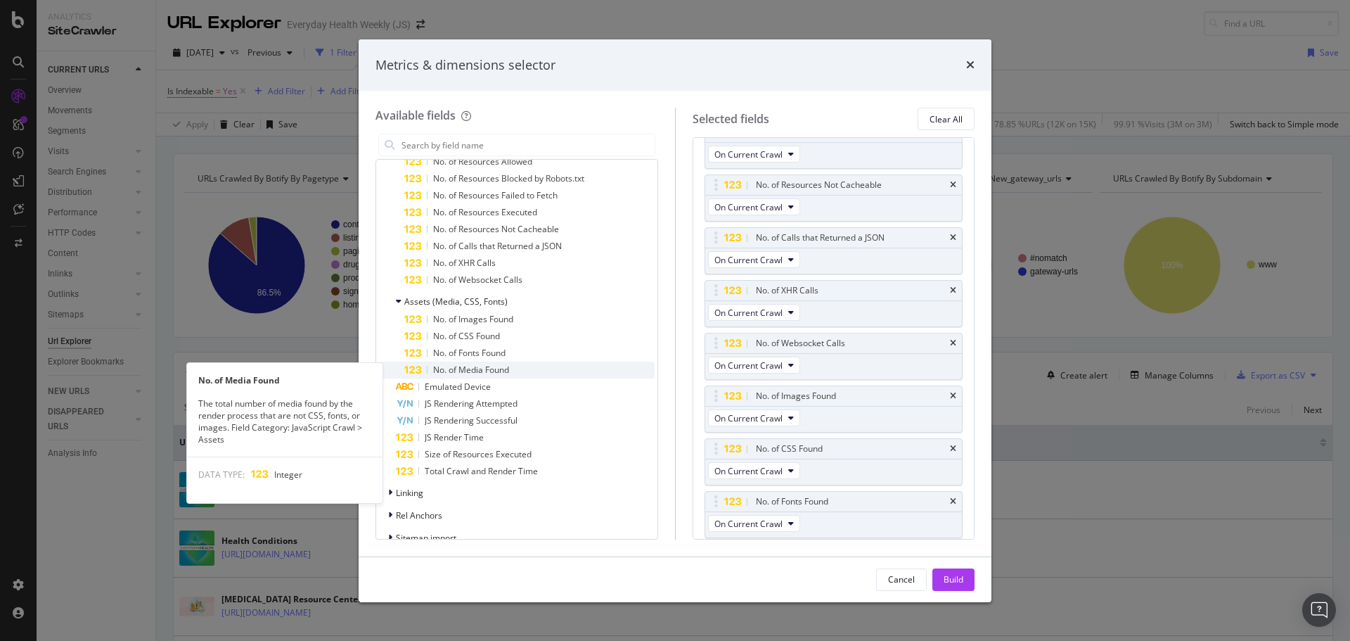
click at [470, 370] on span "No. of Media Found" at bounding box center [471, 370] width 76 height 12
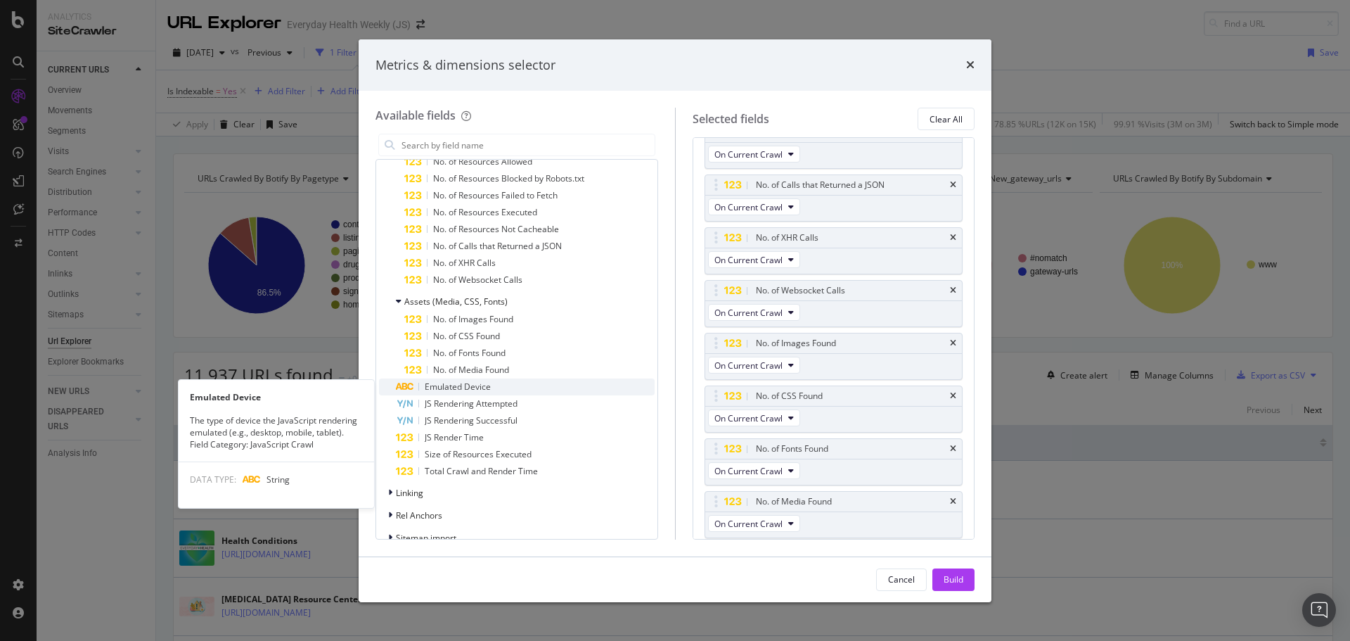
click at [465, 388] on span "Emulated Device" at bounding box center [458, 386] width 66 height 12
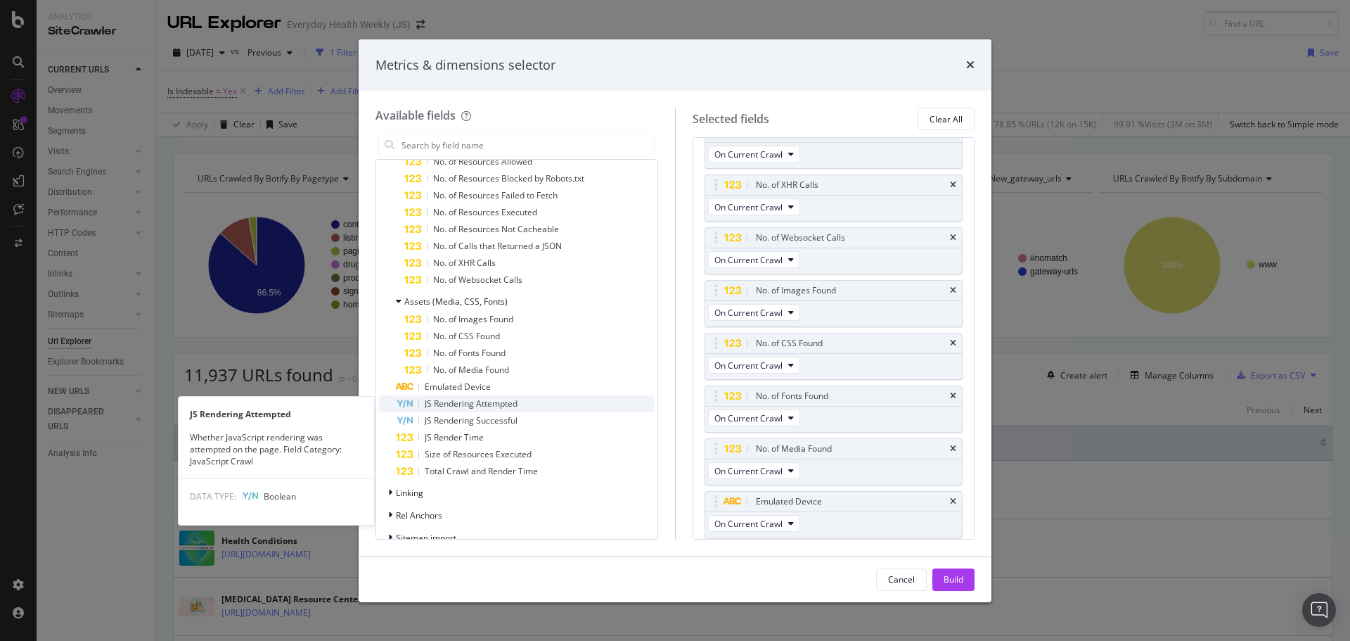
click at [478, 401] on span "JS Rendering Attempted" at bounding box center [471, 403] width 93 height 12
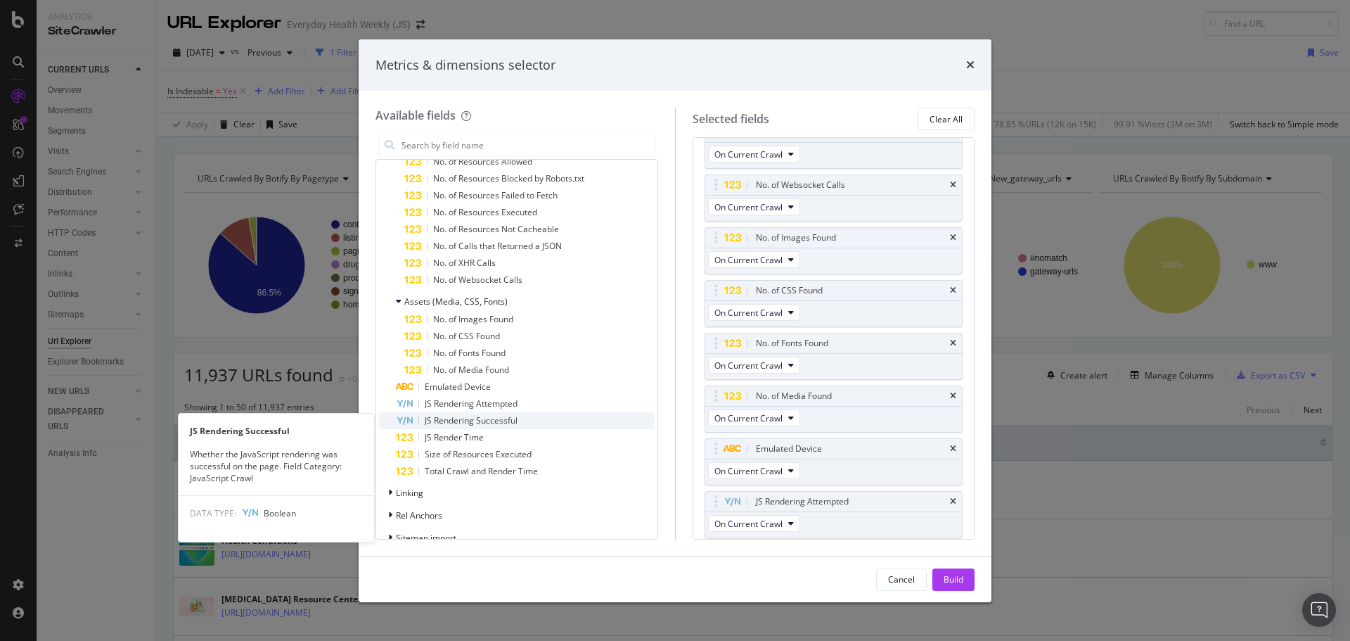
click at [474, 415] on span "JS Rendering Successful" at bounding box center [471, 420] width 93 height 12
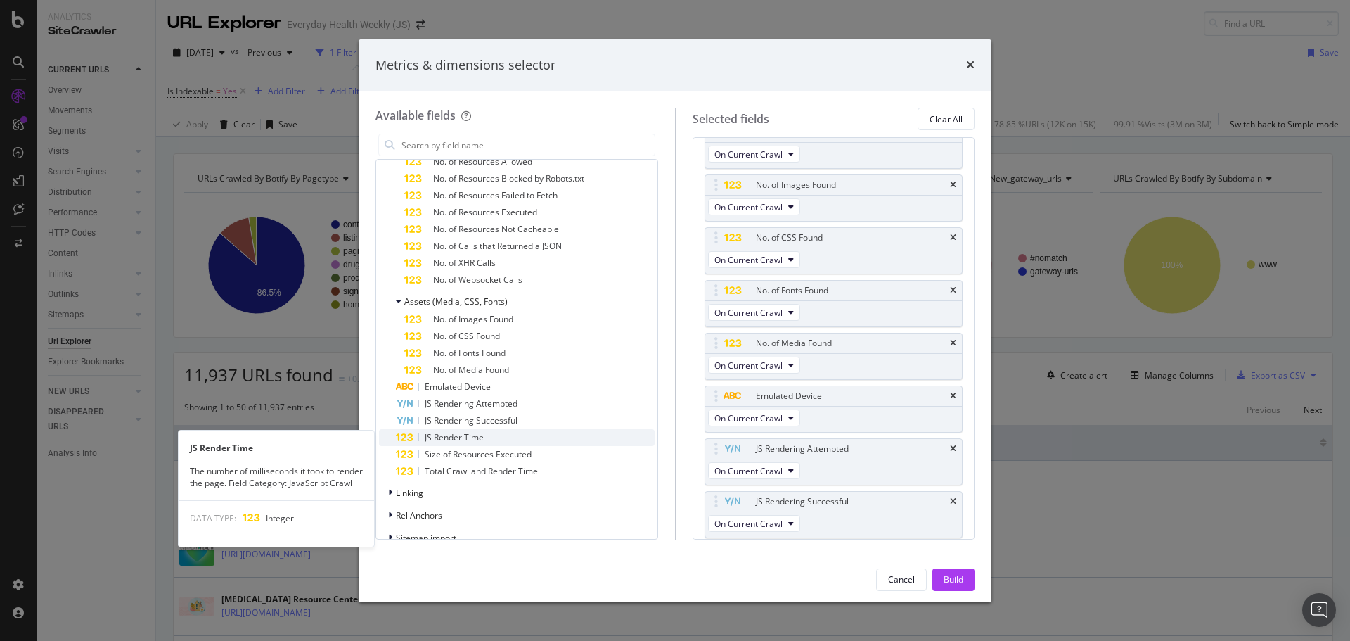
click at [453, 437] on span "JS Render Time" at bounding box center [454, 437] width 59 height 12
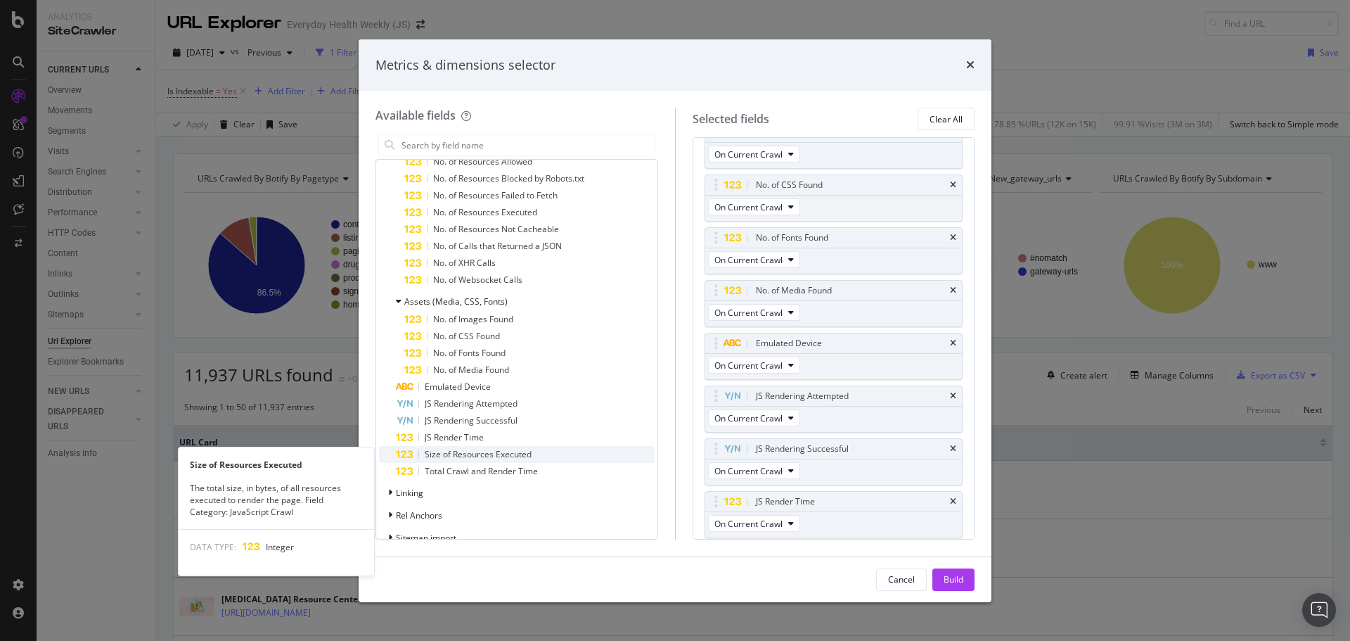
click at [457, 451] on span "Size of Resources Executed" at bounding box center [478, 454] width 107 height 12
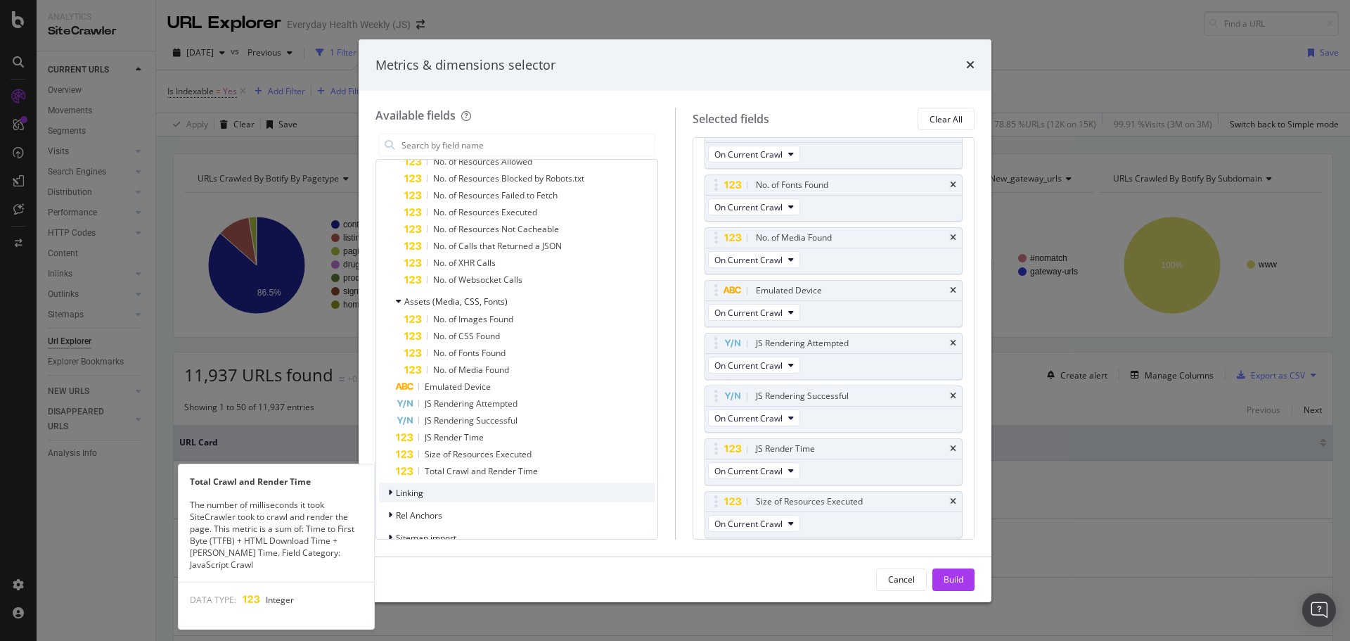
click at [466, 474] on span "Total Crawl and Render Time" at bounding box center [481, 471] width 113 height 12
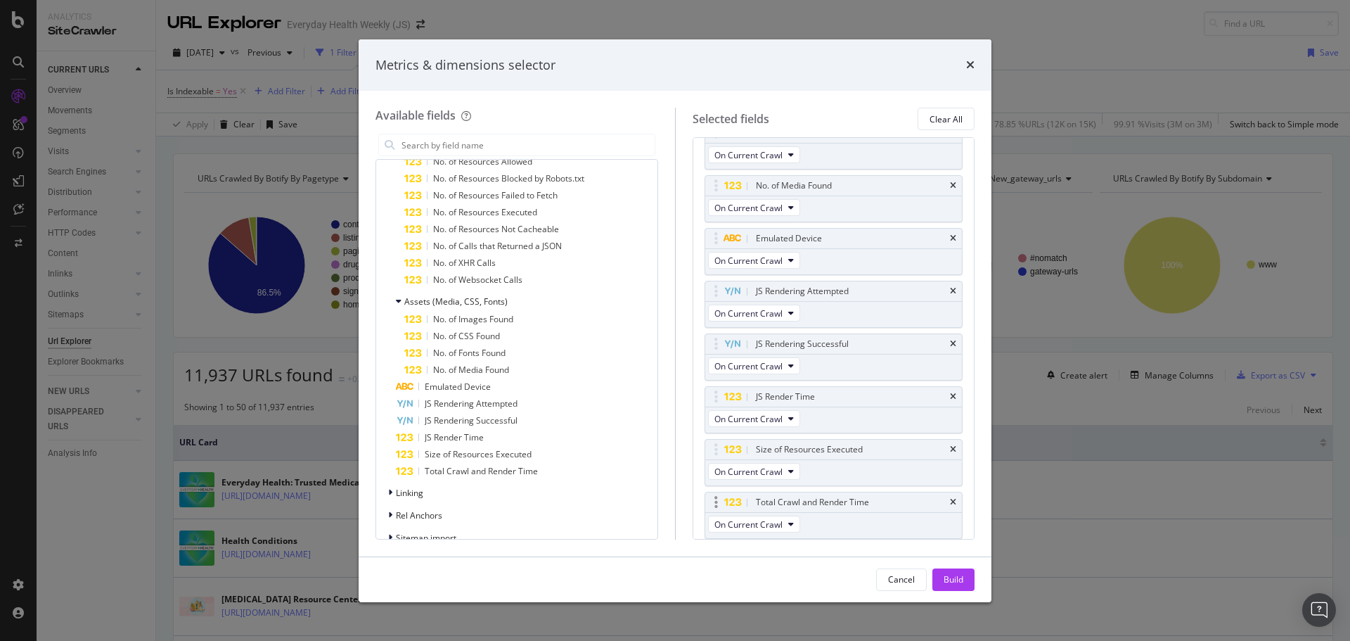
scroll to position [1188, 0]
click at [945, 581] on div "Build" at bounding box center [954, 579] width 20 height 12
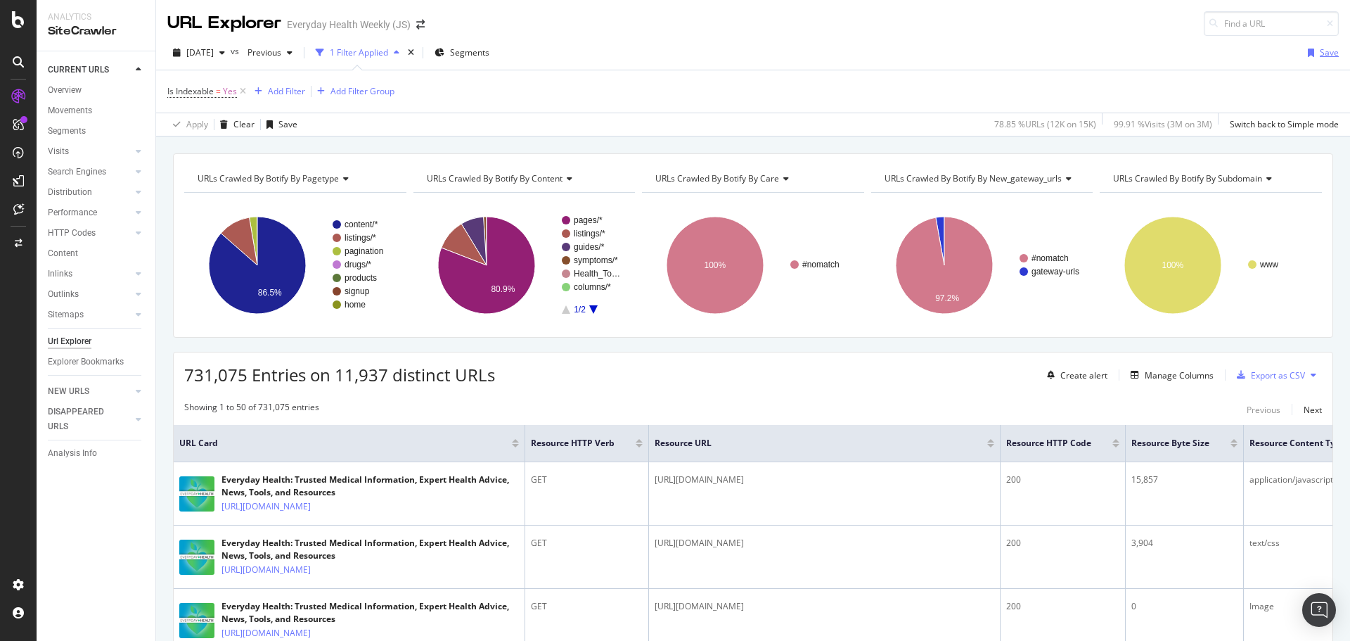
click at [1320, 48] on div "Save" at bounding box center [1329, 52] width 19 height 12
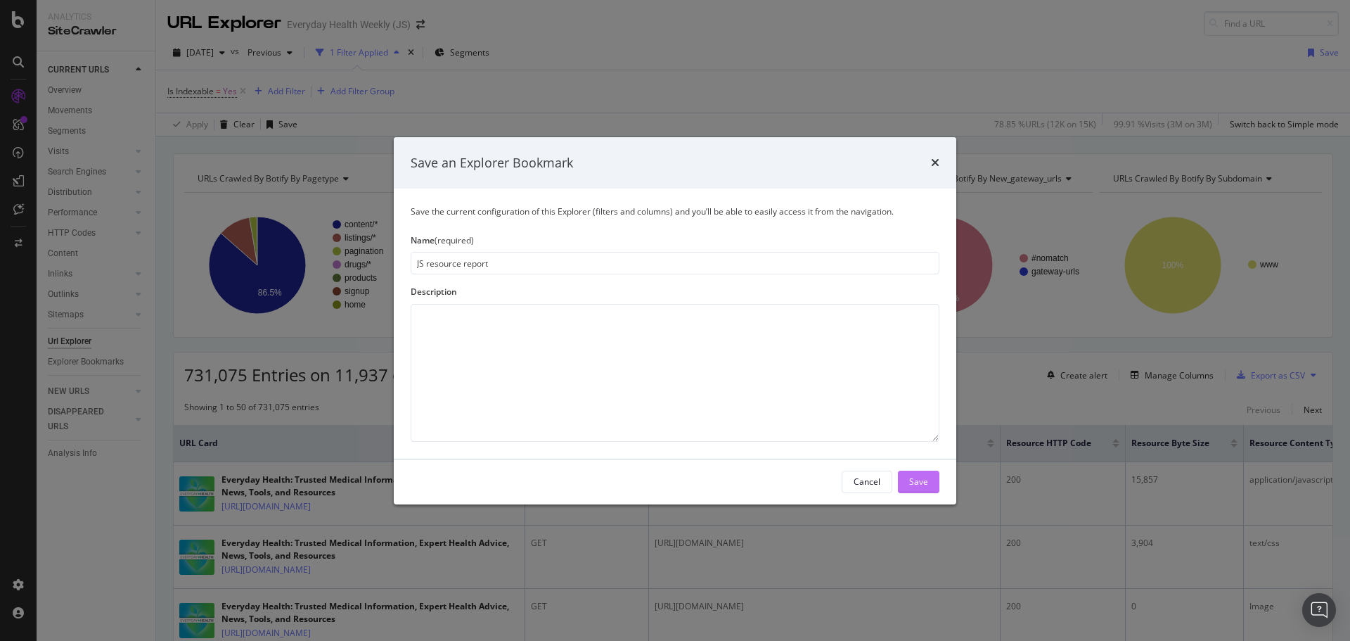
type input "JS resource report"
click at [924, 479] on div "Save" at bounding box center [918, 481] width 19 height 12
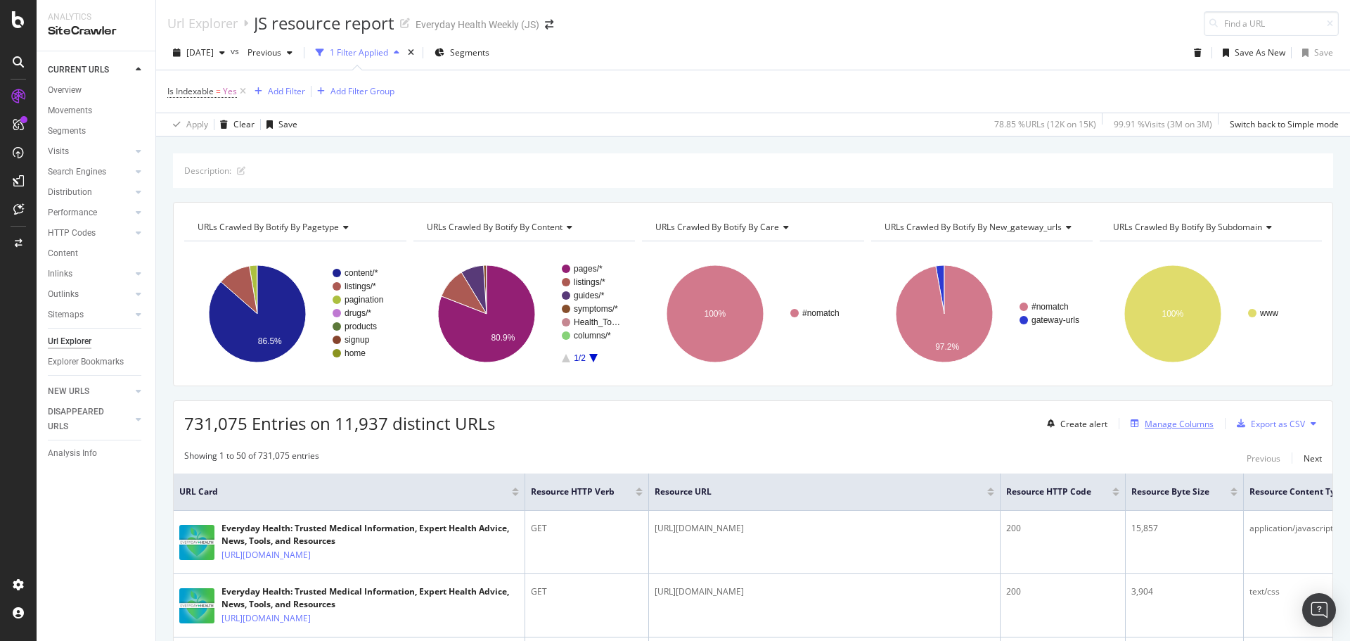
click at [1173, 424] on div "Manage Columns" at bounding box center [1179, 424] width 69 height 12
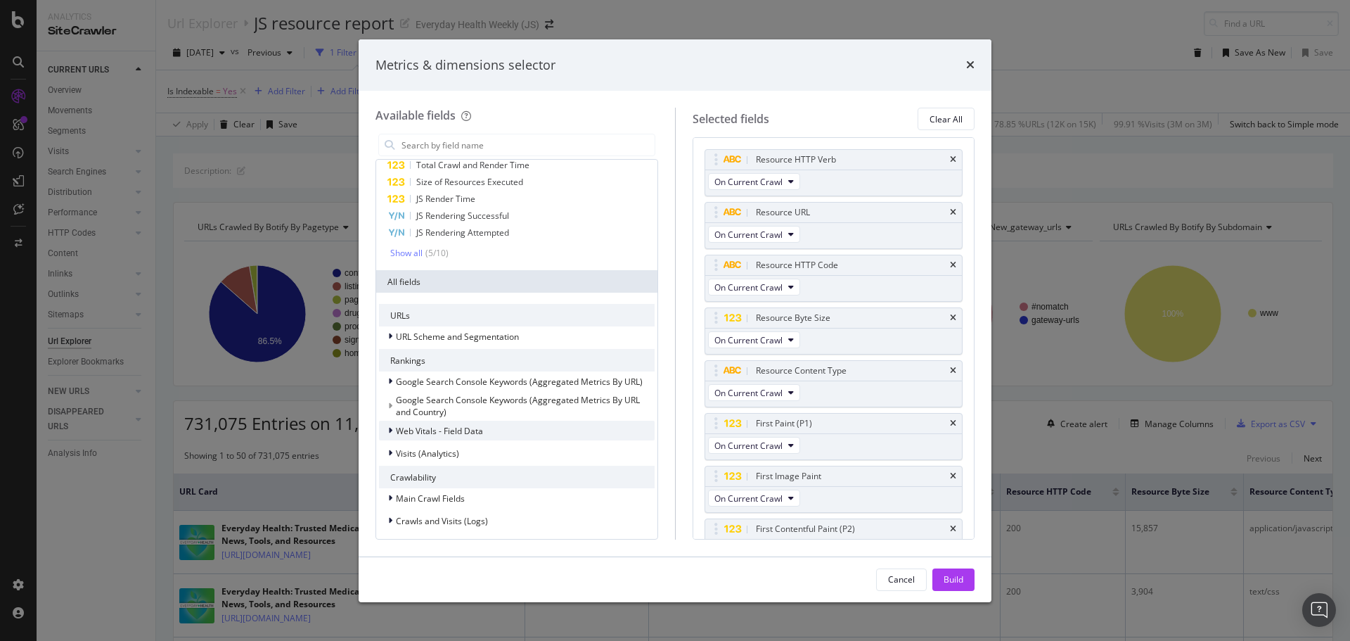
scroll to position [70, 0]
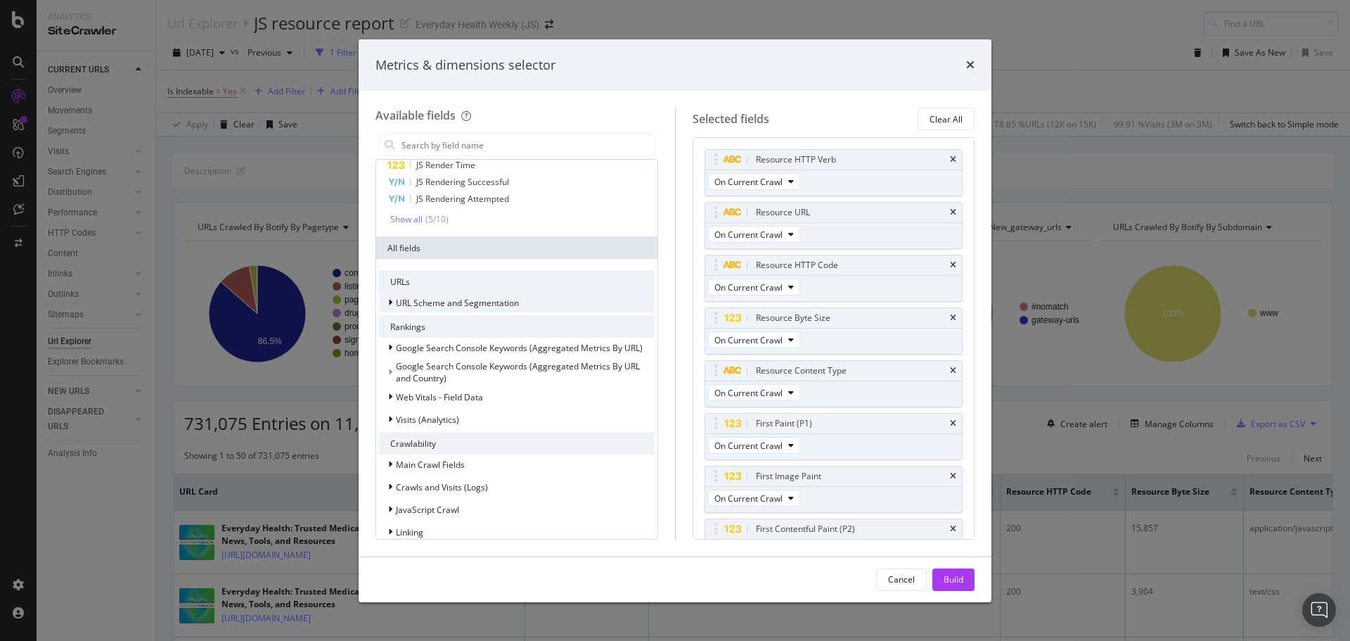
click at [435, 304] on span "URL Scheme and Segmentation" at bounding box center [457, 303] width 123 height 12
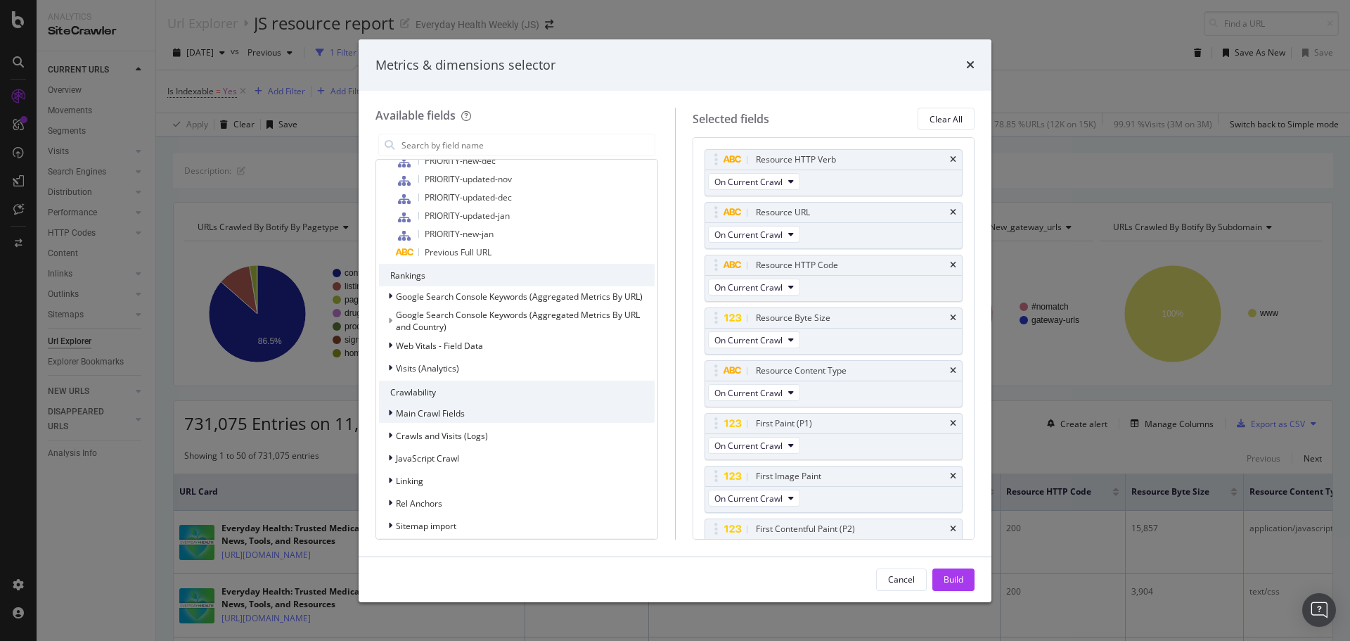
scroll to position [703, 0]
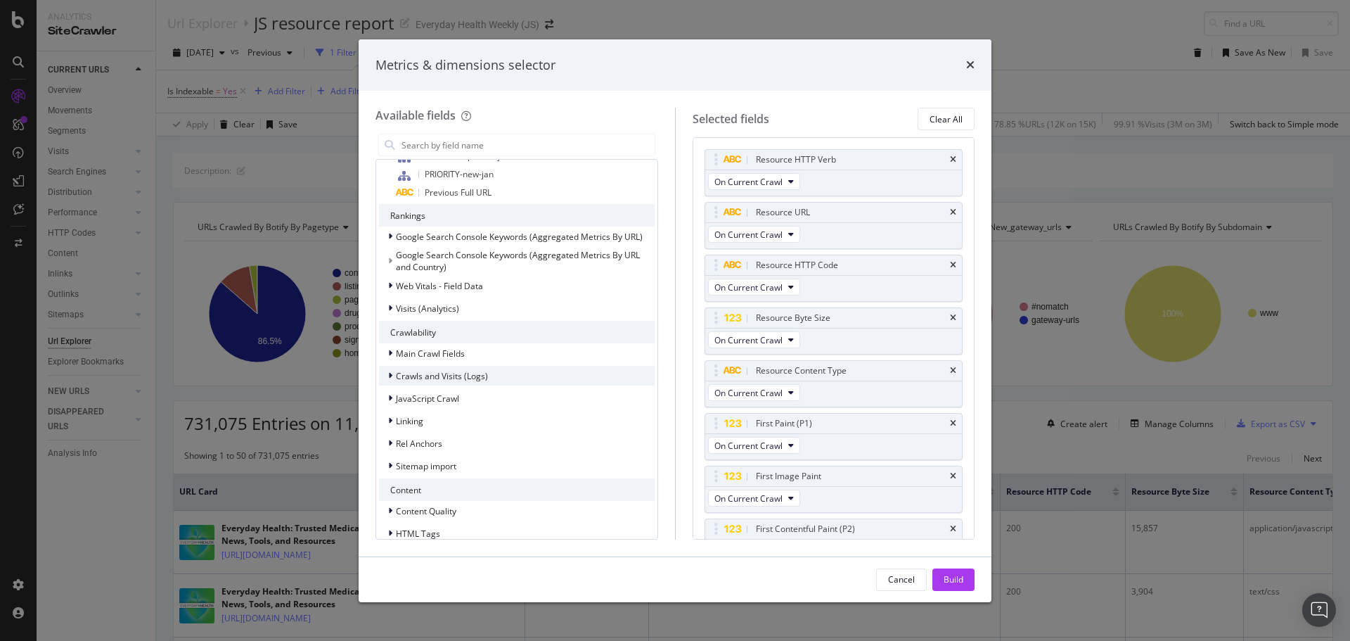
click at [449, 378] on span "Crawls and Visits (Logs)" at bounding box center [442, 376] width 92 height 12
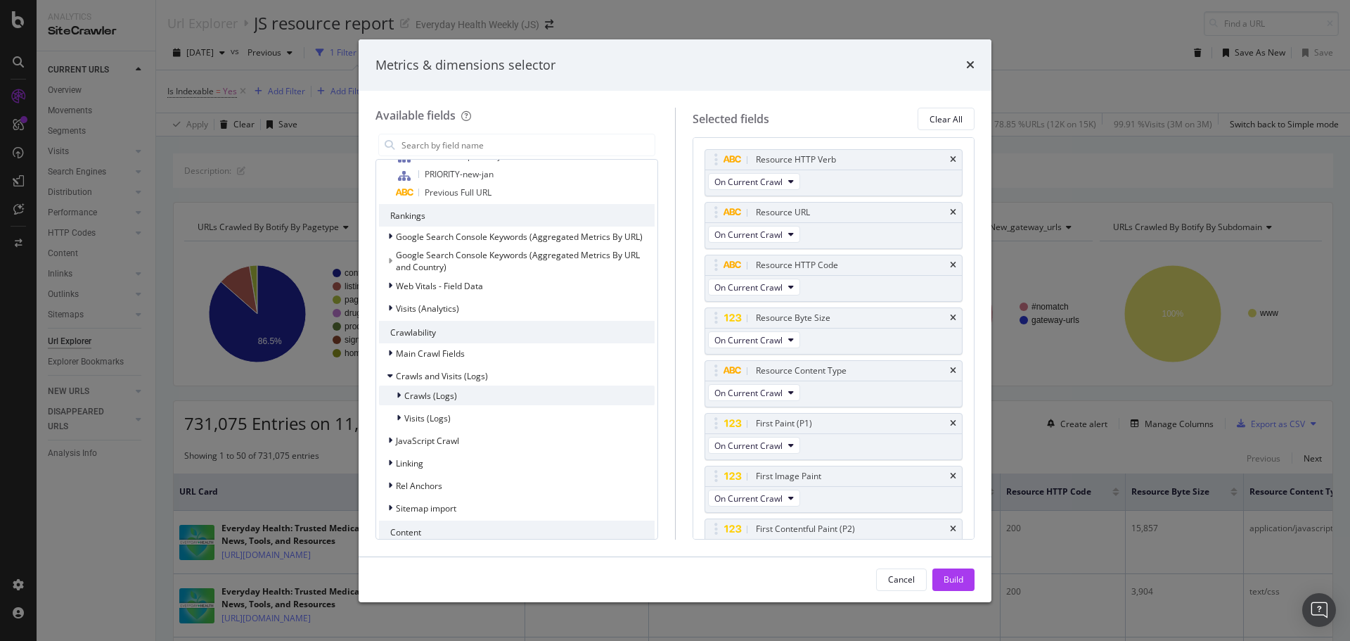
scroll to position [774, 0]
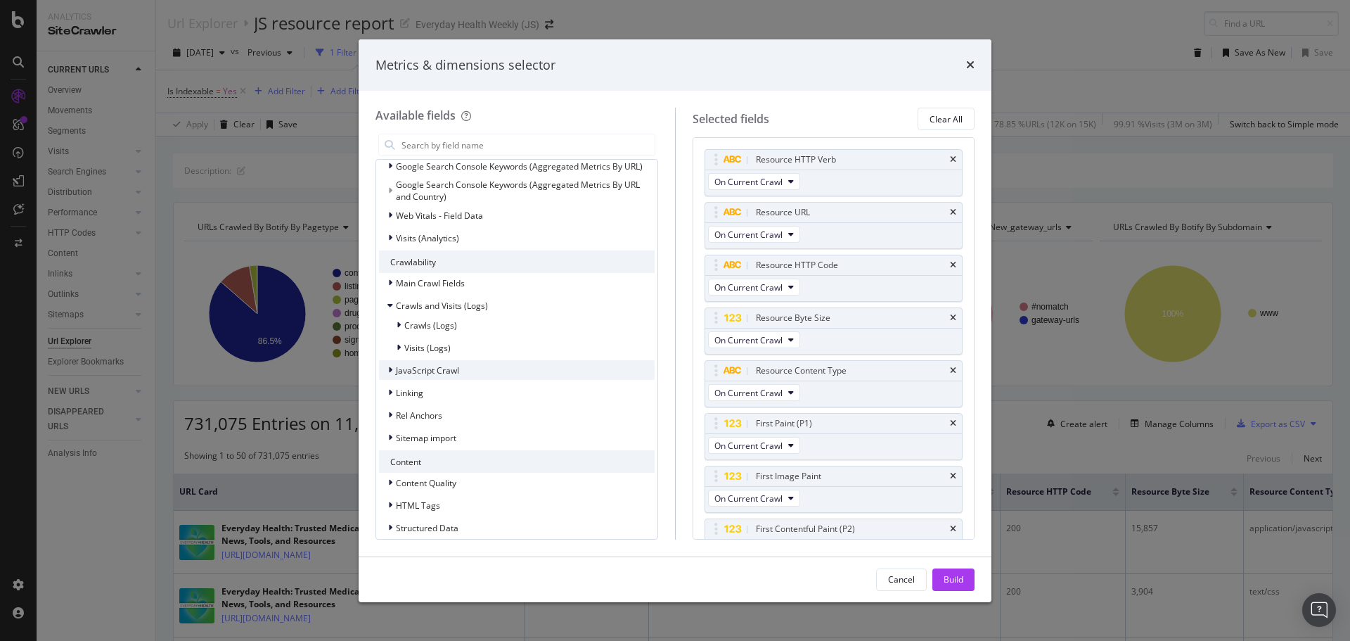
click at [443, 372] on span "JavaScript Crawl" at bounding box center [427, 370] width 63 height 12
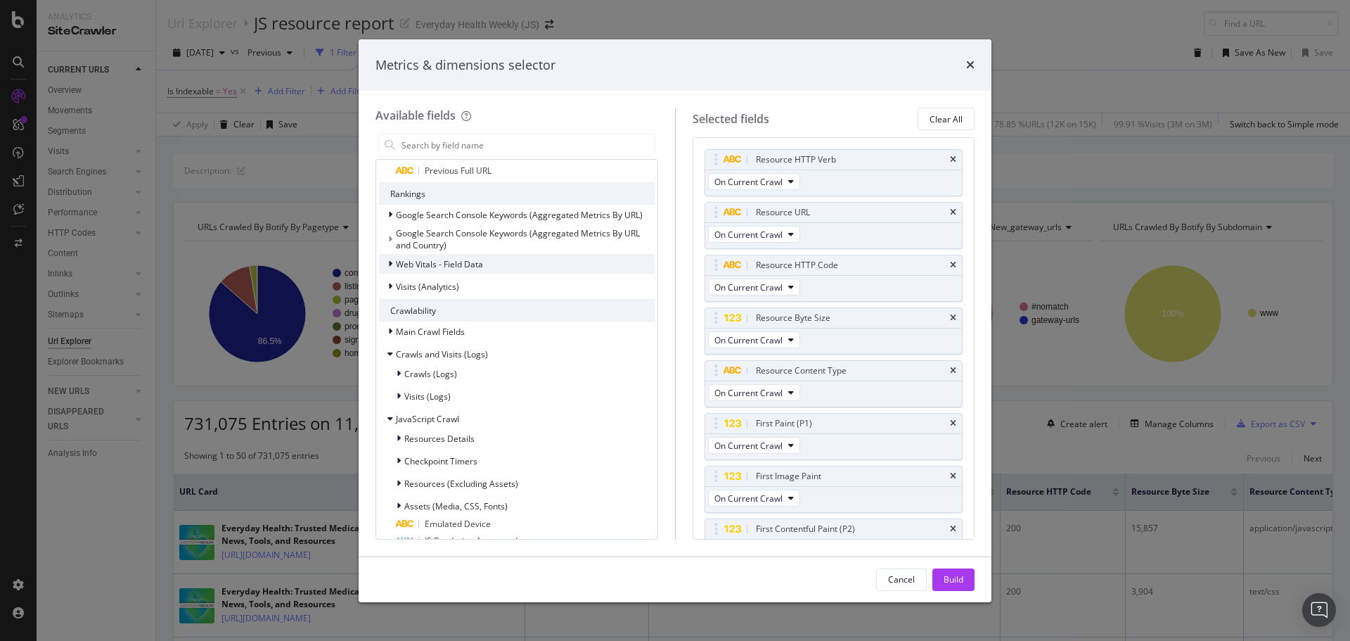
scroll to position [703, 0]
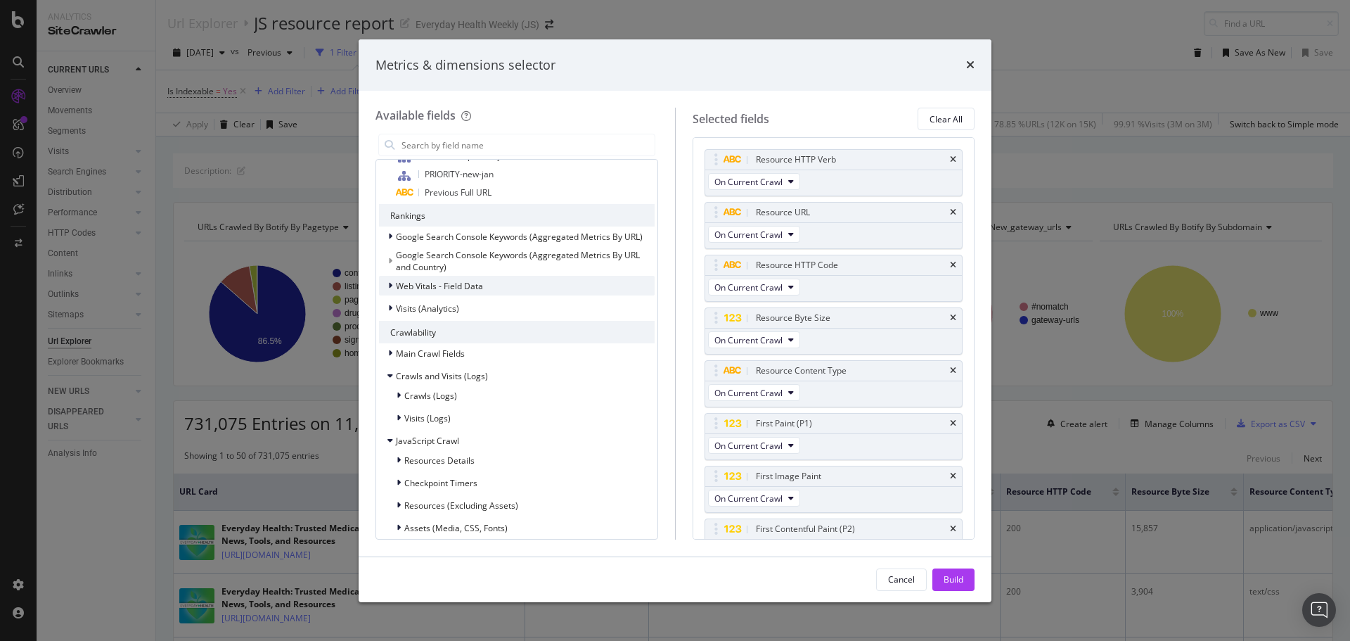
click at [453, 288] on span "Web Vitals - Field Data" at bounding box center [439, 286] width 87 height 12
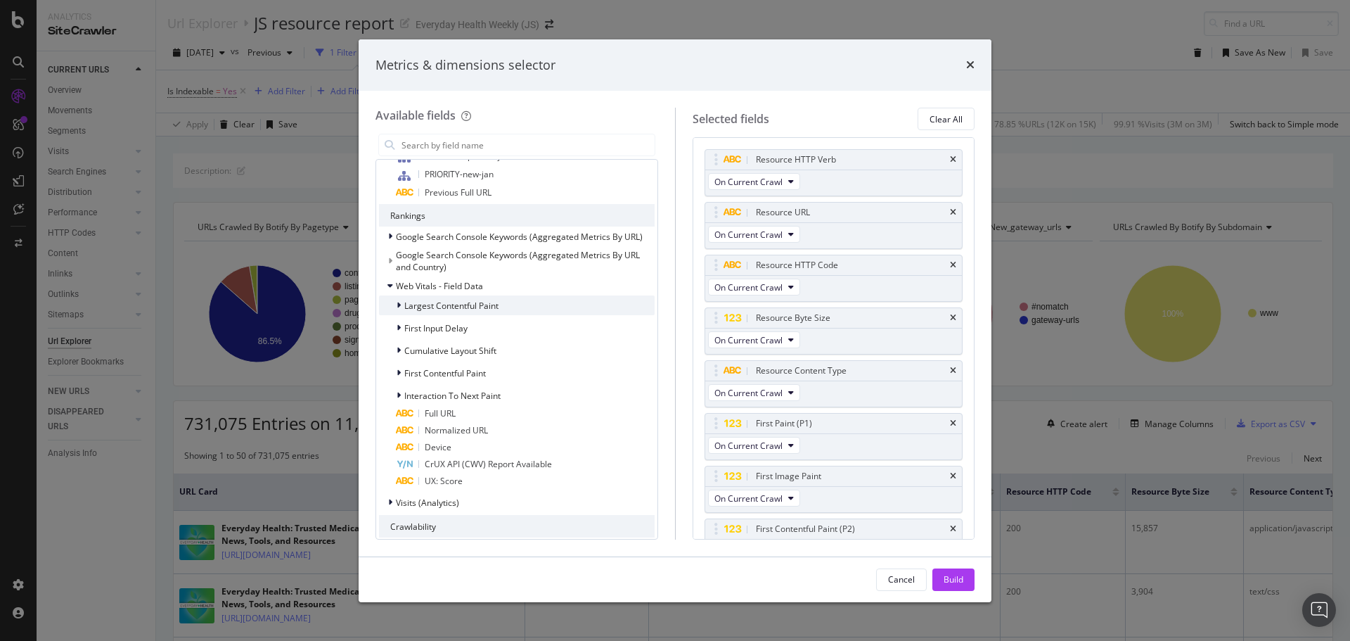
click at [483, 309] on span "Largest Contentful Paint" at bounding box center [451, 306] width 94 height 12
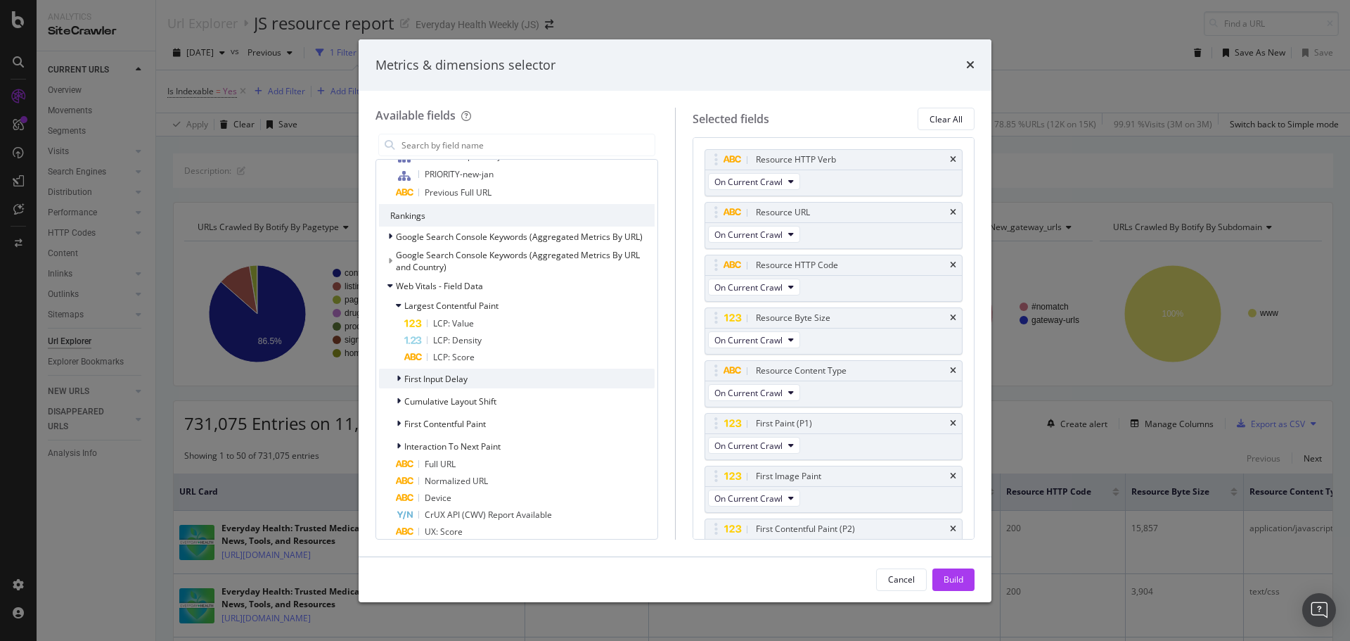
click at [443, 383] on span "First Input Delay" at bounding box center [435, 379] width 63 height 12
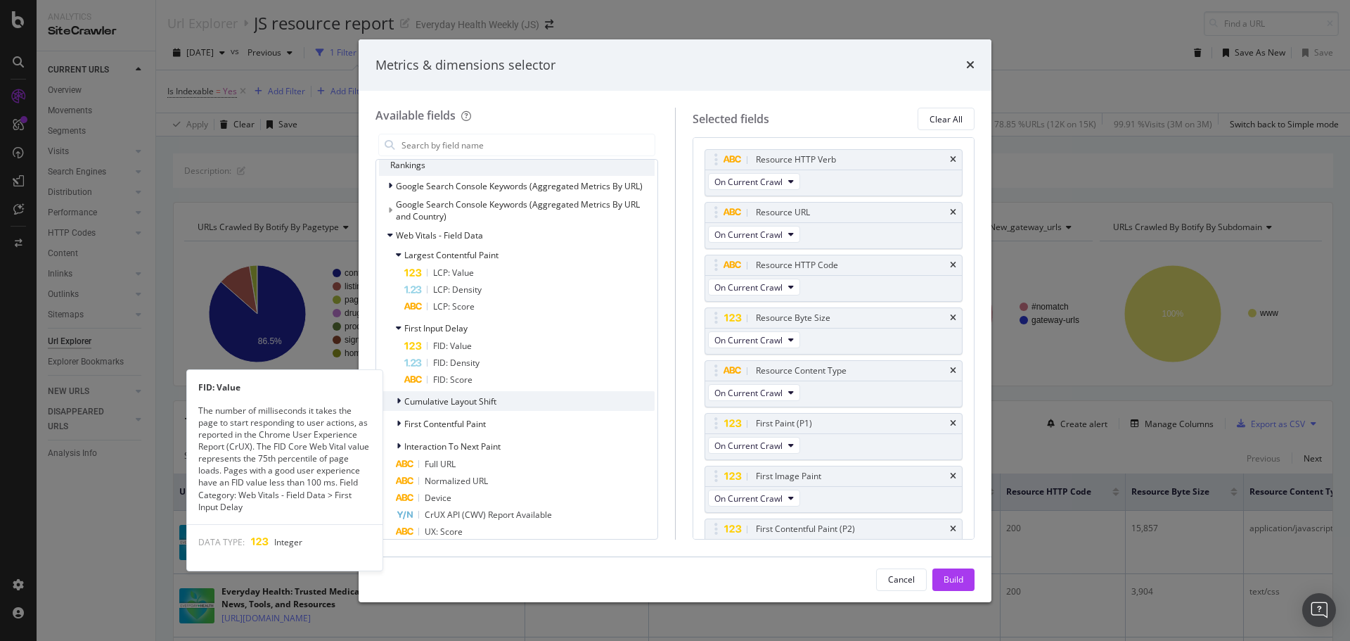
scroll to position [774, 0]
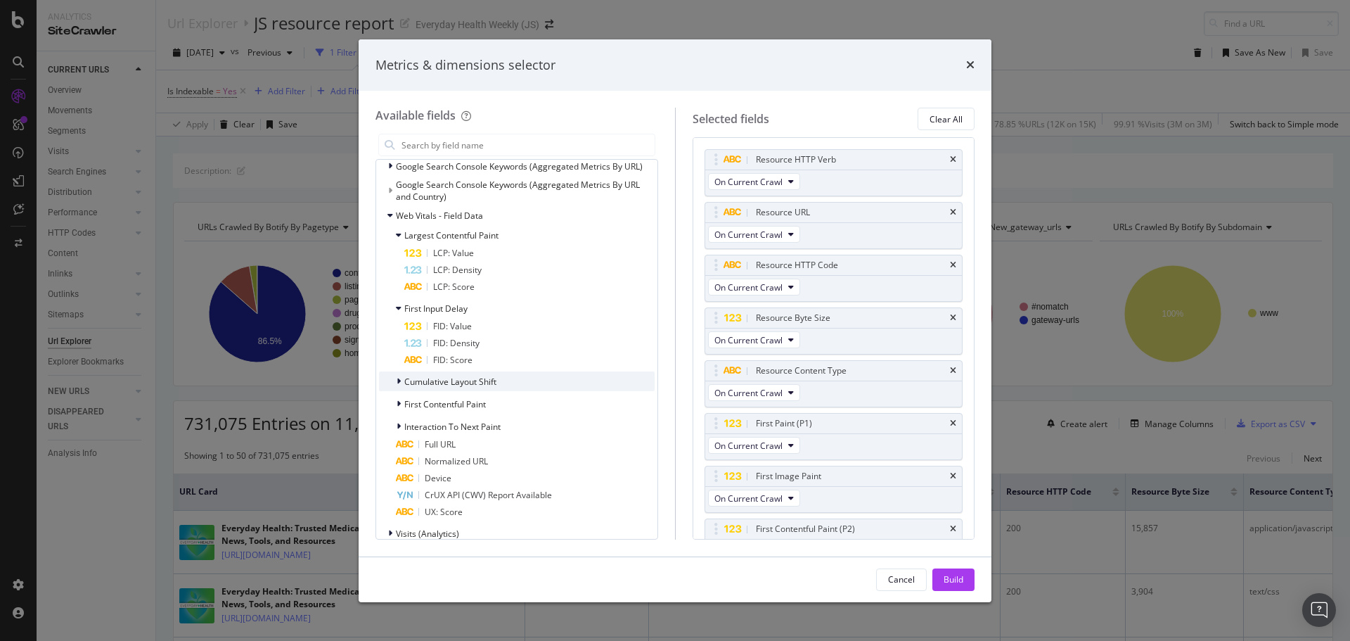
click at [452, 383] on span "Cumulative Layout Shift" at bounding box center [450, 382] width 92 height 12
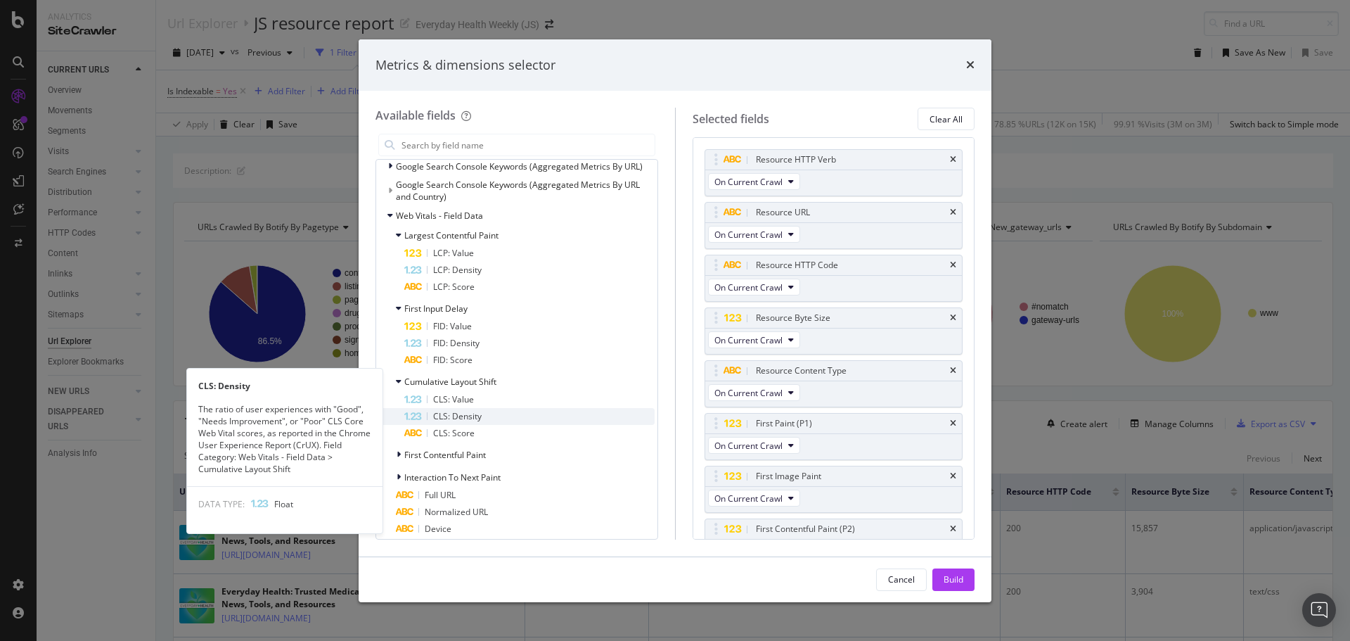
scroll to position [914, 0]
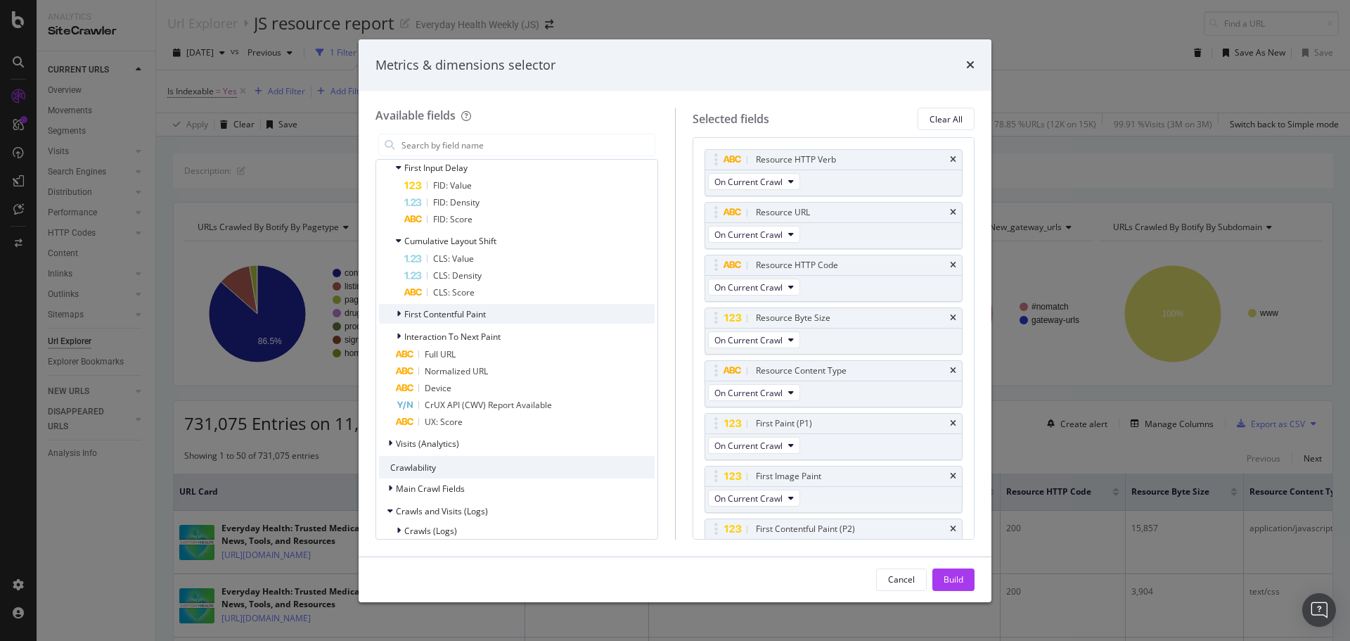
drag, startPoint x: 447, startPoint y: 316, endPoint x: 463, endPoint y: 320, distance: 17.2
click at [447, 316] on span "First Contentful Paint" at bounding box center [445, 314] width 82 height 12
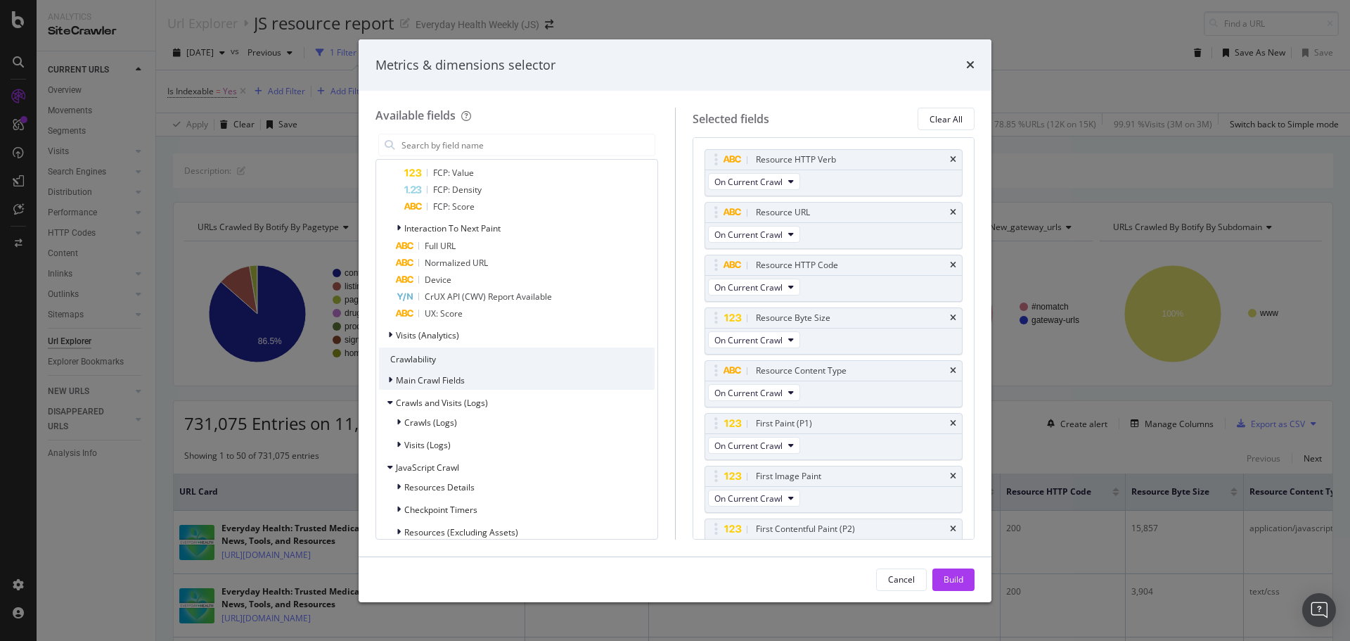
scroll to position [1125, 0]
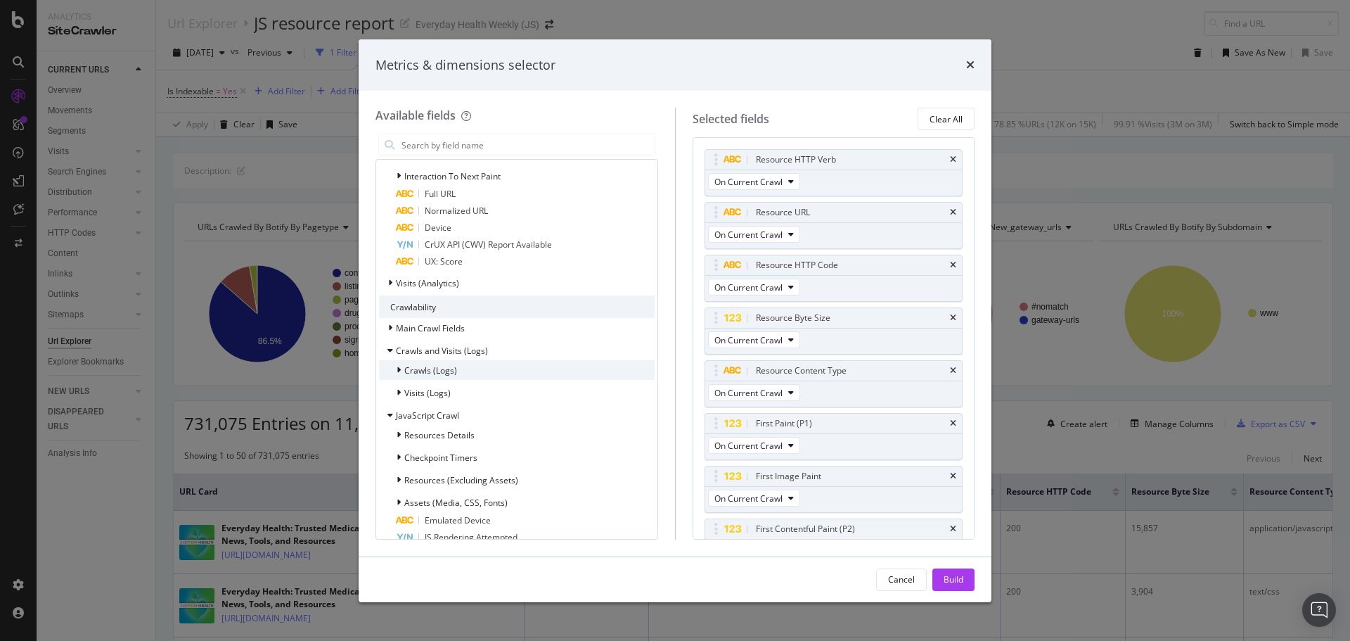
click at [445, 364] on span "Crawls (Logs)" at bounding box center [430, 370] width 53 height 12
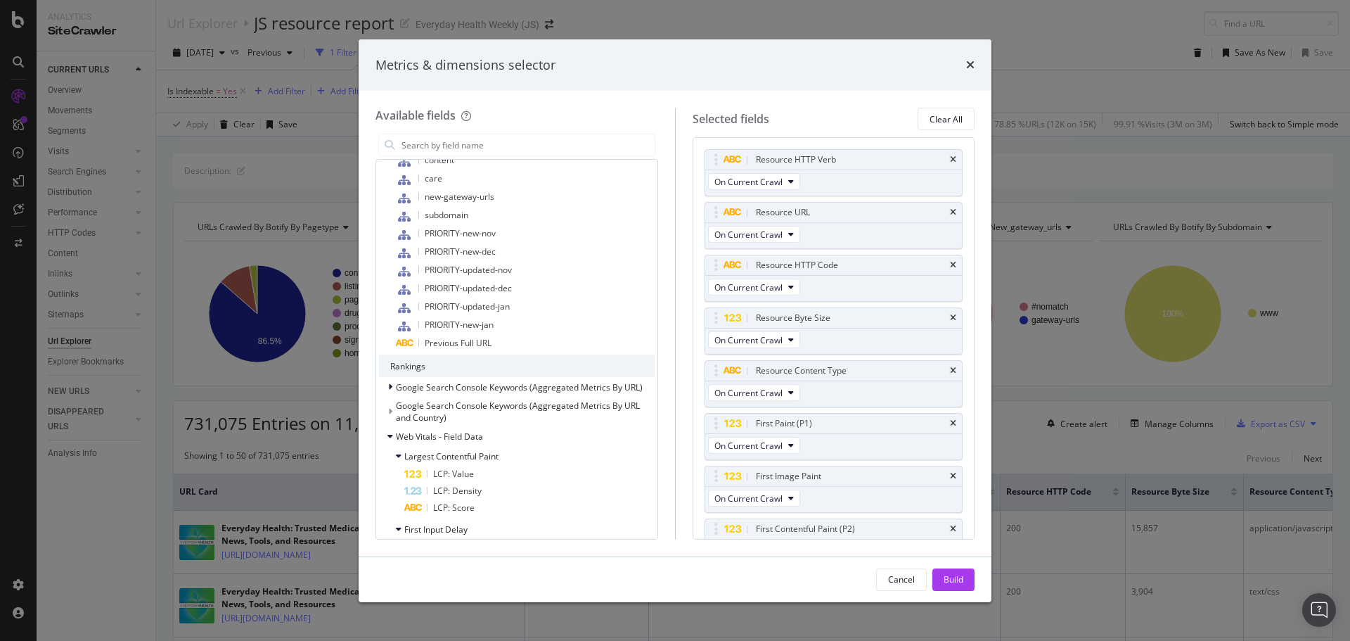
scroll to position [633, 0]
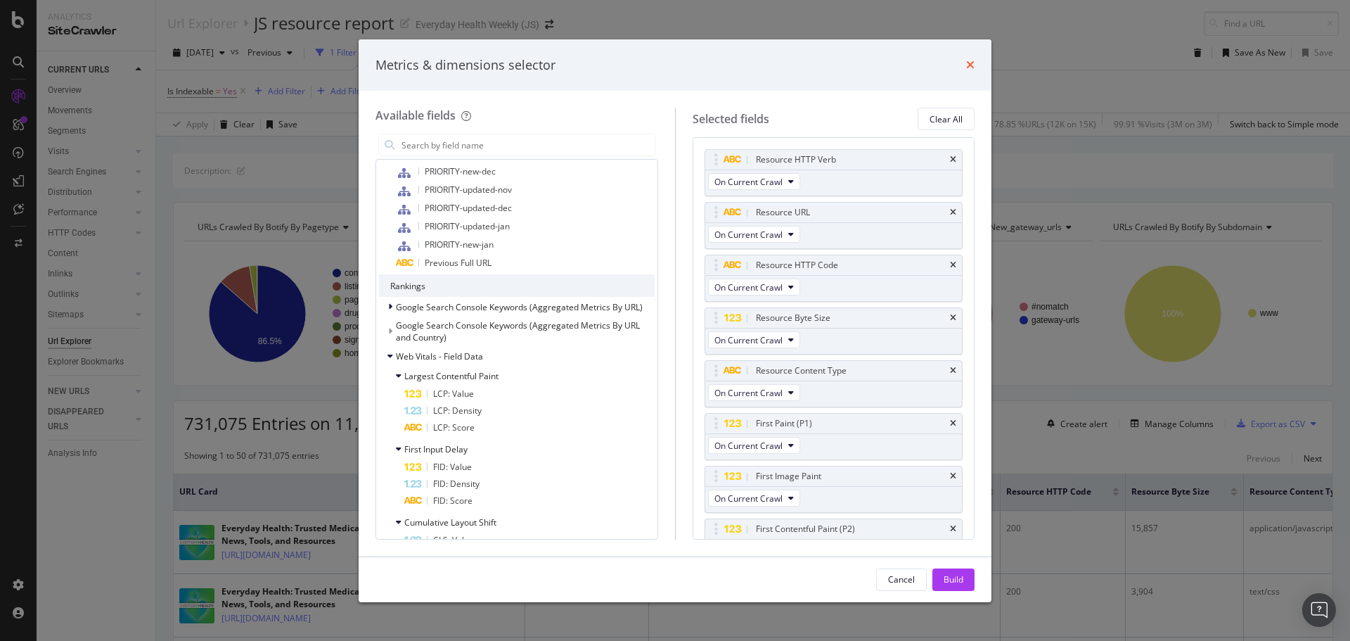
click at [970, 64] on icon "times" at bounding box center [970, 64] width 8 height 11
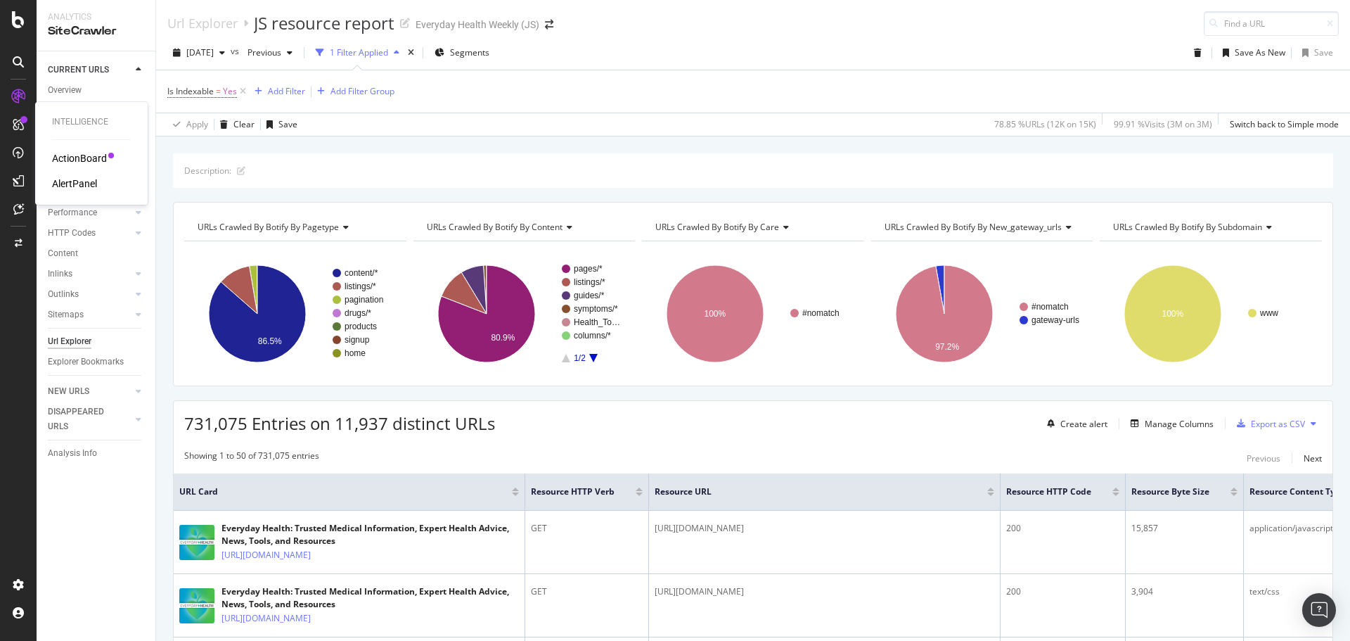
click at [81, 158] on div "ActionBoard" at bounding box center [79, 158] width 55 height 14
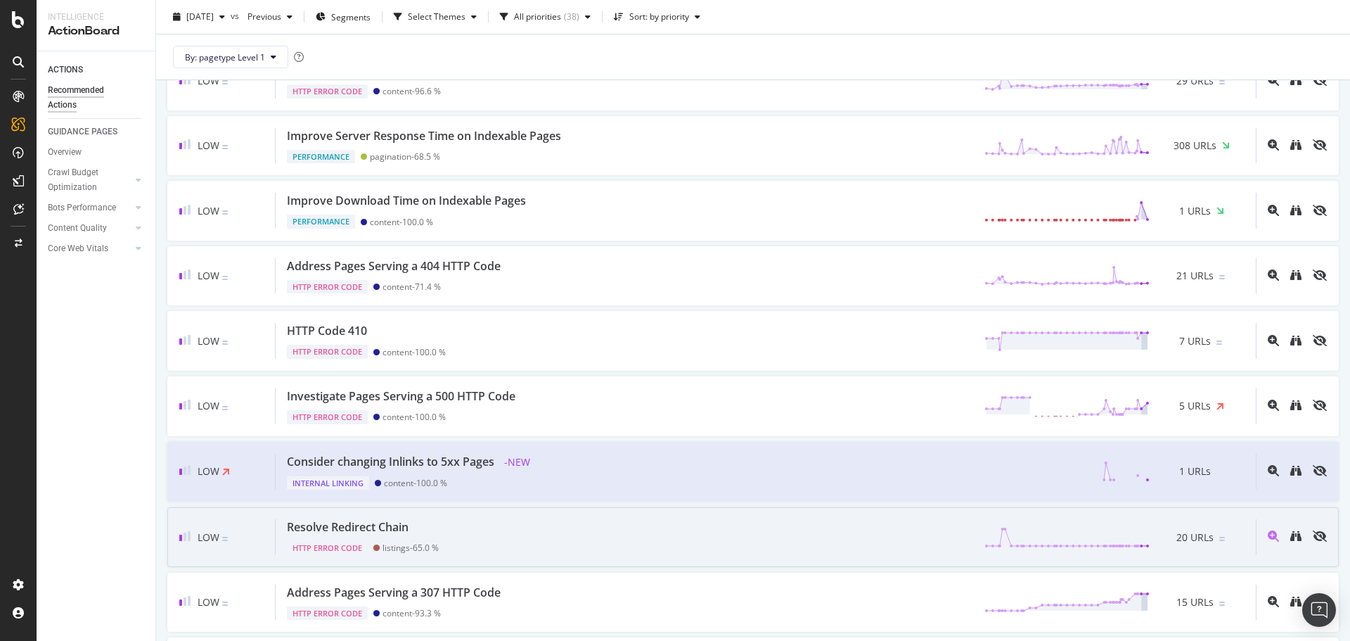
scroll to position [2206, 0]
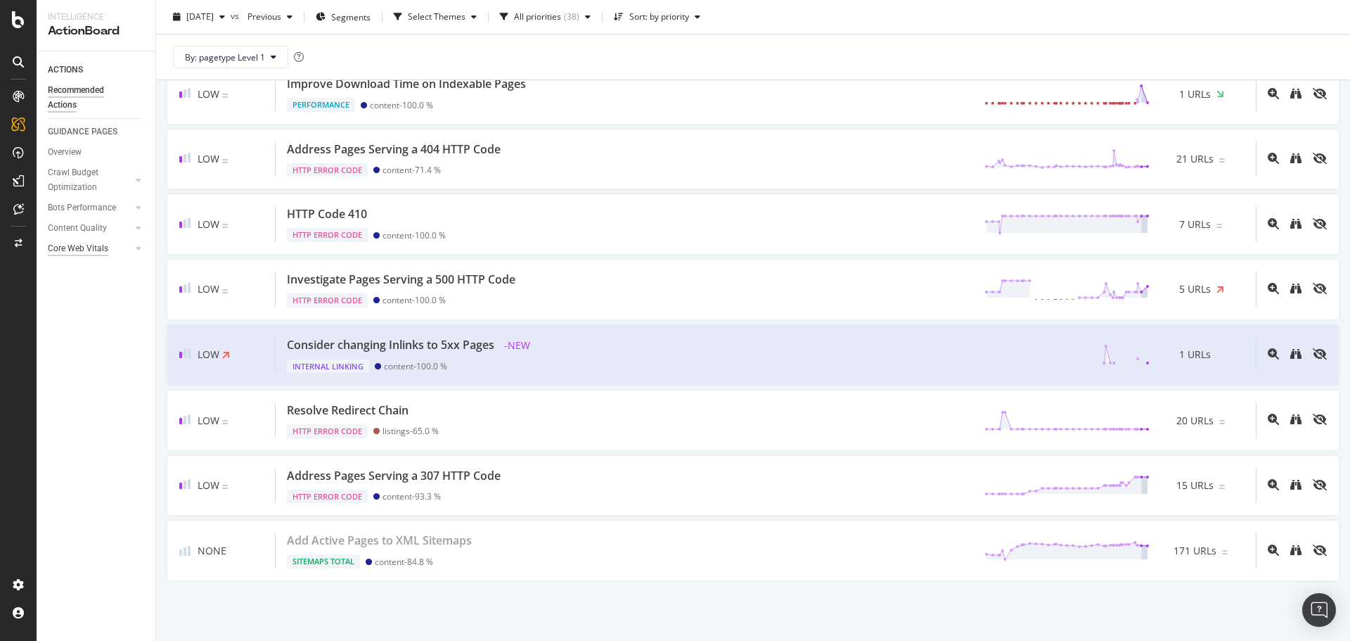
click at [77, 249] on div "Core Web Vitals" at bounding box center [78, 248] width 60 height 15
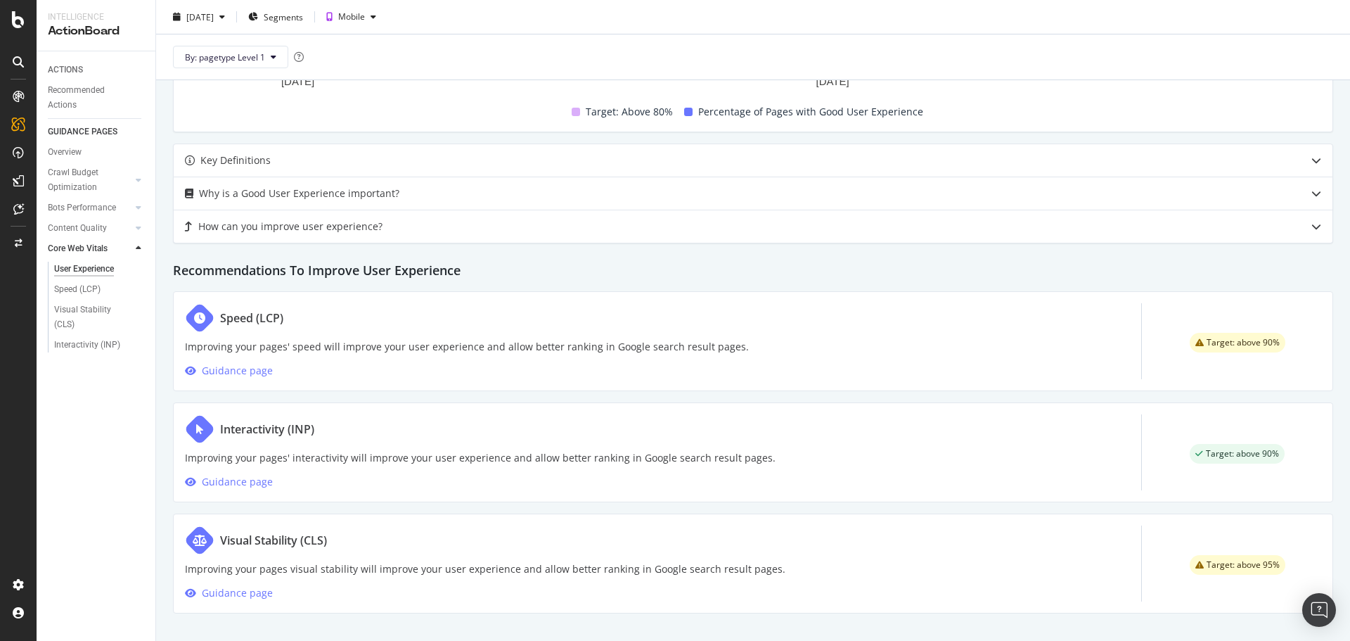
scroll to position [563, 0]
click at [240, 369] on div "Guidance page" at bounding box center [237, 370] width 71 height 17
